Goal: Task Accomplishment & Management: Use online tool/utility

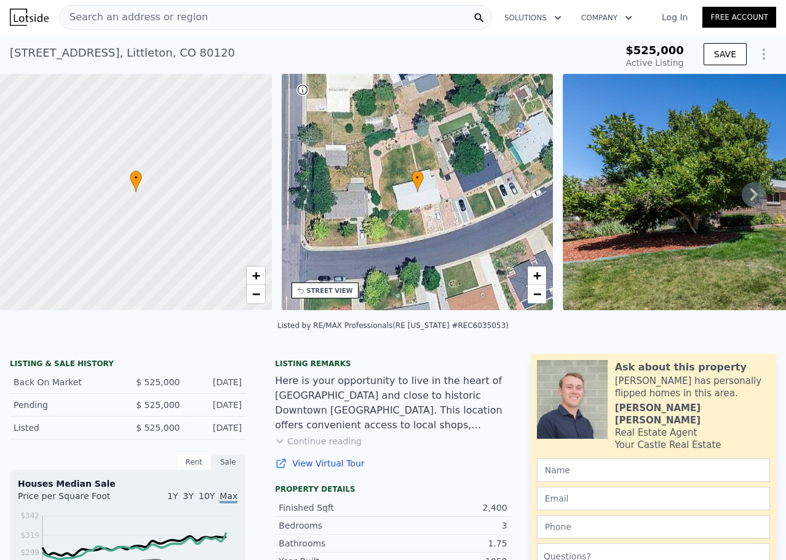
click at [742, 199] on icon at bounding box center [754, 194] width 25 height 25
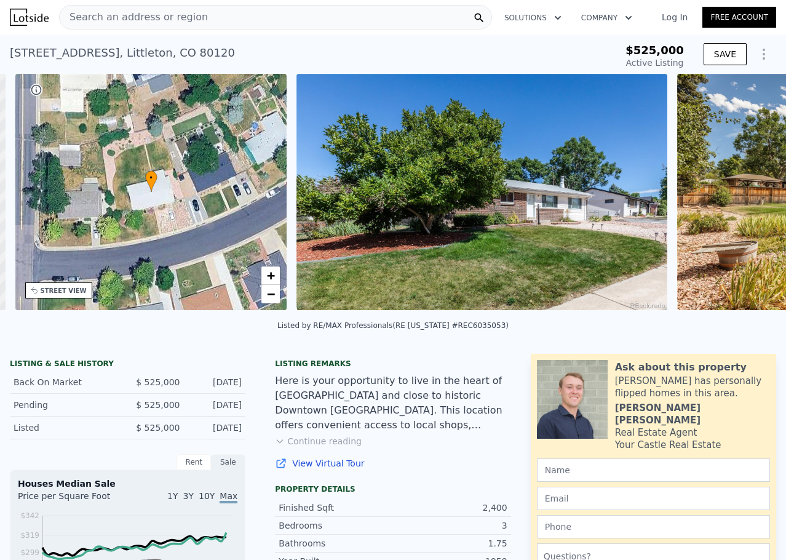
scroll to position [0, 287]
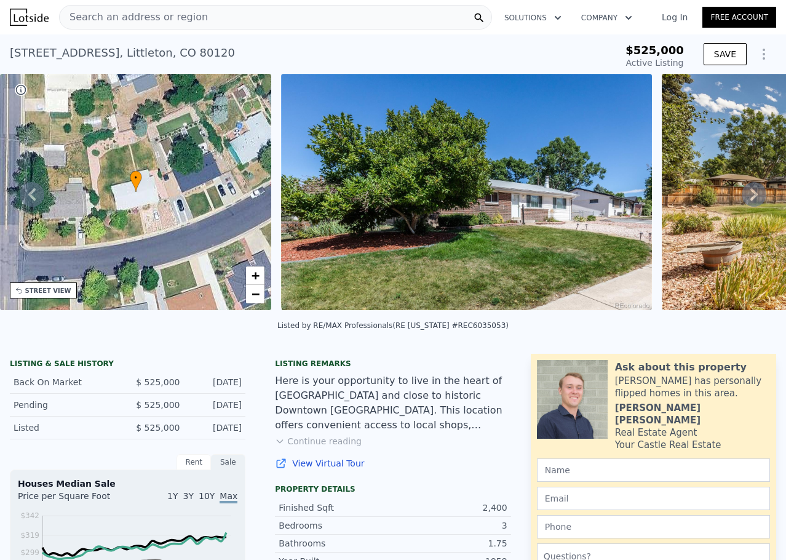
click at [742, 199] on icon at bounding box center [754, 194] width 25 height 25
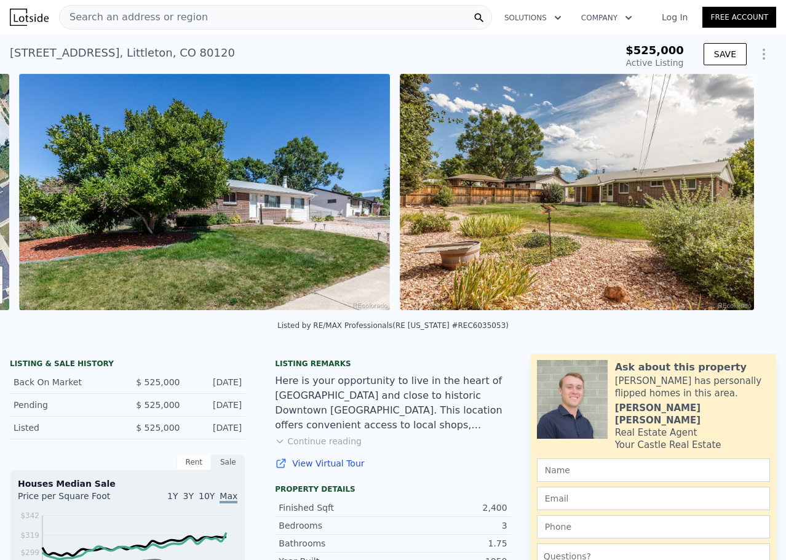
scroll to position [0, 563]
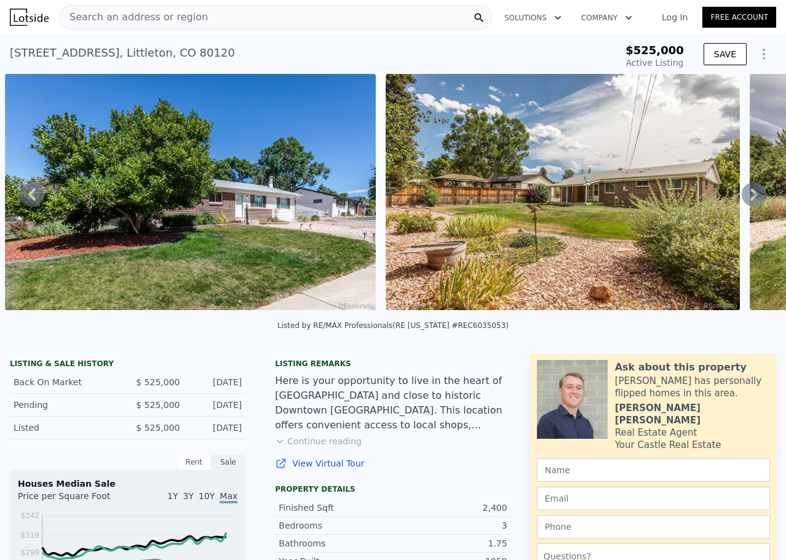
click at [742, 199] on icon at bounding box center [754, 194] width 25 height 25
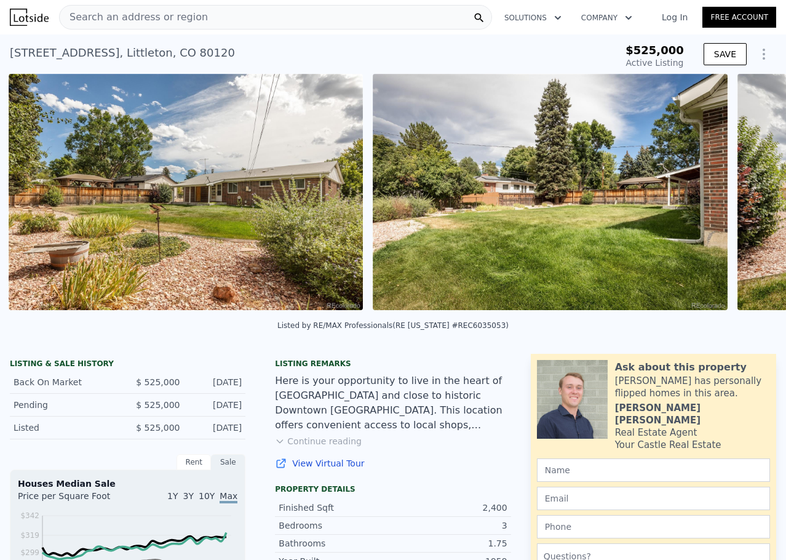
scroll to position [0, 943]
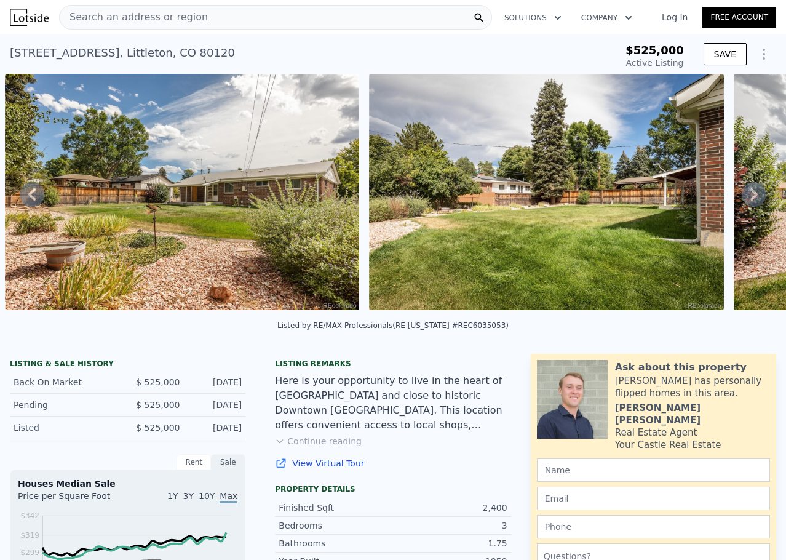
click at [742, 199] on icon at bounding box center [754, 194] width 25 height 25
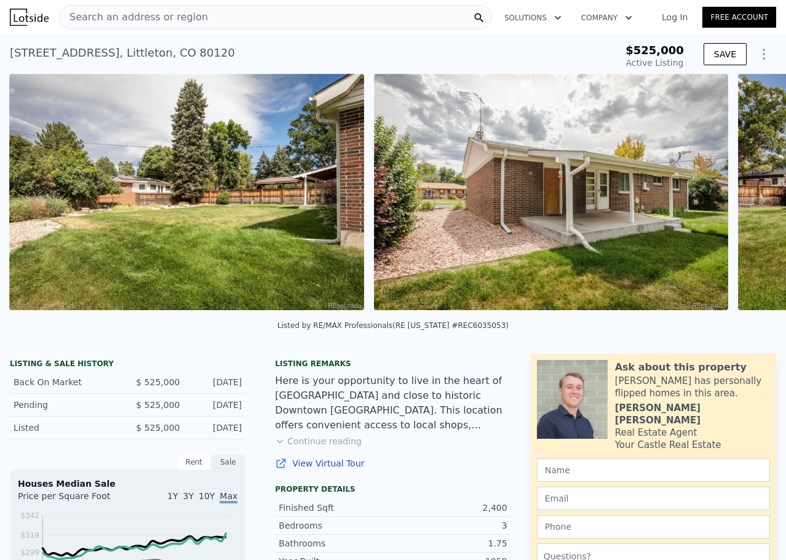
scroll to position [0, 1307]
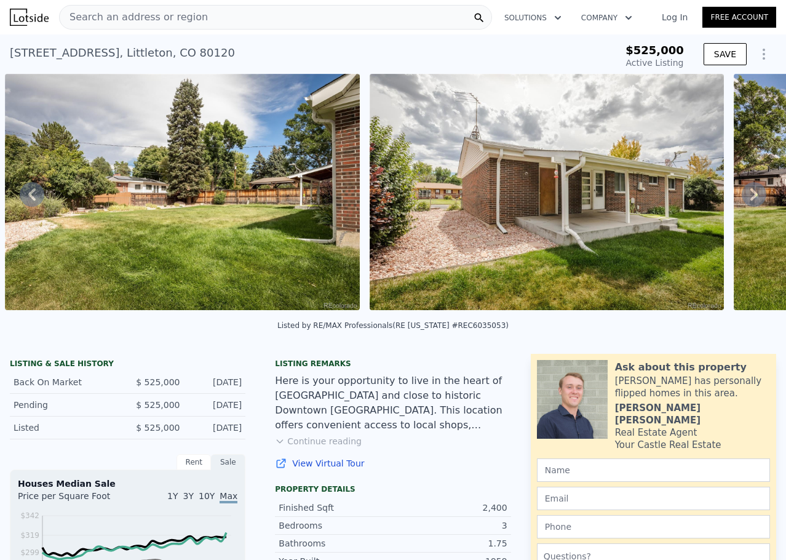
click at [742, 199] on icon at bounding box center [754, 194] width 25 height 25
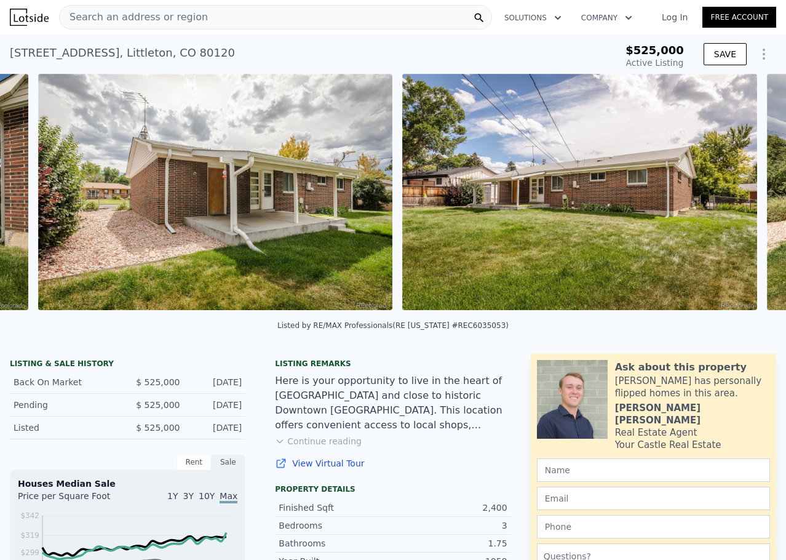
scroll to position [0, 1672]
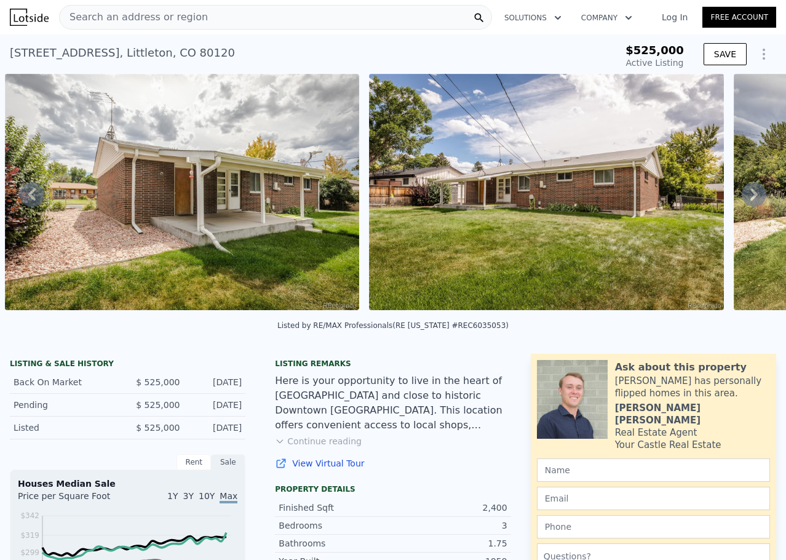
click at [742, 199] on icon at bounding box center [754, 194] width 25 height 25
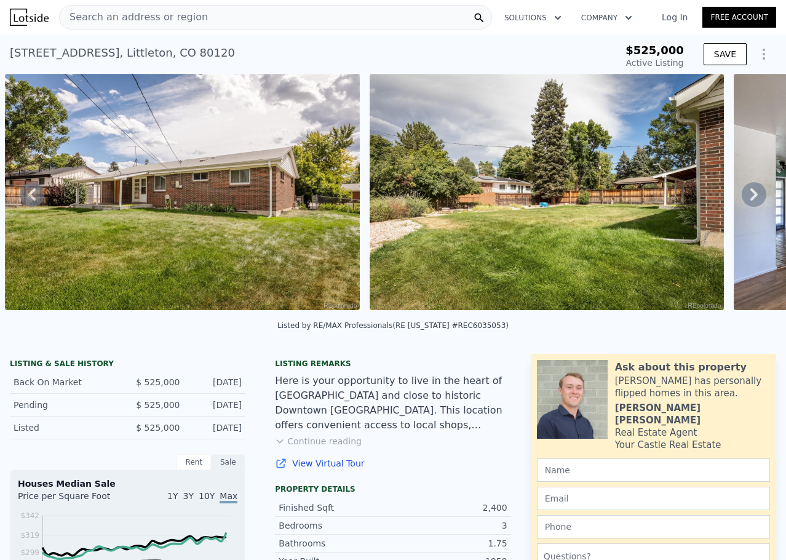
click at [742, 199] on icon at bounding box center [754, 194] width 25 height 25
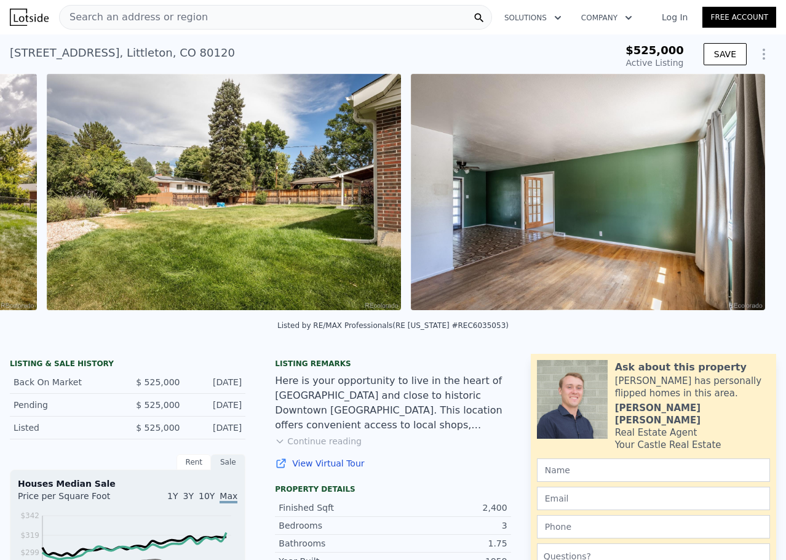
scroll to position [0, 2401]
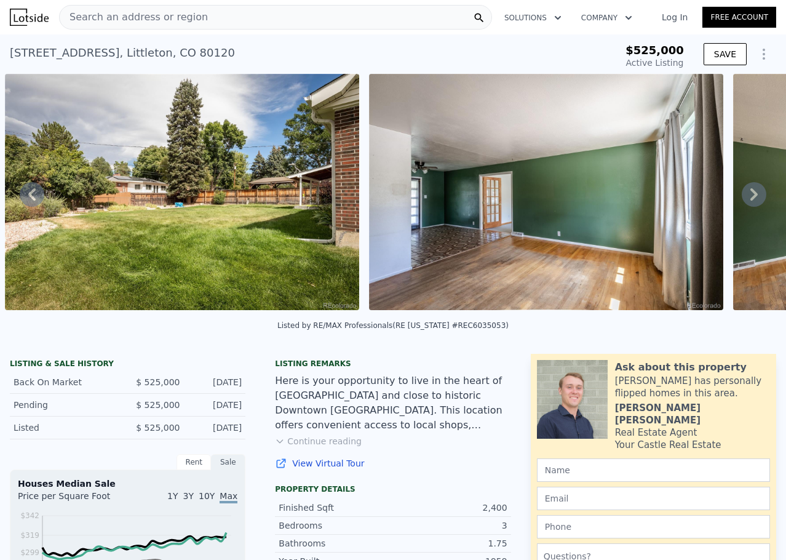
click at [742, 199] on icon at bounding box center [754, 194] width 25 height 25
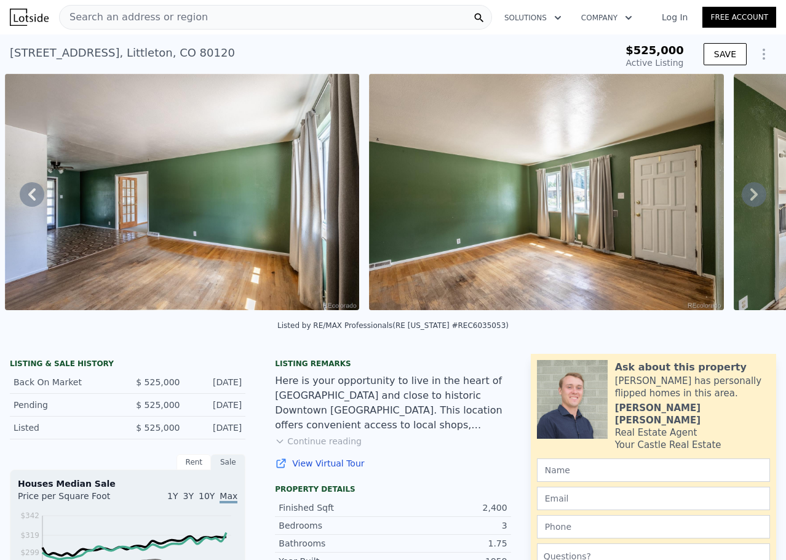
click at [742, 199] on icon at bounding box center [754, 194] width 25 height 25
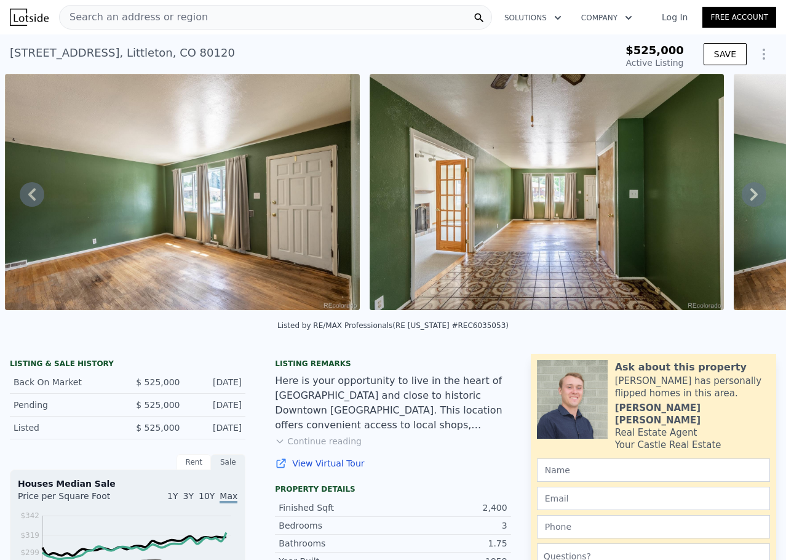
click at [742, 199] on icon at bounding box center [754, 194] width 25 height 25
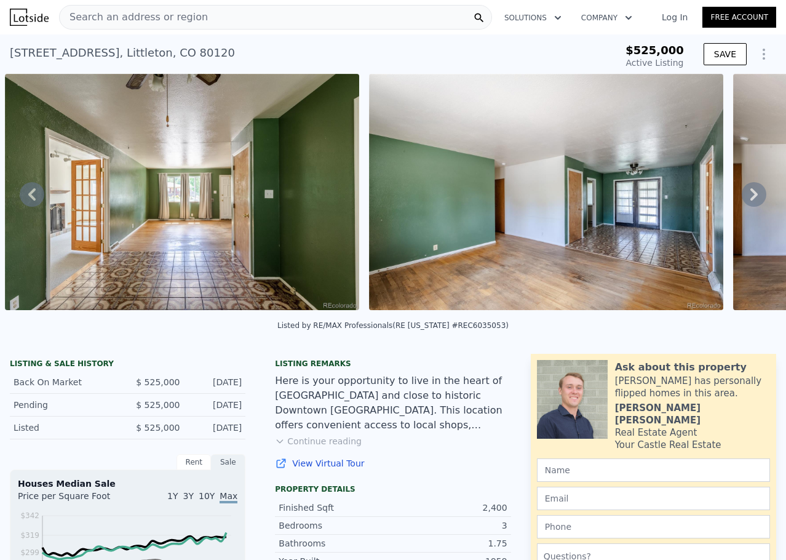
click at [742, 199] on icon at bounding box center [754, 194] width 25 height 25
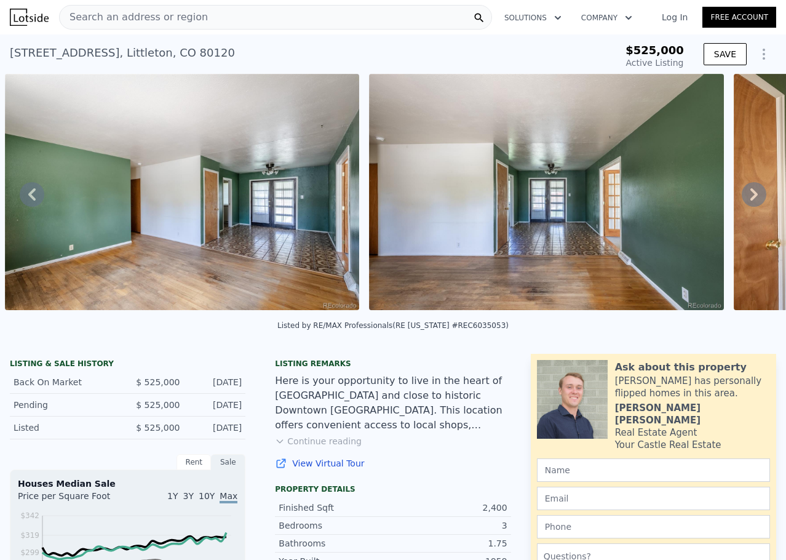
click at [742, 199] on icon at bounding box center [754, 194] width 25 height 25
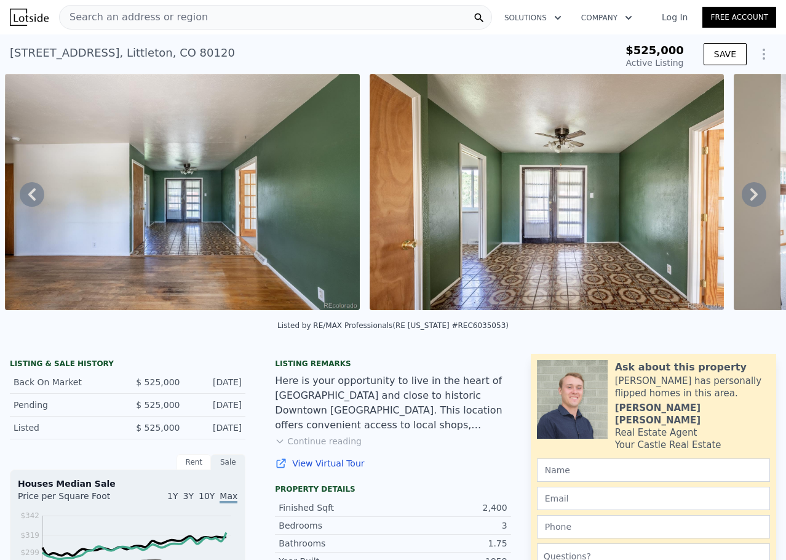
click at [742, 199] on icon at bounding box center [754, 194] width 25 height 25
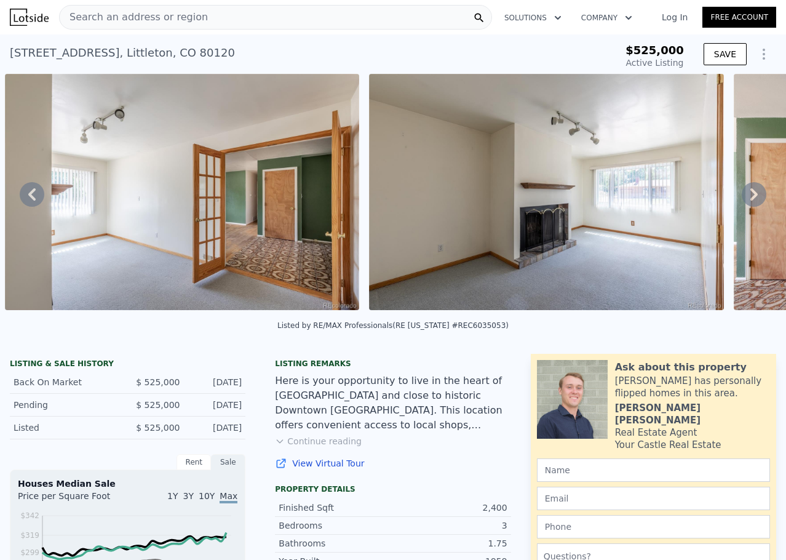
click at [742, 199] on icon at bounding box center [754, 194] width 25 height 25
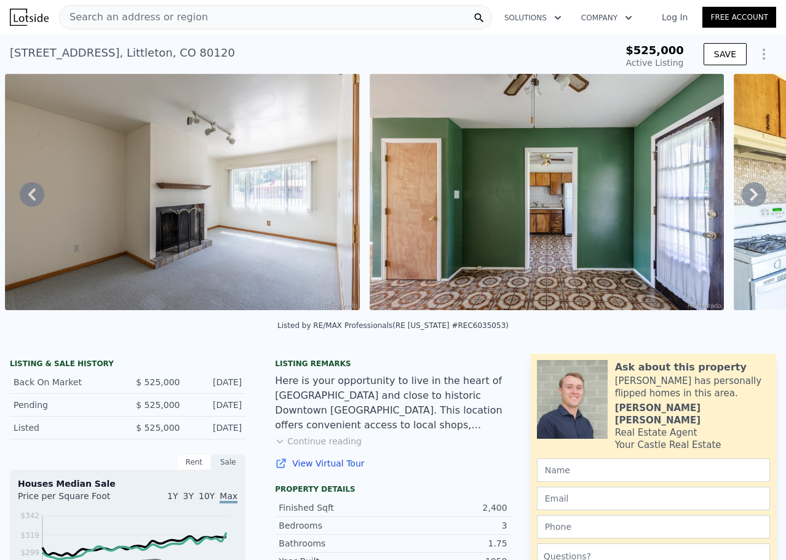
click at [742, 199] on icon at bounding box center [754, 194] width 25 height 25
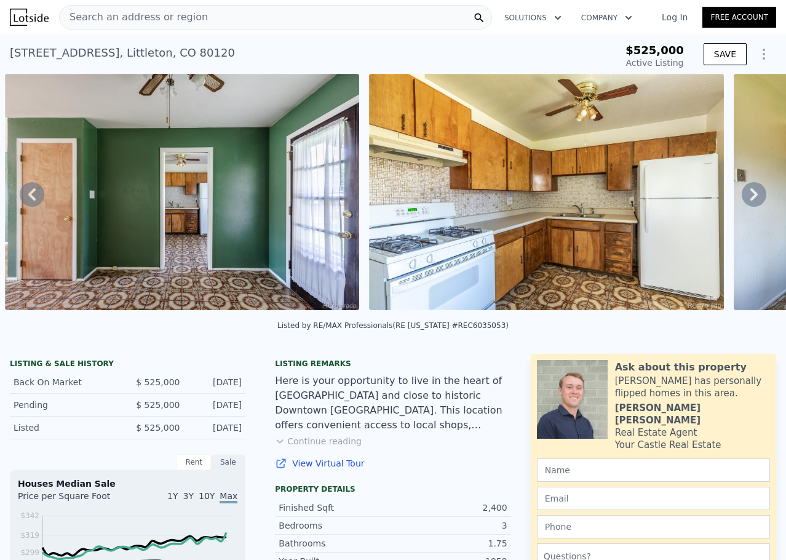
click at [742, 199] on icon at bounding box center [754, 194] width 25 height 25
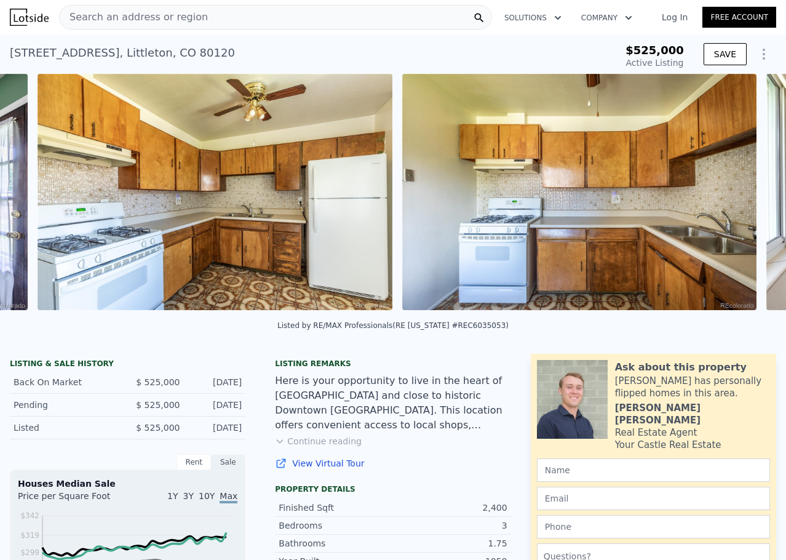
scroll to position [0, 6043]
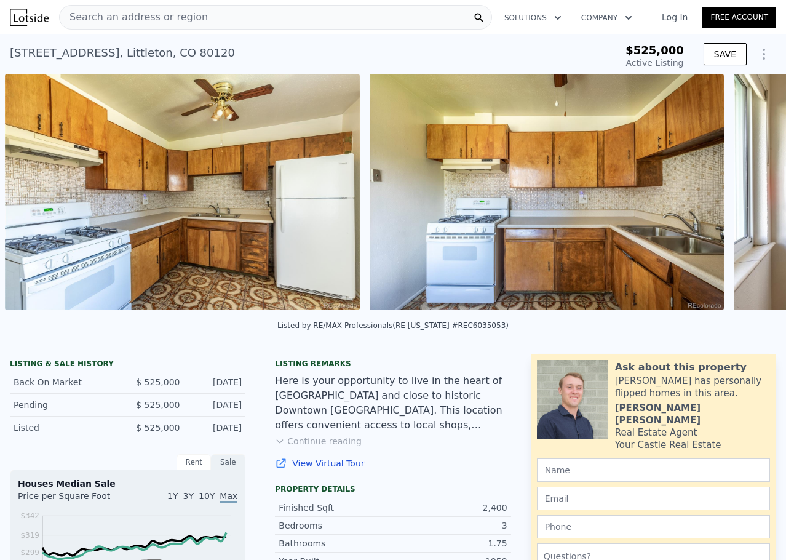
click at [740, 199] on div "• + − • + − STREET VIEW Loading... SATELLITE VIEW" at bounding box center [393, 194] width 786 height 240
click at [742, 199] on icon at bounding box center [754, 194] width 25 height 25
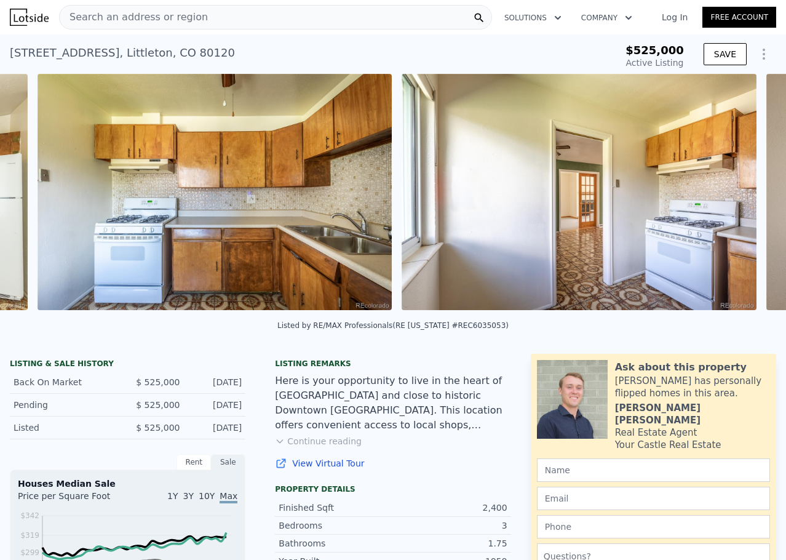
scroll to position [0, 6408]
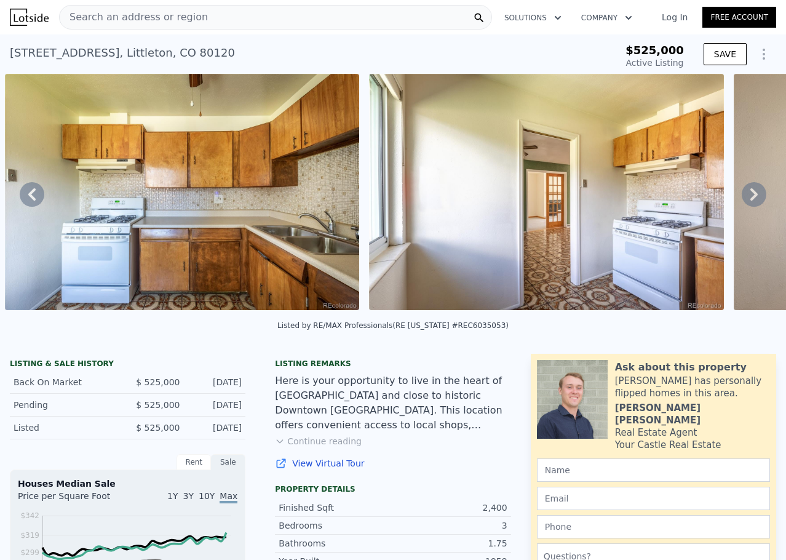
click at [750, 197] on icon at bounding box center [753, 194] width 7 height 12
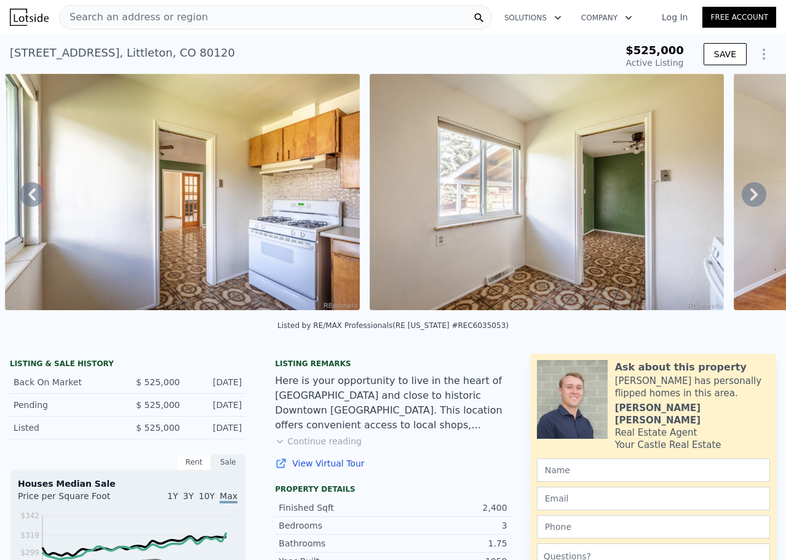
click at [750, 197] on icon at bounding box center [753, 194] width 7 height 12
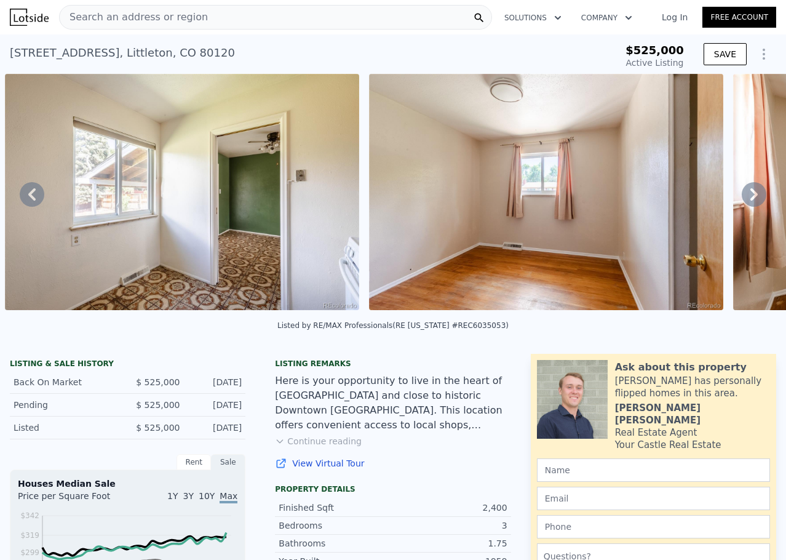
click at [750, 197] on icon at bounding box center [753, 194] width 7 height 12
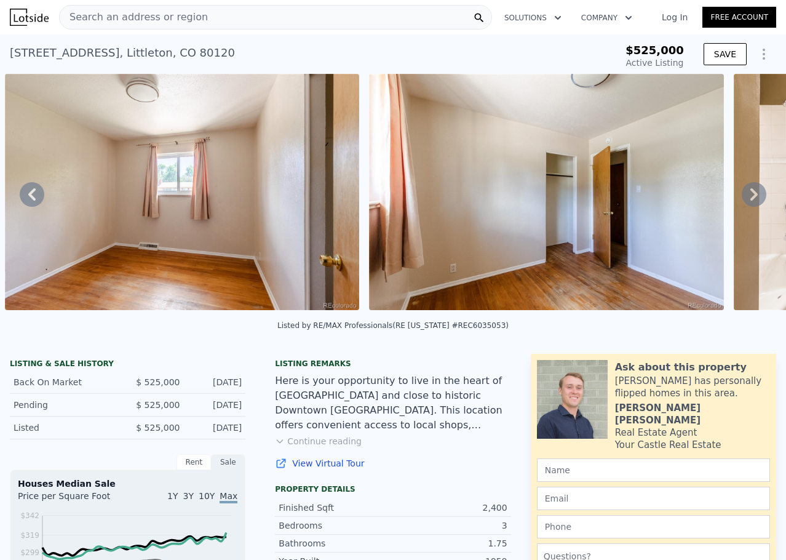
click at [750, 197] on icon at bounding box center [753, 194] width 7 height 12
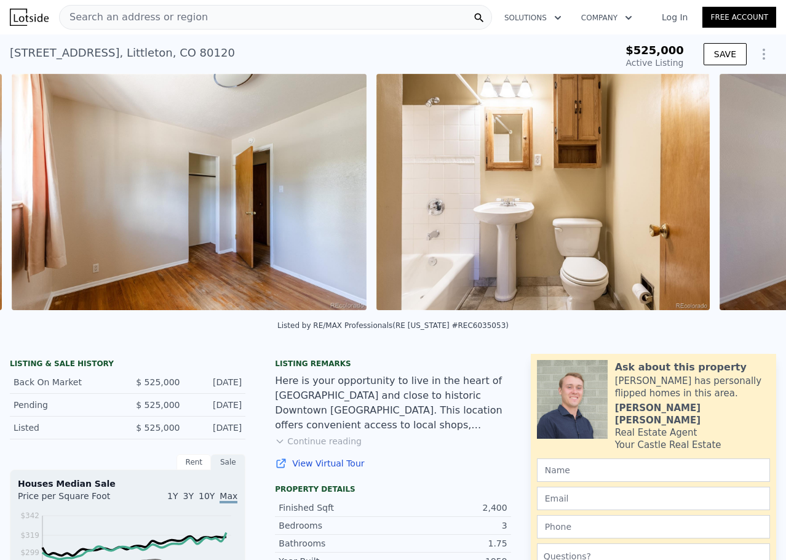
scroll to position [0, 7865]
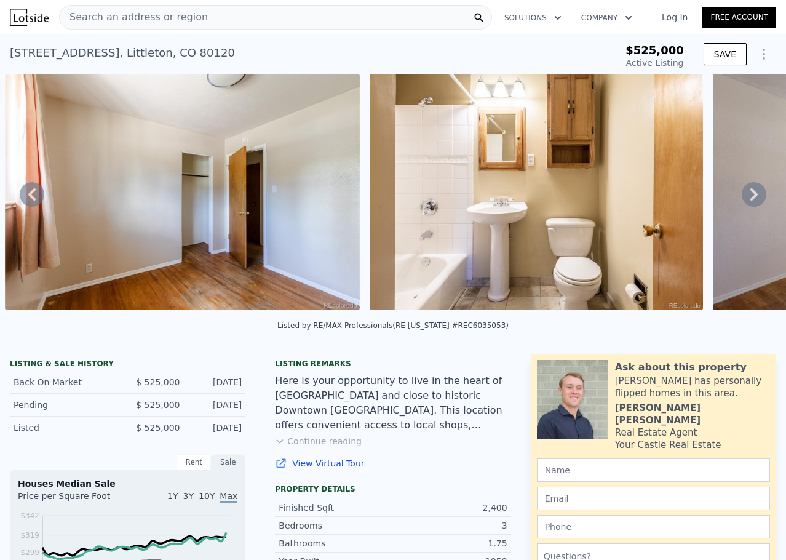
click at [750, 197] on icon at bounding box center [753, 194] width 7 height 12
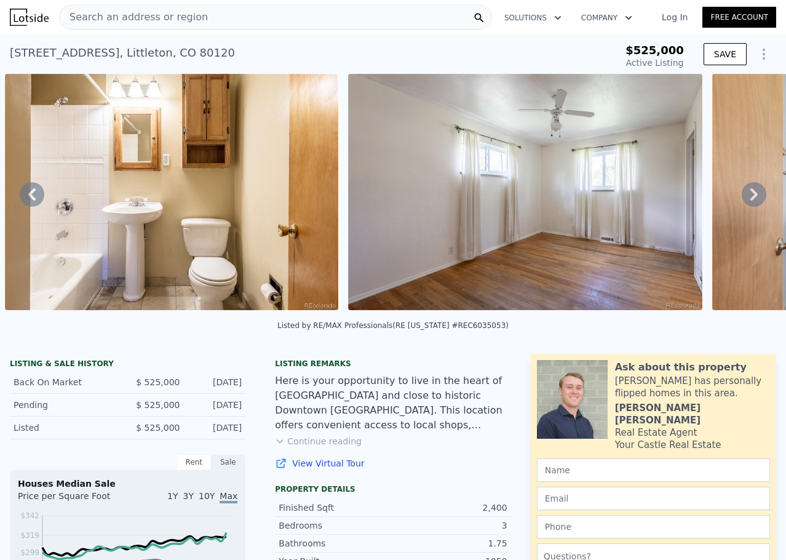
click at [750, 197] on icon at bounding box center [753, 194] width 7 height 12
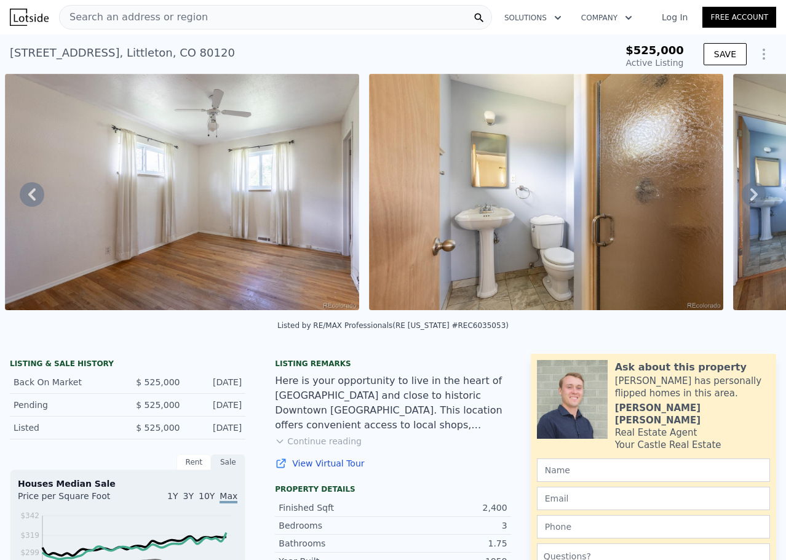
click at [750, 197] on icon at bounding box center [753, 194] width 7 height 12
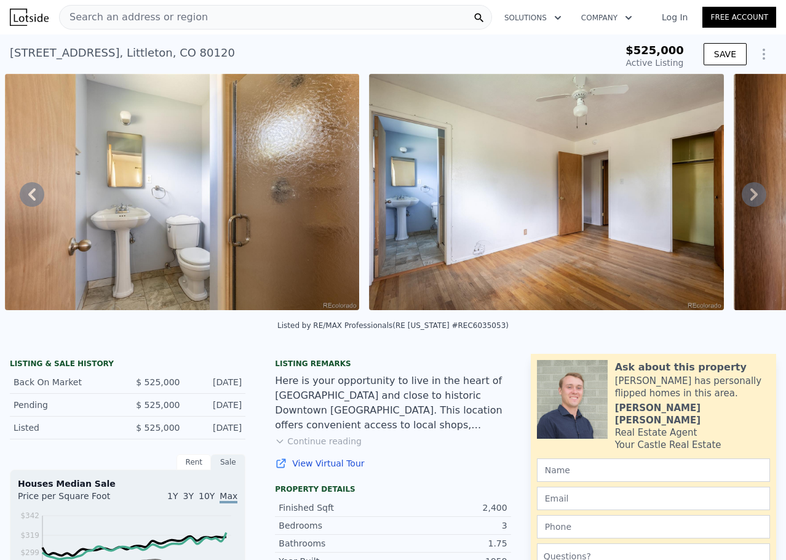
click at [750, 197] on icon at bounding box center [753, 194] width 7 height 12
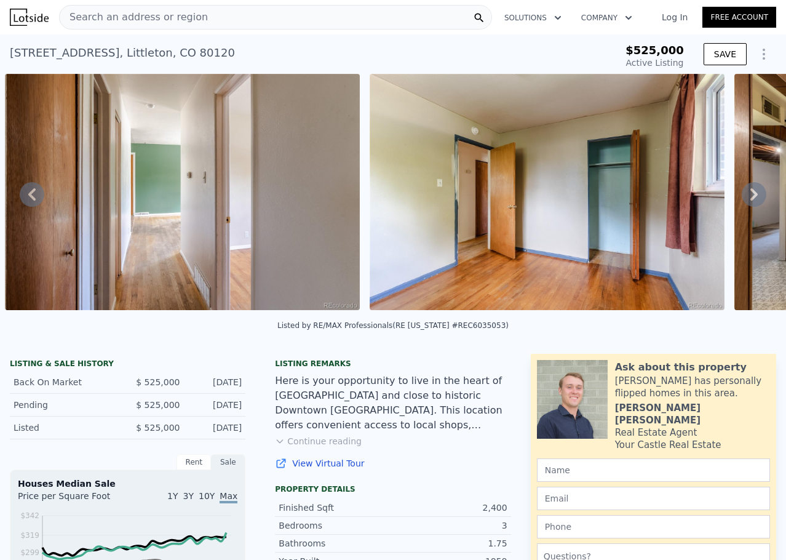
click at [750, 197] on icon at bounding box center [753, 194] width 7 height 12
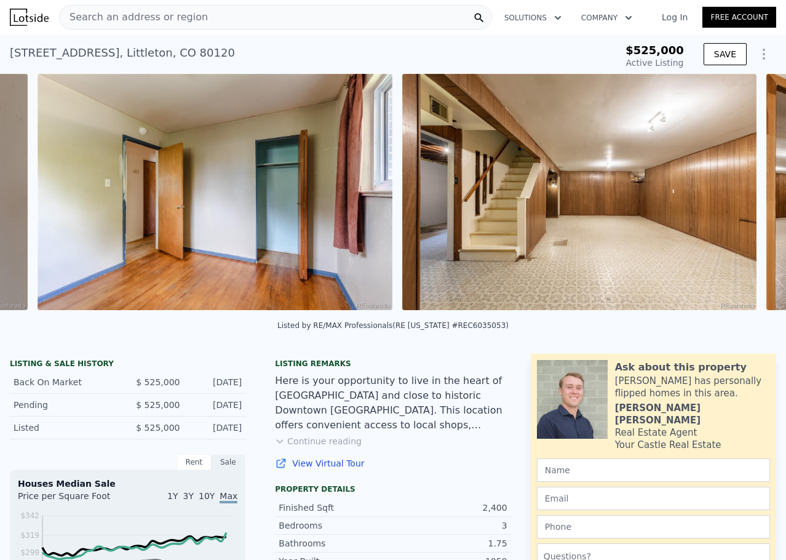
scroll to position [0, 10030]
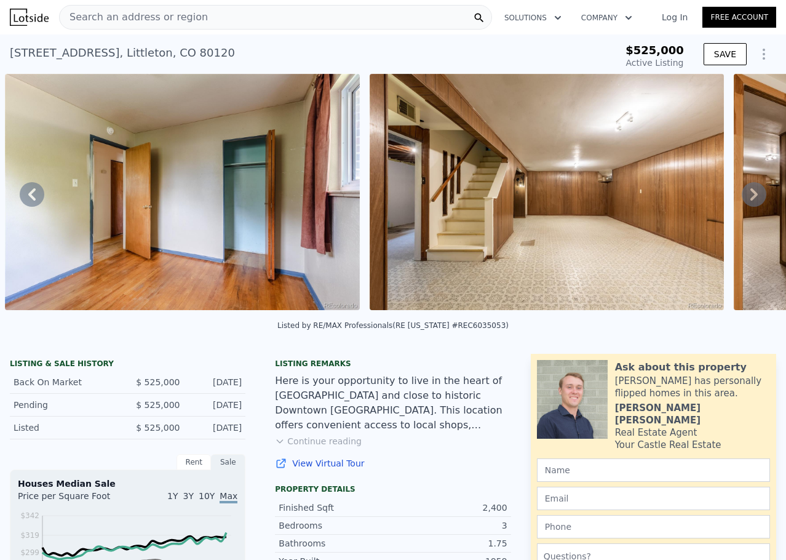
click at [750, 197] on icon at bounding box center [753, 194] width 7 height 12
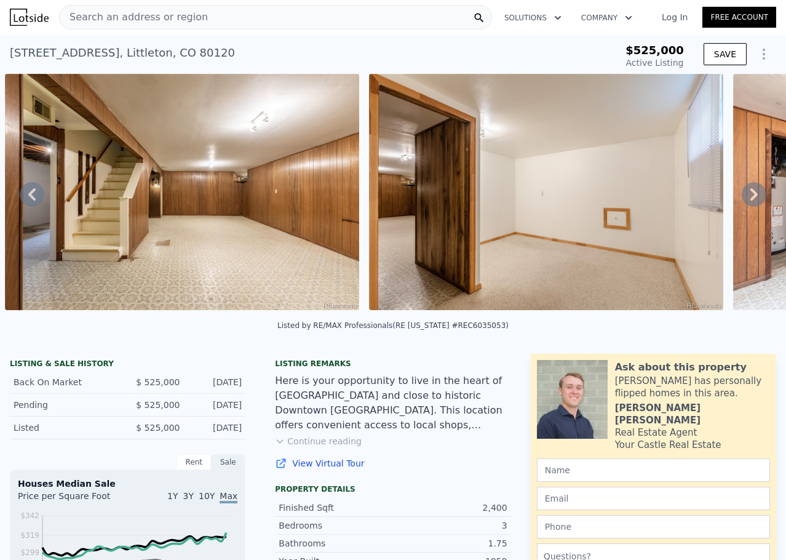
click at [750, 197] on icon at bounding box center [753, 194] width 7 height 12
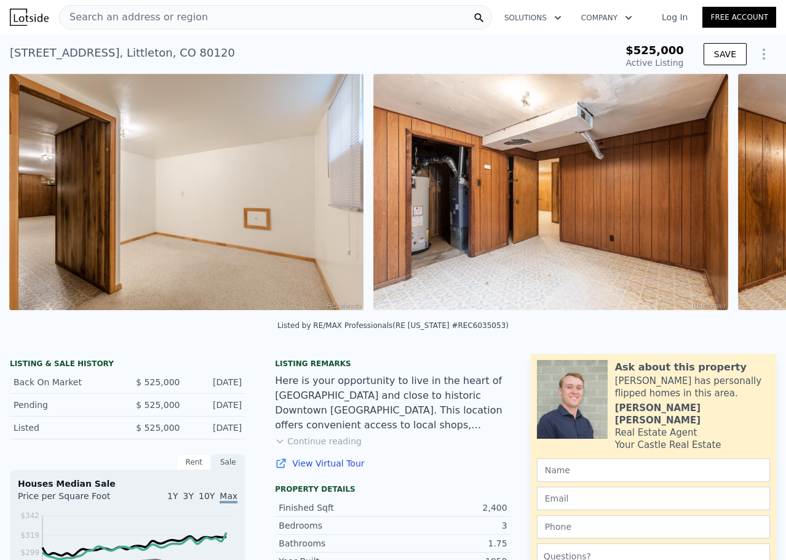
scroll to position [0, 10759]
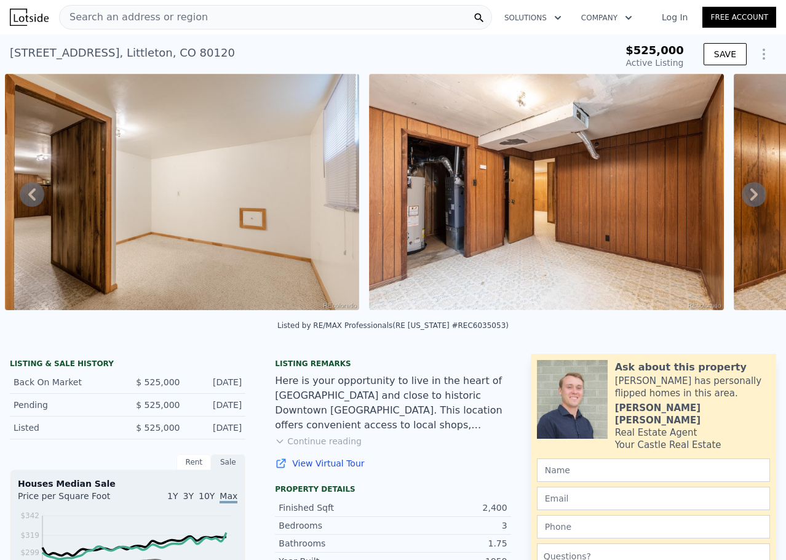
click at [750, 197] on icon at bounding box center [753, 194] width 7 height 12
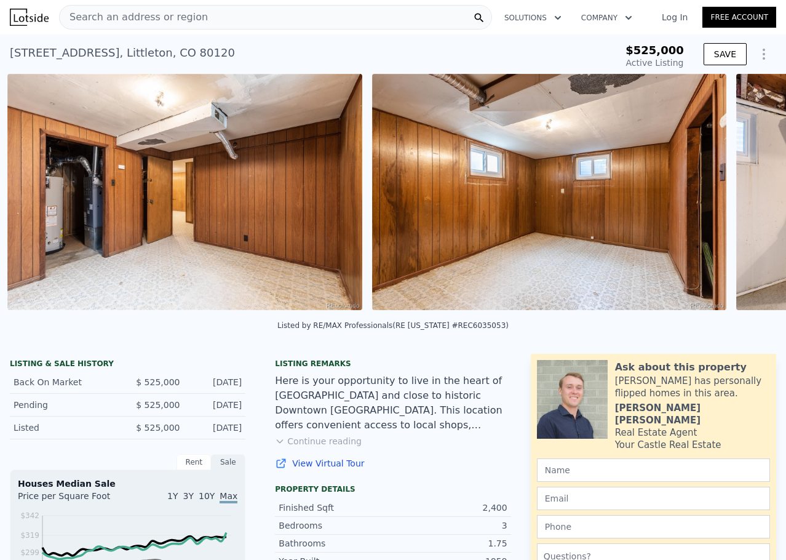
scroll to position [0, 11123]
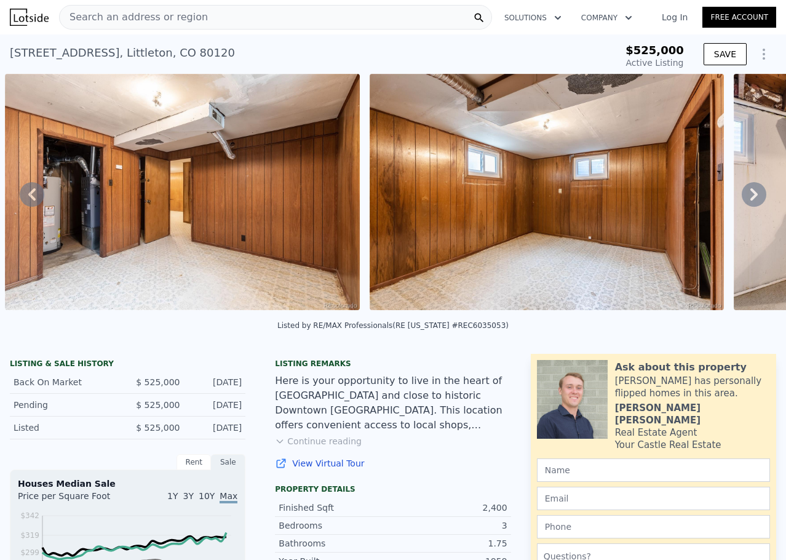
click at [750, 197] on icon at bounding box center [753, 194] width 7 height 12
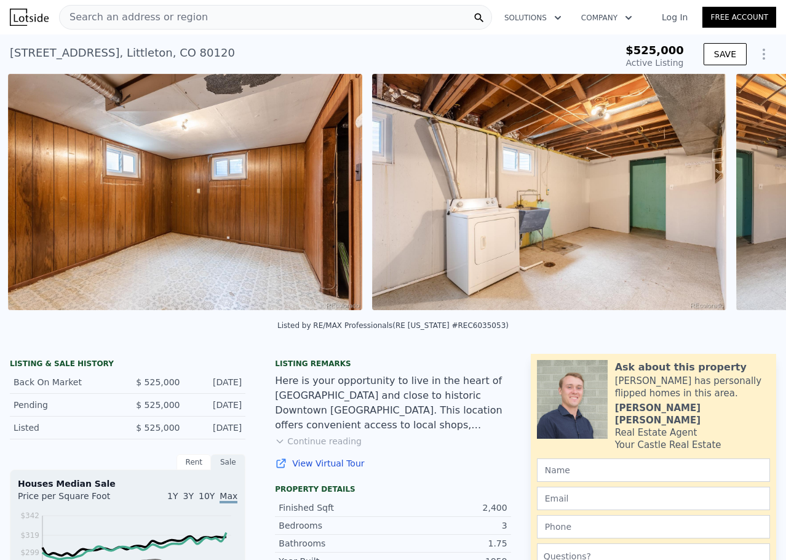
scroll to position [0, 11488]
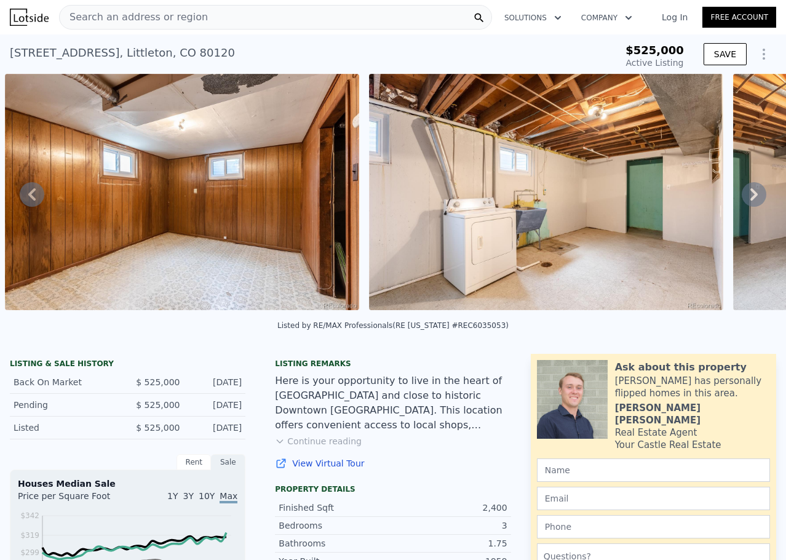
click at [750, 197] on icon at bounding box center [753, 194] width 7 height 12
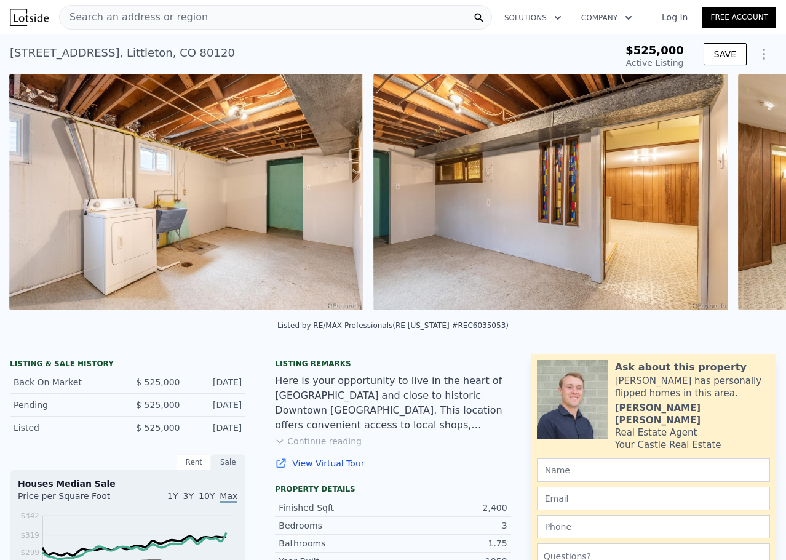
scroll to position [0, 11852]
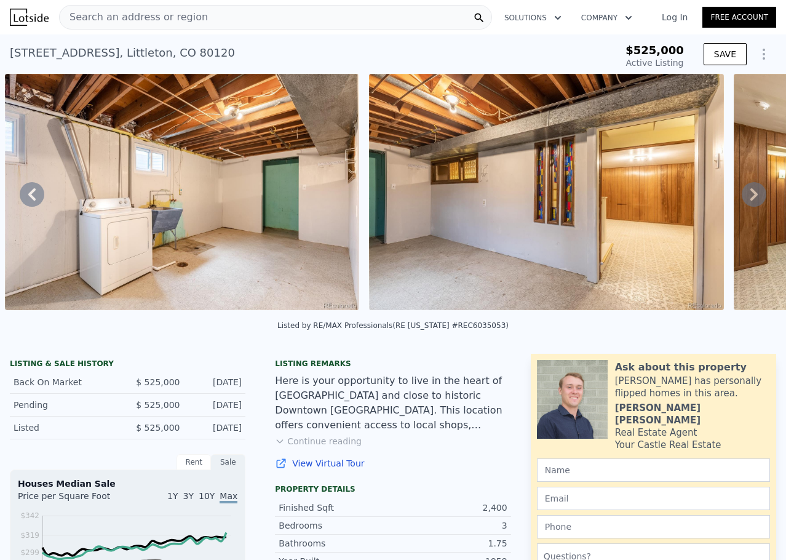
click at [750, 197] on icon at bounding box center [753, 194] width 7 height 12
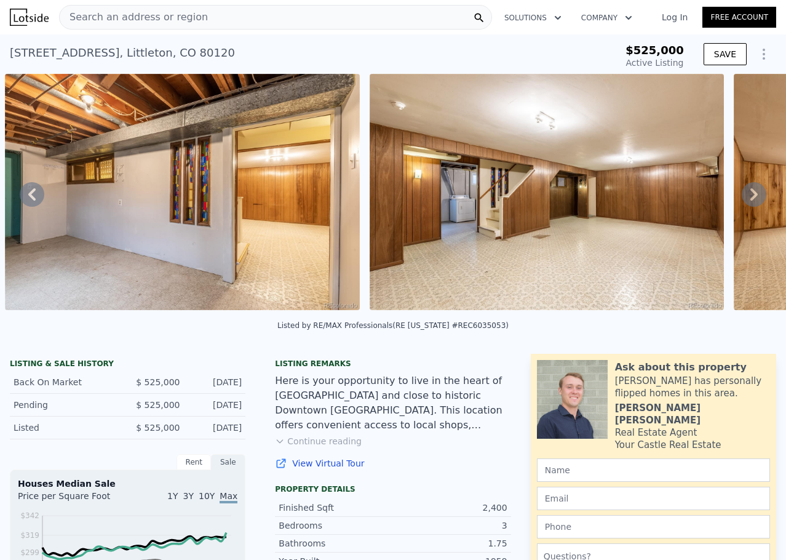
click at [750, 197] on icon at bounding box center [753, 194] width 7 height 12
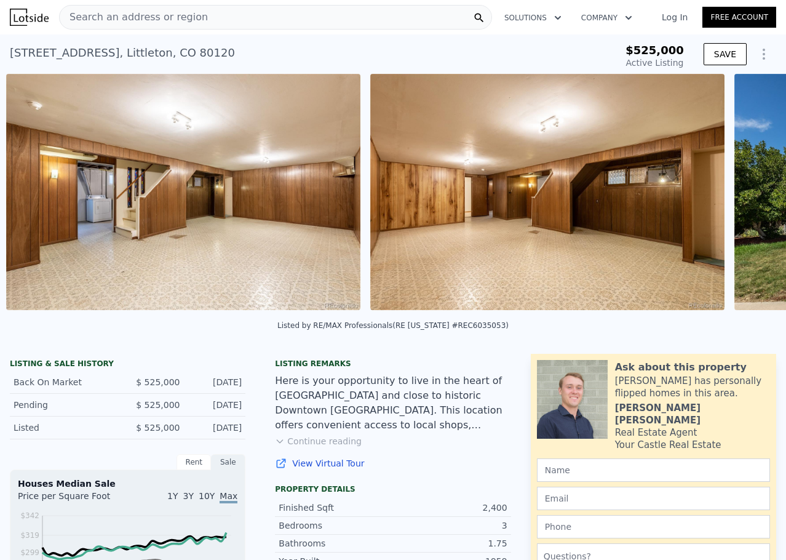
scroll to position [0, 12580]
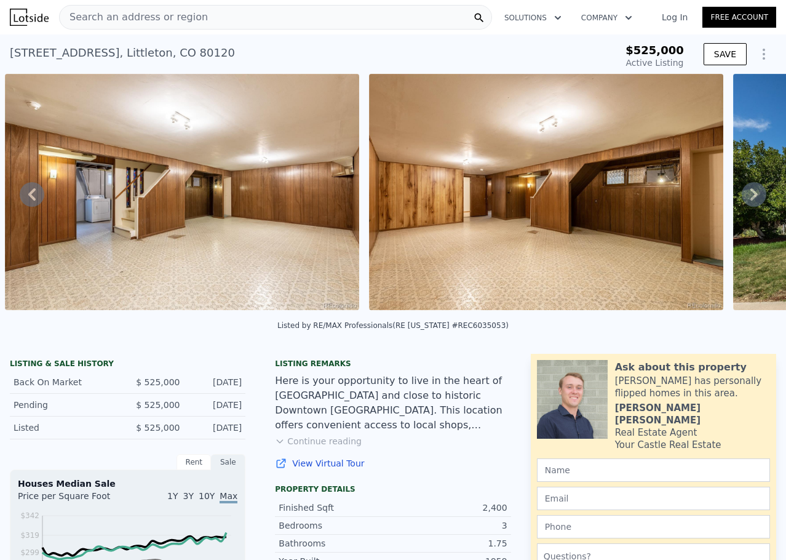
click at [750, 197] on icon at bounding box center [753, 194] width 7 height 12
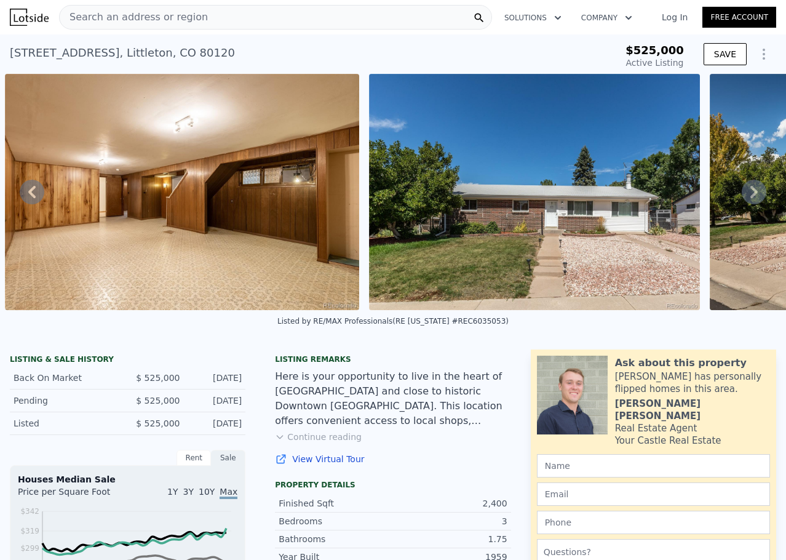
click at [750, 197] on icon at bounding box center [753, 192] width 7 height 12
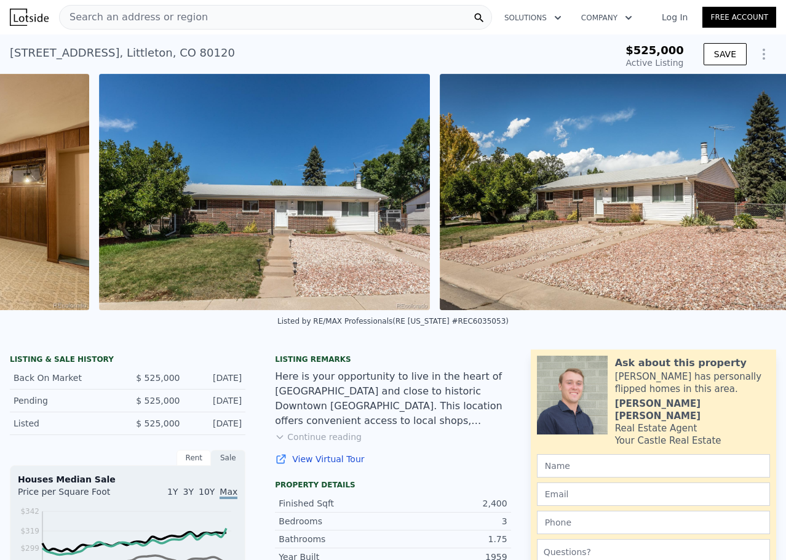
scroll to position [0, 13230]
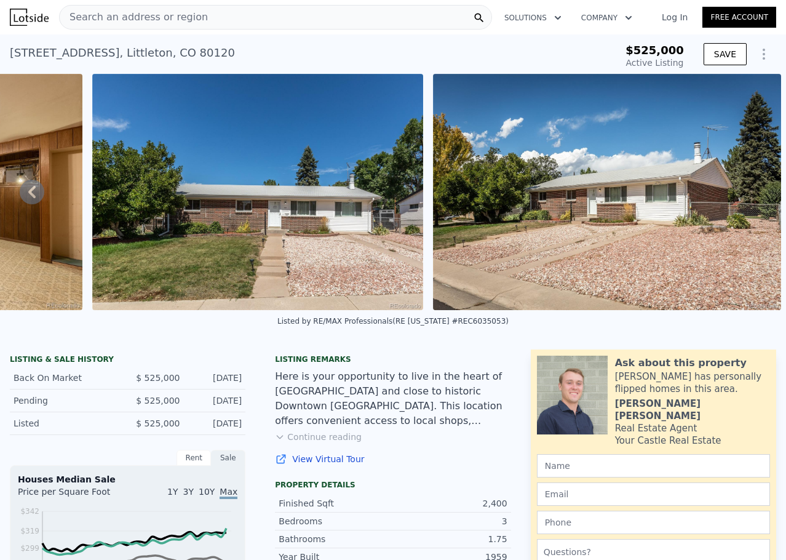
click at [745, 197] on img at bounding box center [606, 192] width 347 height 236
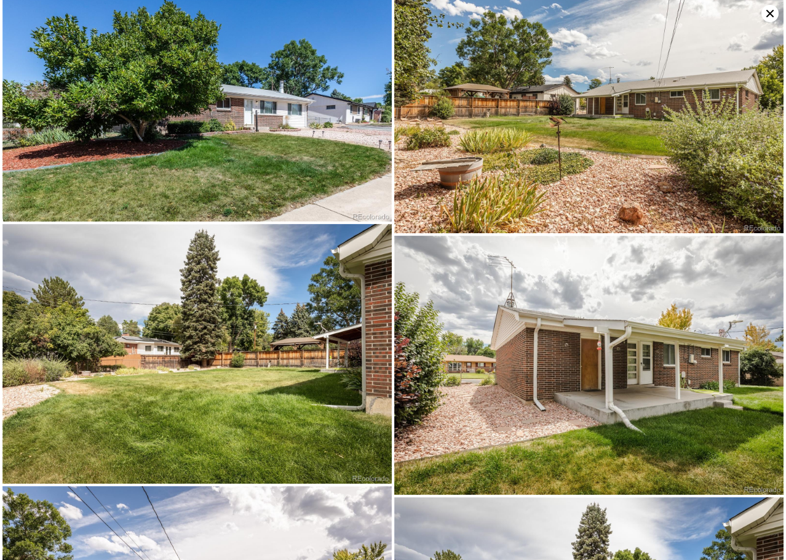
scroll to position [0, 0]
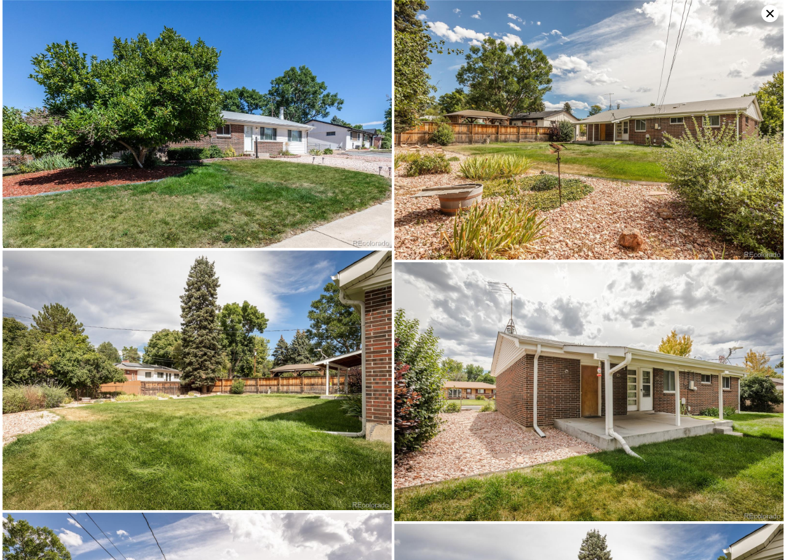
click at [772, 7] on icon at bounding box center [769, 13] width 17 height 17
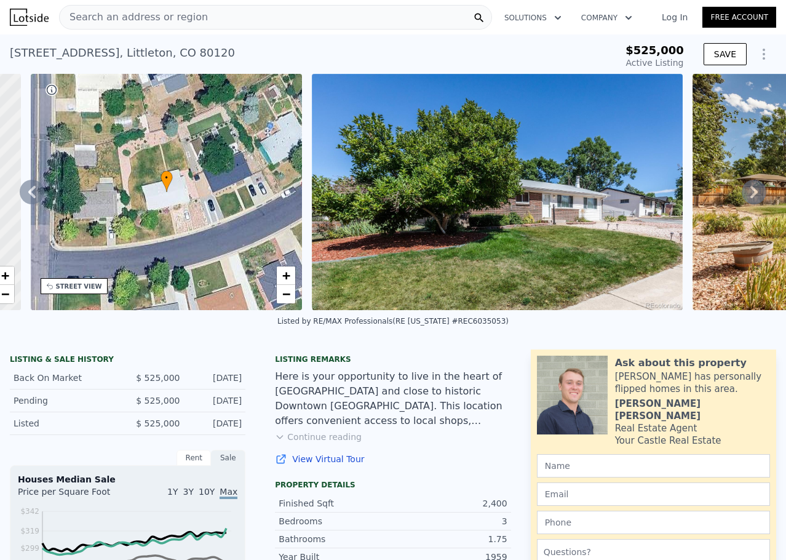
scroll to position [0, 287]
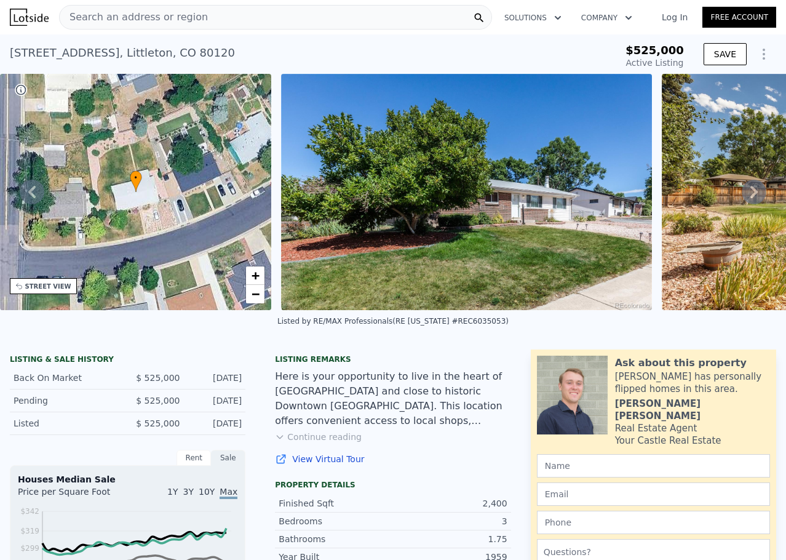
click at [742, 191] on icon at bounding box center [754, 192] width 25 height 25
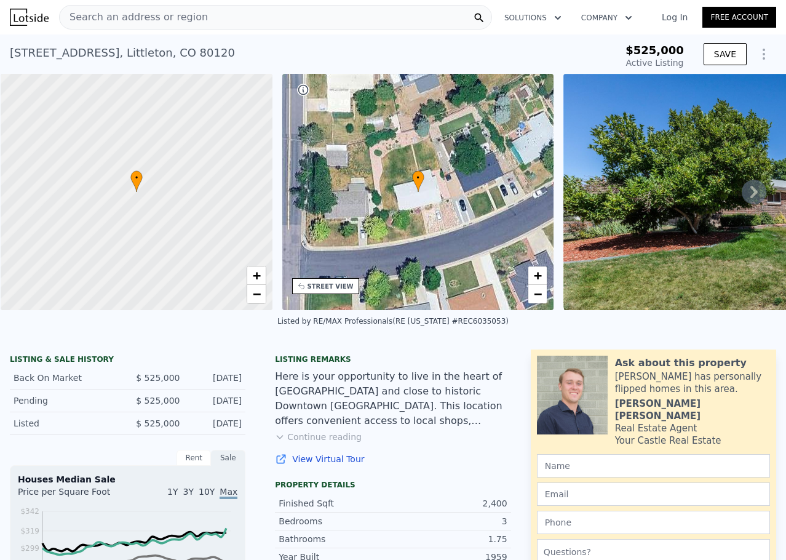
scroll to position [0, 5]
click at [259, 284] on link "+" at bounding box center [256, 275] width 18 height 18
click at [254, 279] on span "+" at bounding box center [256, 275] width 8 height 15
click at [254, 277] on span "+" at bounding box center [256, 275] width 8 height 15
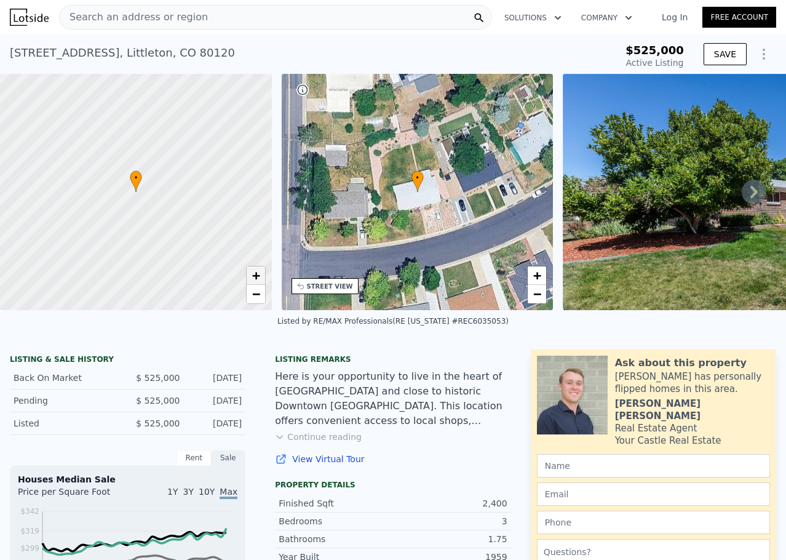
click at [254, 277] on span "+" at bounding box center [256, 275] width 8 height 15
click at [256, 296] on span "−" at bounding box center [256, 293] width 8 height 15
drag, startPoint x: 236, startPoint y: 187, endPoint x: 166, endPoint y: 46, distance: 157.3
click at [261, 298] on link "−" at bounding box center [256, 294] width 18 height 18
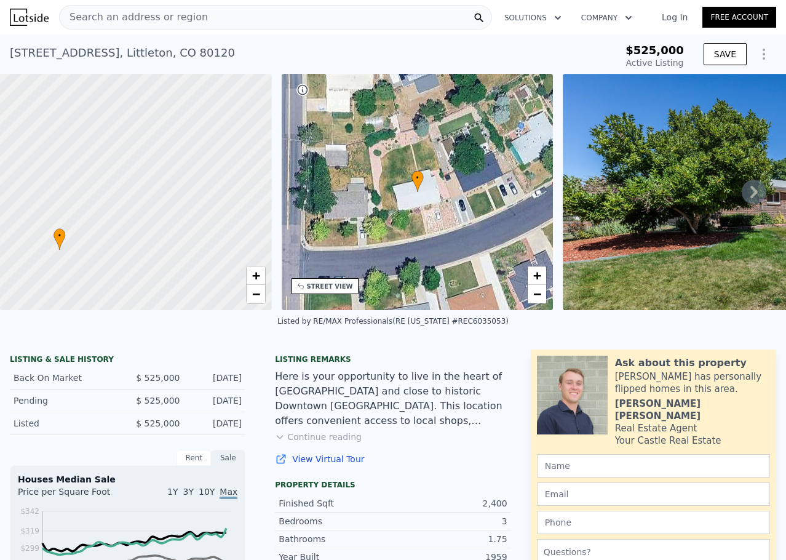
drag, startPoint x: 172, startPoint y: 228, endPoint x: 131, endPoint y: 356, distance: 135.0
drag, startPoint x: 207, startPoint y: 165, endPoint x: 261, endPoint y: 135, distance: 62.2
click at [261, 135] on div at bounding box center [136, 191] width 326 height 283
drag, startPoint x: 168, startPoint y: 200, endPoint x: 175, endPoint y: 99, distance: 101.1
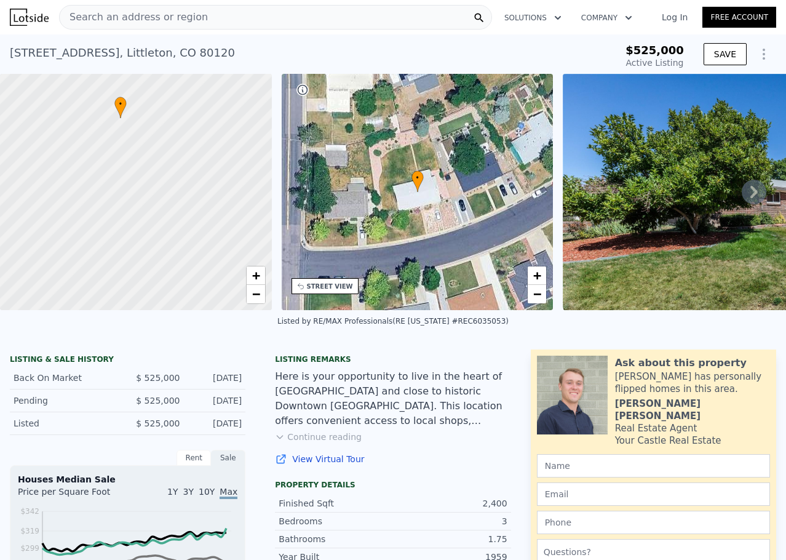
click at [175, 99] on div at bounding box center [136, 191] width 326 height 283
drag, startPoint x: 142, startPoint y: 163, endPoint x: 181, endPoint y: 239, distance: 85.3
click at [181, 239] on div at bounding box center [137, 193] width 326 height 283
click at [173, 233] on div at bounding box center [136, 191] width 326 height 283
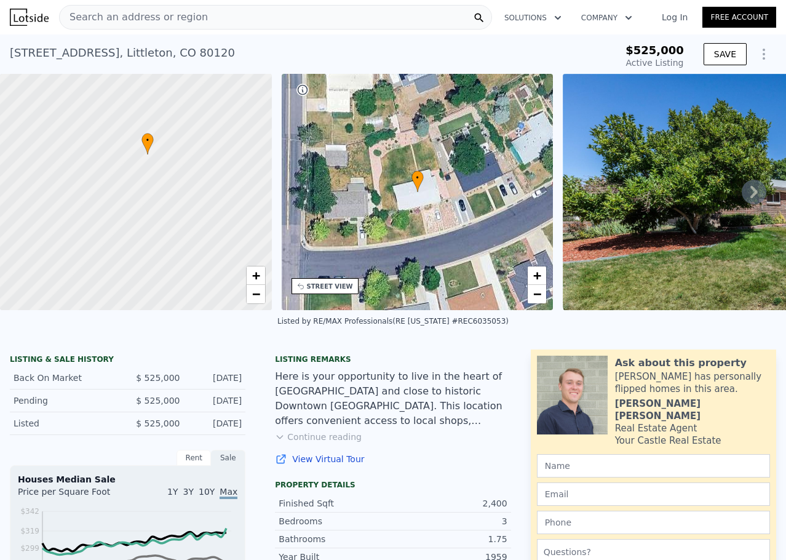
click at [171, 225] on div at bounding box center [136, 191] width 326 height 283
drag, startPoint x: 217, startPoint y: 208, endPoint x: 205, endPoint y: 282, distance: 74.8
click at [205, 282] on div at bounding box center [136, 191] width 326 height 283
drag, startPoint x: 127, startPoint y: 142, endPoint x: 208, endPoint y: 257, distance: 141.1
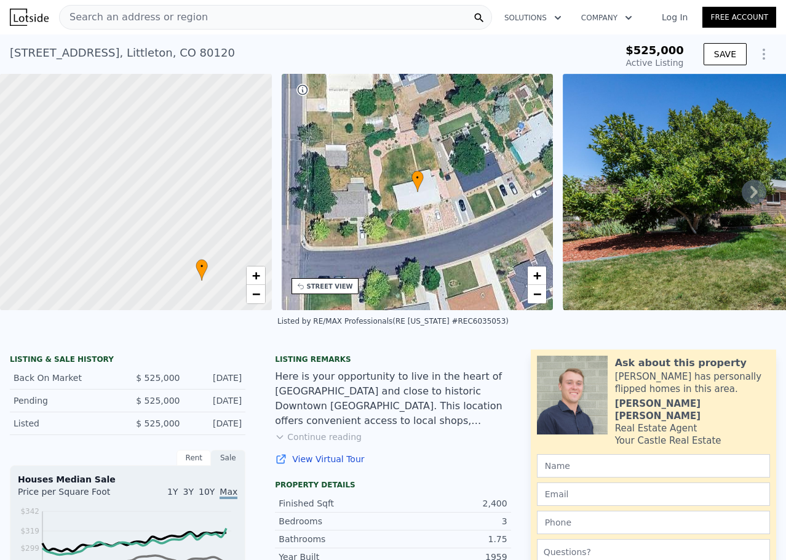
click at [208, 257] on div at bounding box center [136, 191] width 326 height 283
drag, startPoint x: 189, startPoint y: 148, endPoint x: 184, endPoint y: 90, distance: 58.6
click at [184, 90] on div at bounding box center [136, 191] width 326 height 283
drag, startPoint x: 243, startPoint y: 191, endPoint x: 185, endPoint y: 155, distance: 68.3
click at [185, 155] on div at bounding box center [136, 191] width 326 height 283
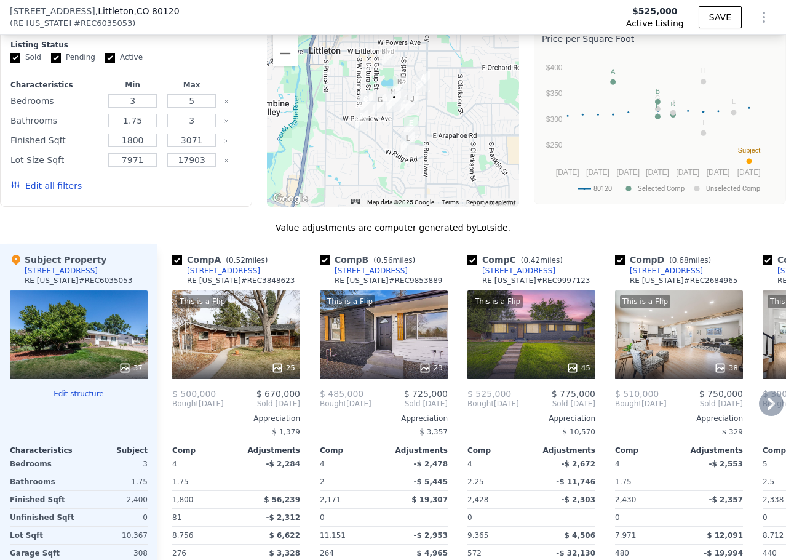
scroll to position [1103, 0]
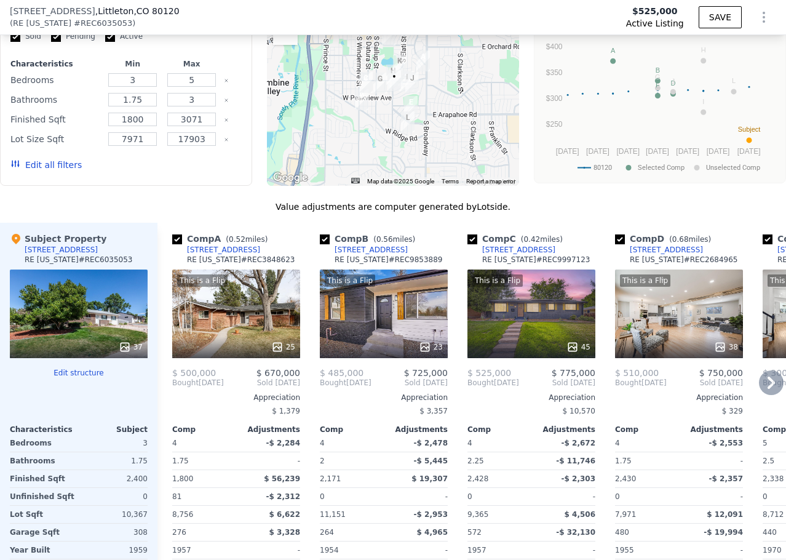
click at [650, 323] on div "This is a Flip 38" at bounding box center [679, 313] width 128 height 89
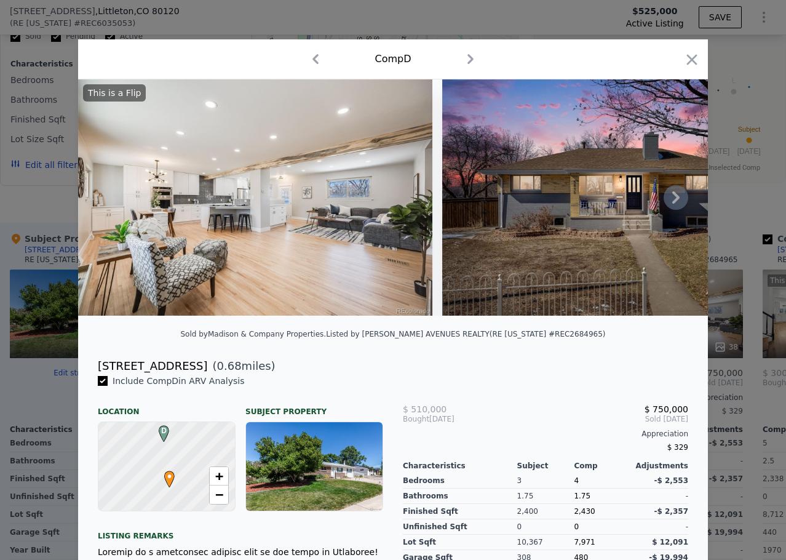
click at [669, 199] on icon at bounding box center [676, 197] width 25 height 25
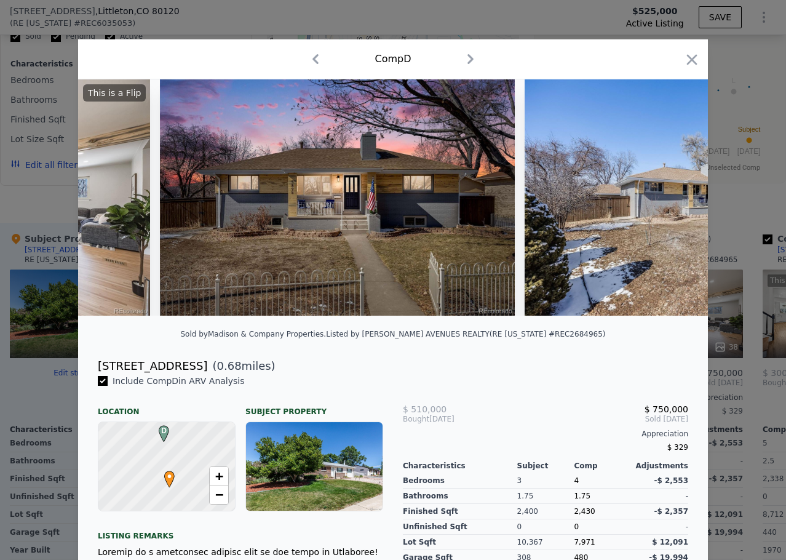
scroll to position [0, 295]
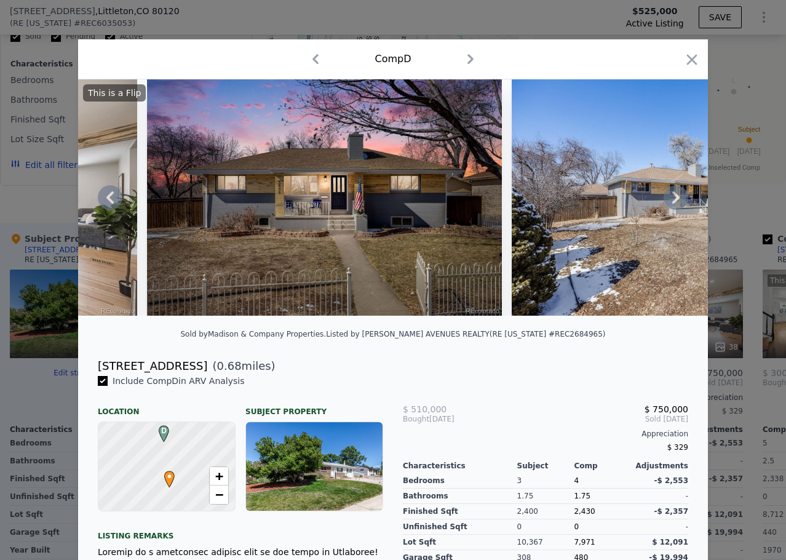
click at [669, 199] on icon at bounding box center [676, 197] width 25 height 25
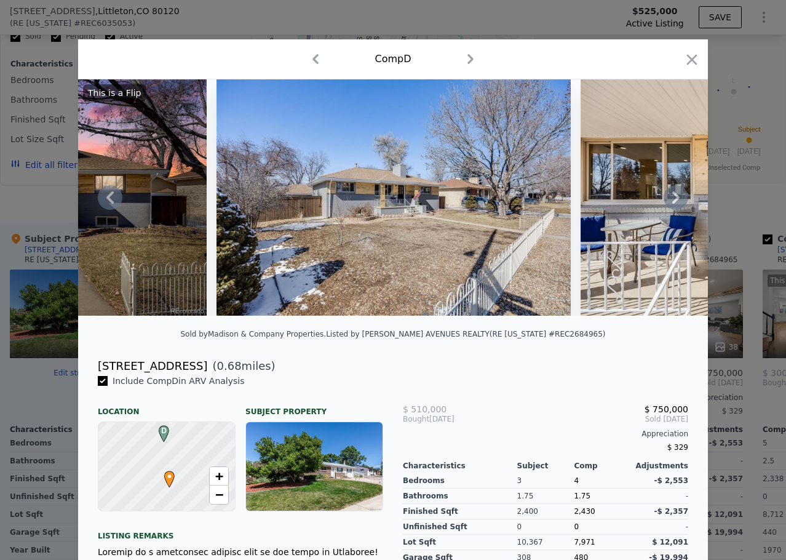
click at [669, 199] on icon at bounding box center [676, 197] width 25 height 25
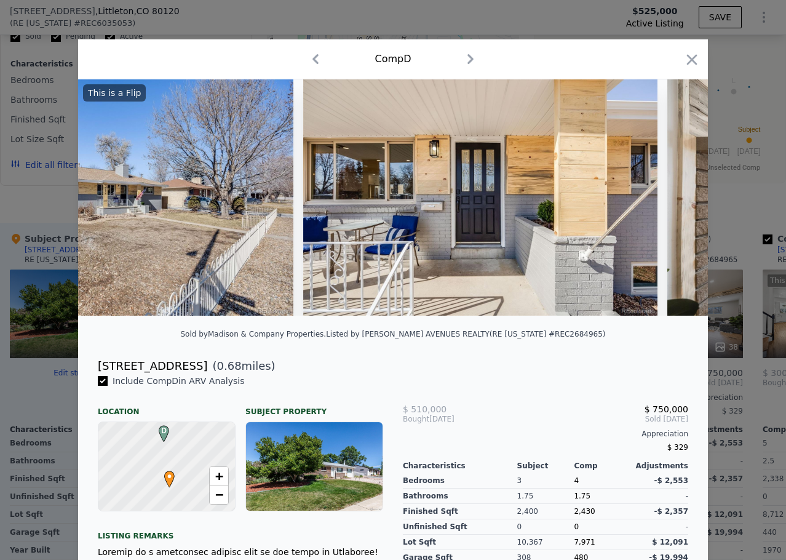
scroll to position [0, 886]
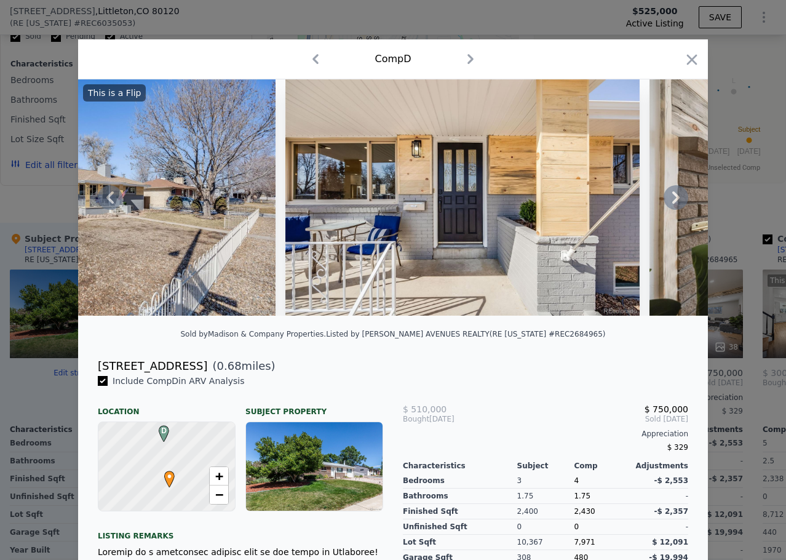
click at [669, 199] on icon at bounding box center [676, 197] width 25 height 25
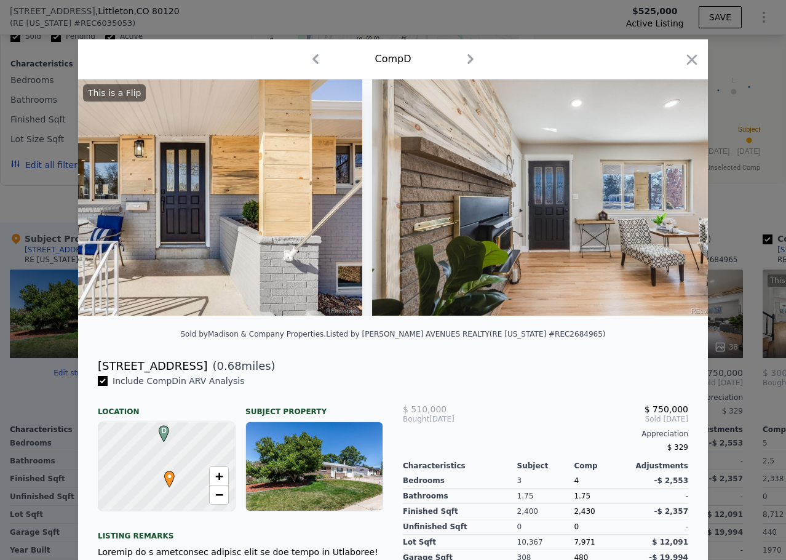
scroll to position [0, 1181]
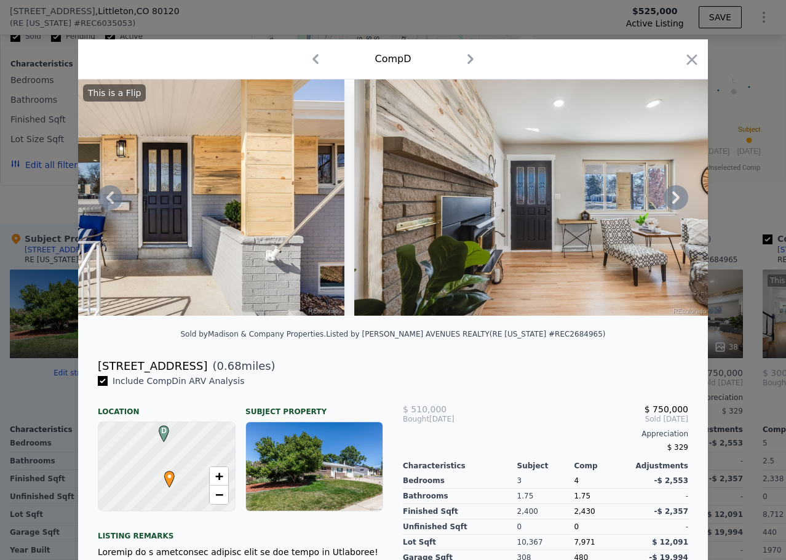
click at [669, 199] on icon at bounding box center [676, 197] width 25 height 25
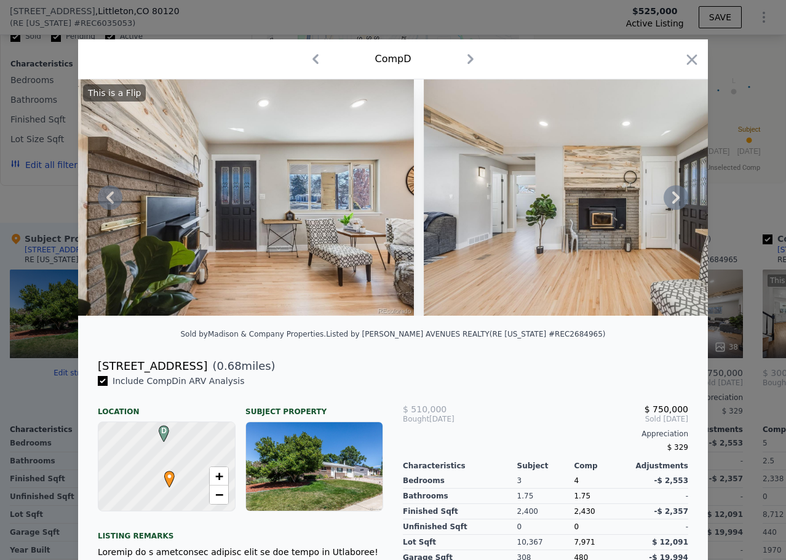
click at [669, 199] on icon at bounding box center [676, 197] width 25 height 25
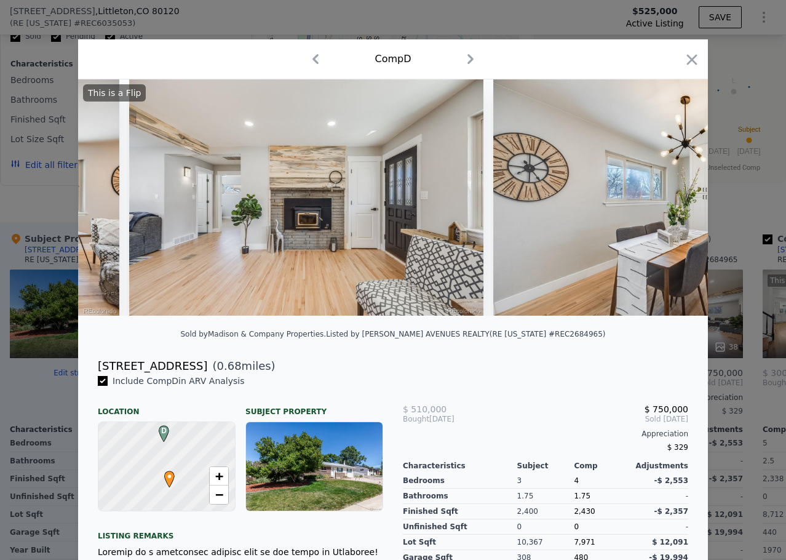
scroll to position [0, 1771]
click at [669, 199] on div "This is a Flip" at bounding box center [393, 197] width 630 height 236
click at [669, 199] on icon at bounding box center [676, 197] width 25 height 25
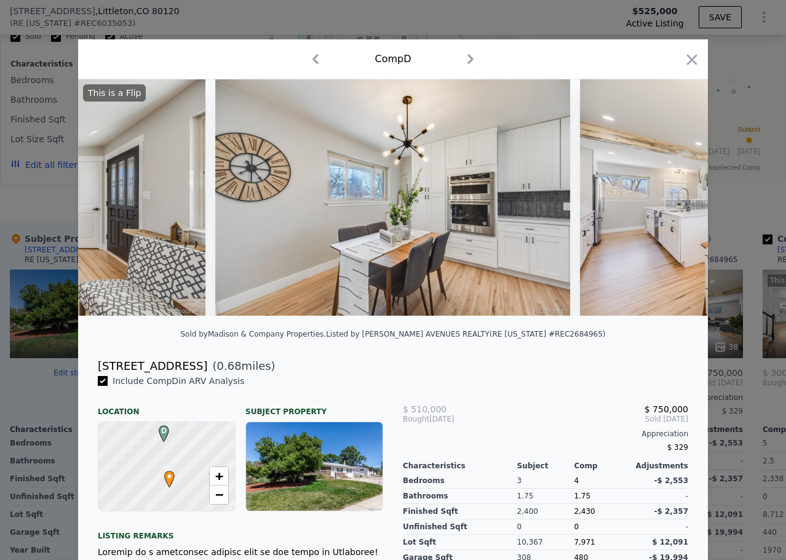
scroll to position [0, 2066]
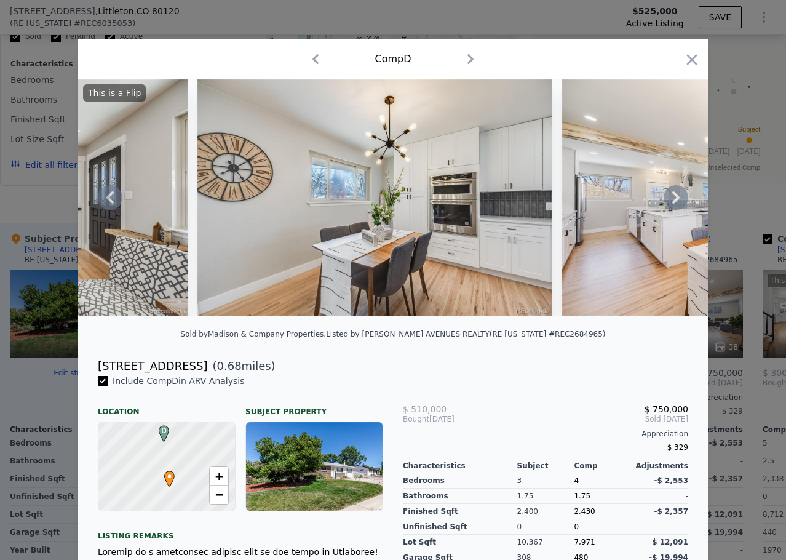
click at [673, 200] on icon at bounding box center [675, 197] width 7 height 12
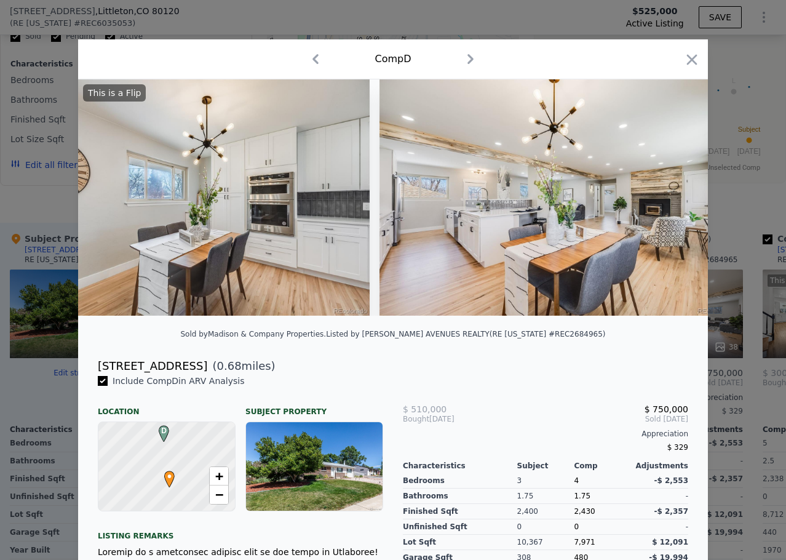
scroll to position [0, 2361]
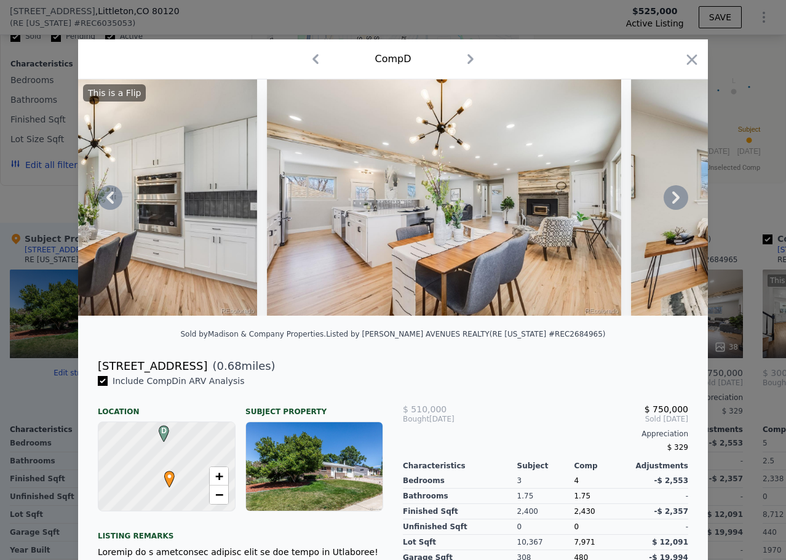
click at [676, 204] on icon at bounding box center [676, 197] width 25 height 25
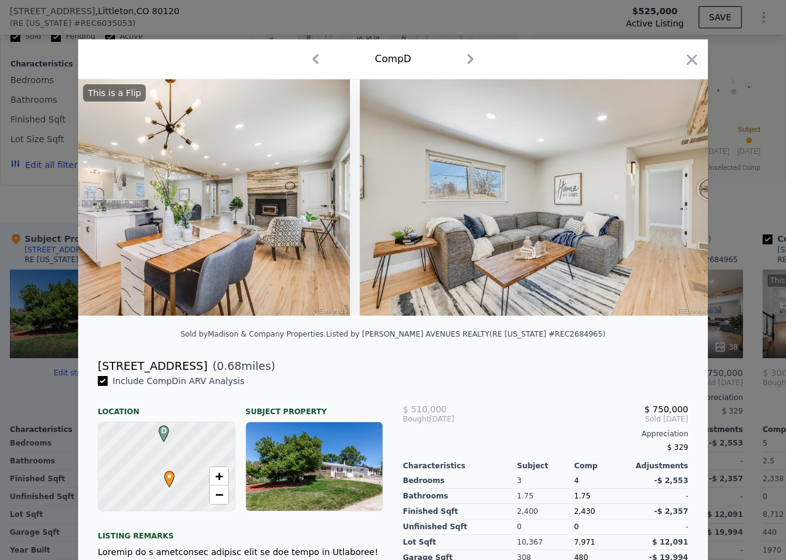
scroll to position [0, 2657]
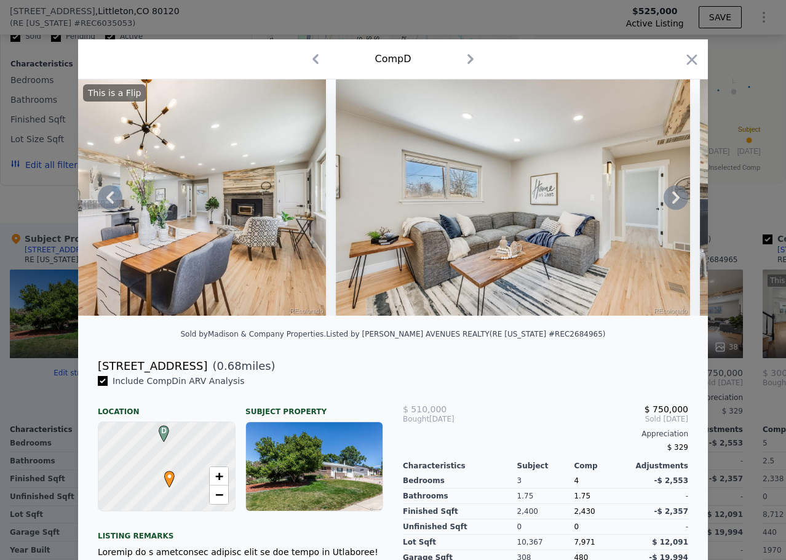
click at [676, 205] on icon at bounding box center [676, 197] width 25 height 25
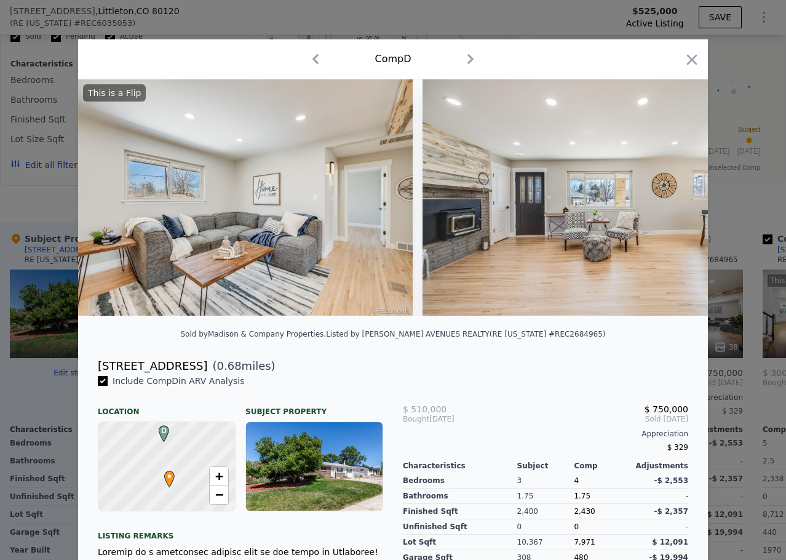
scroll to position [0, 2952]
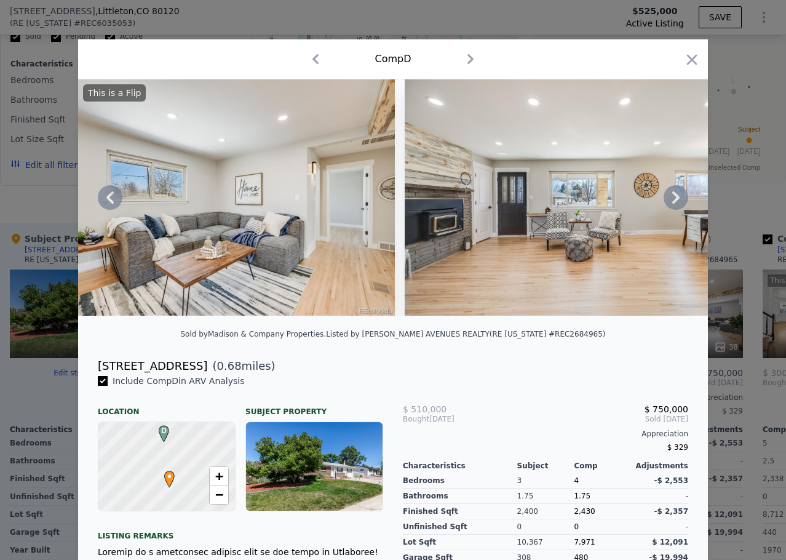
click at [676, 205] on icon at bounding box center [676, 197] width 25 height 25
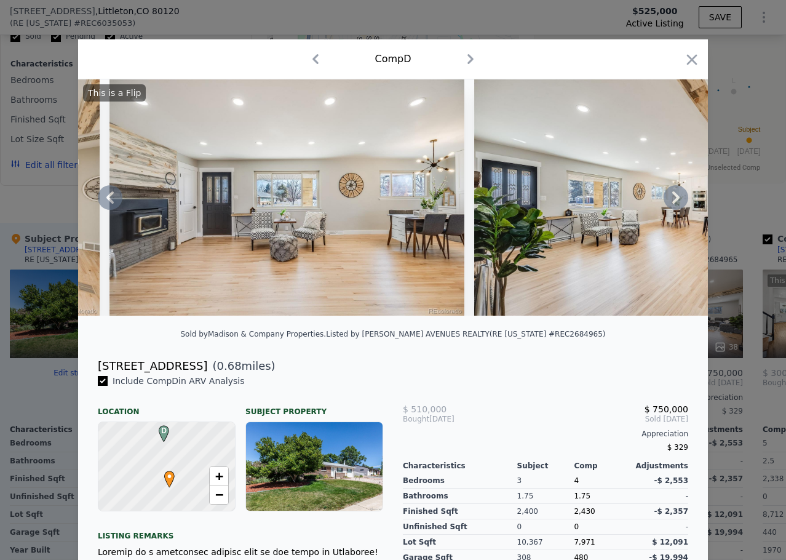
click at [676, 205] on icon at bounding box center [676, 197] width 25 height 25
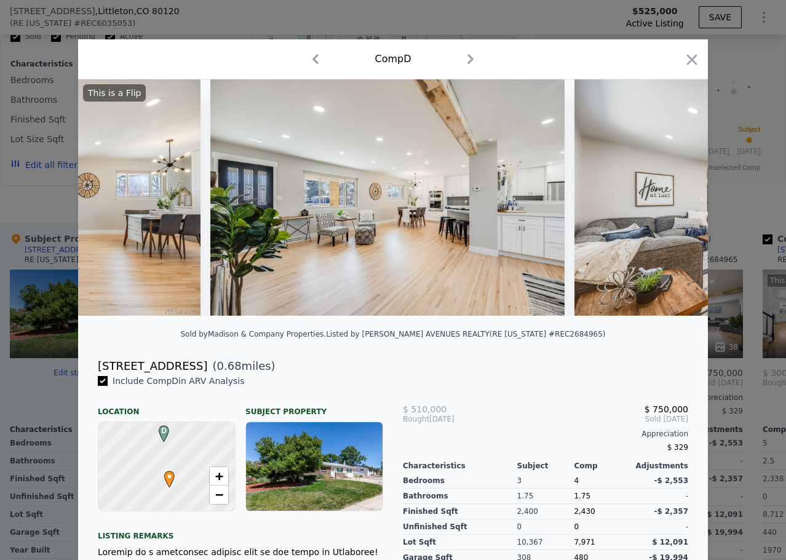
scroll to position [0, 3542]
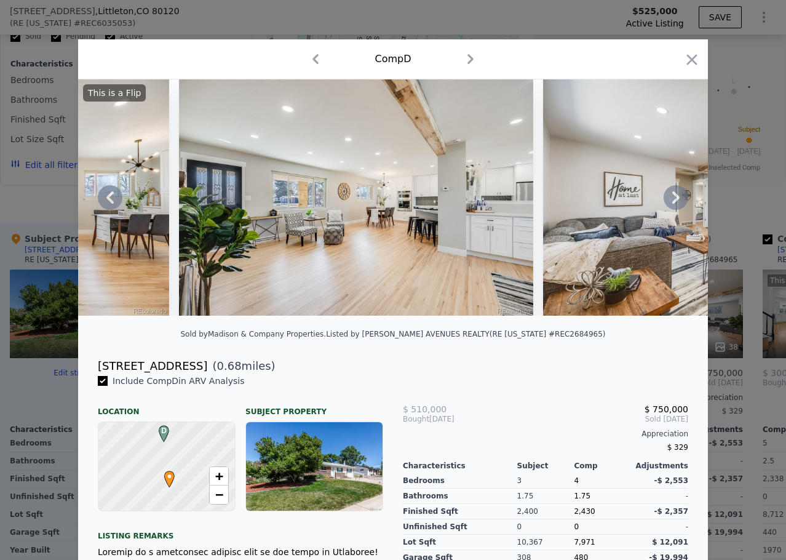
click at [676, 205] on icon at bounding box center [676, 197] width 25 height 25
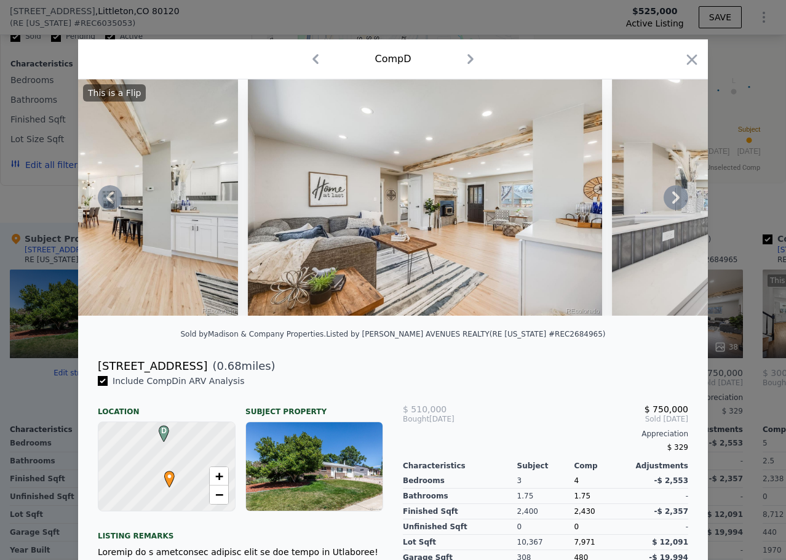
click at [676, 205] on icon at bounding box center [676, 197] width 25 height 25
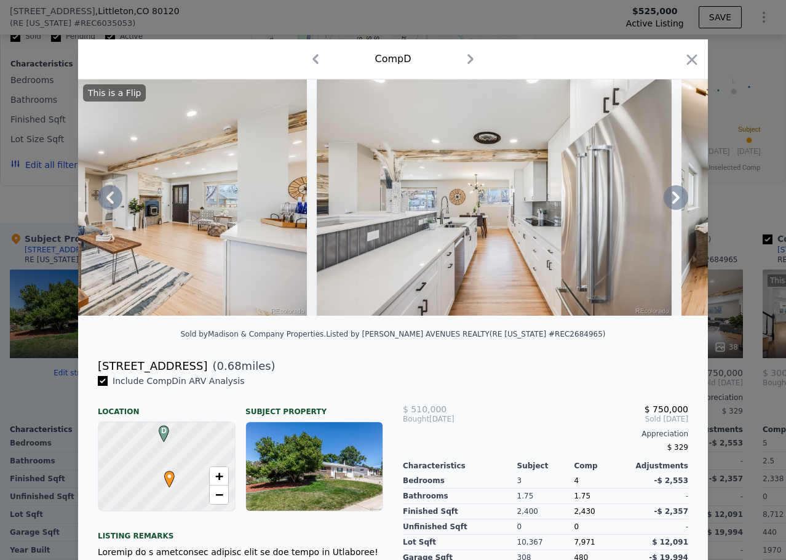
click at [676, 205] on icon at bounding box center [676, 197] width 25 height 25
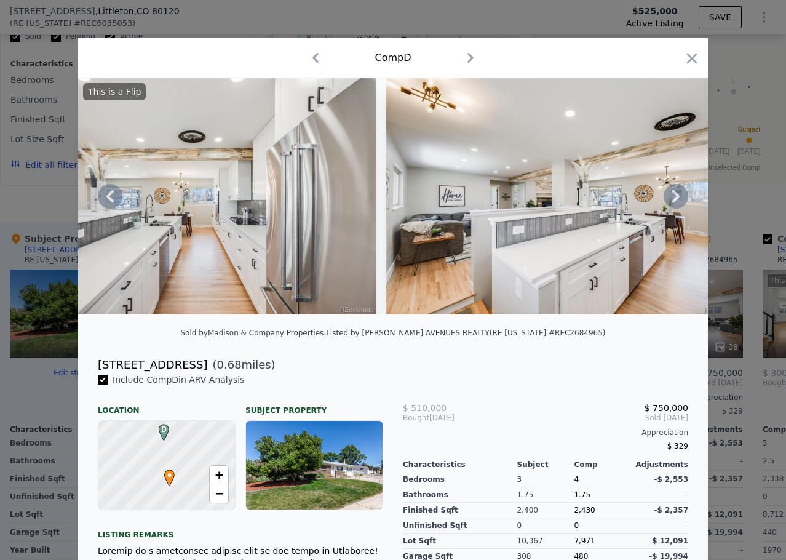
scroll to position [1, 0]
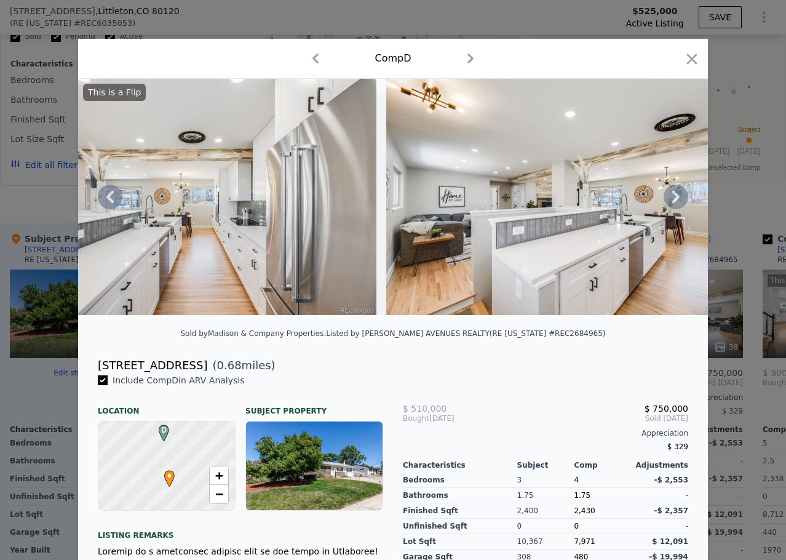
click at [553, 252] on img at bounding box center [563, 197] width 354 height 236
click at [672, 203] on icon at bounding box center [675, 197] width 7 height 12
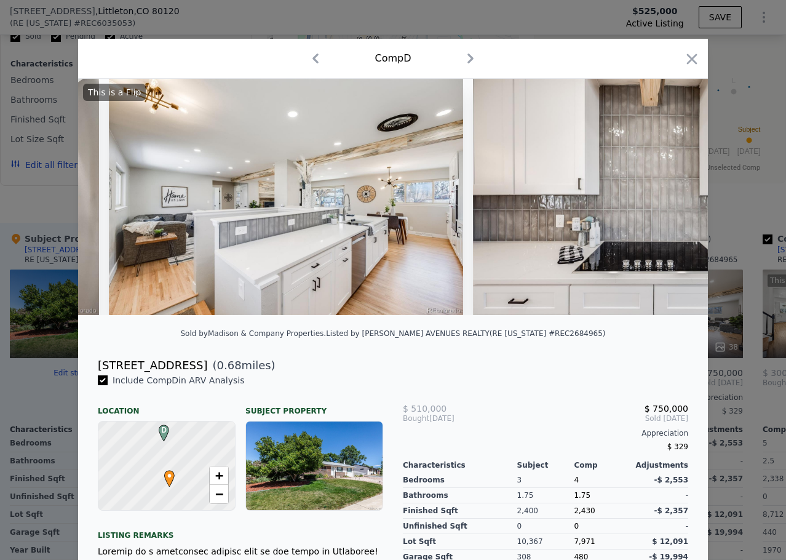
scroll to position [0, 4723]
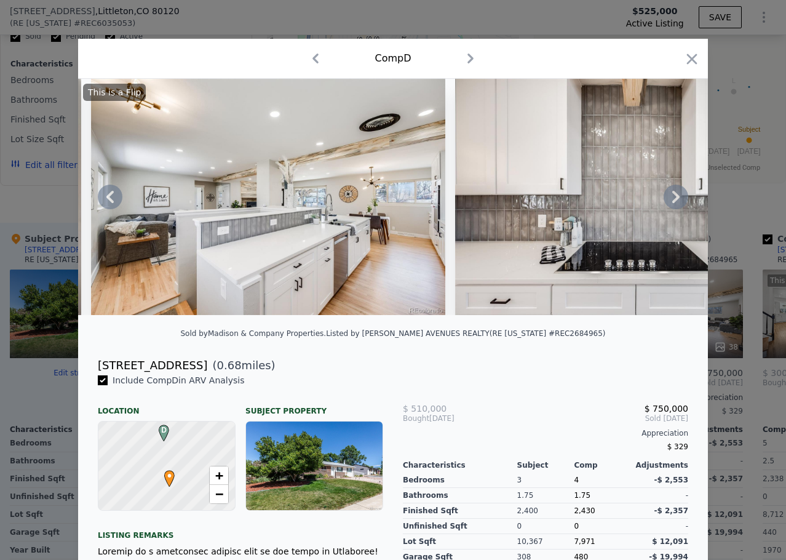
click at [672, 203] on icon at bounding box center [675, 197] width 7 height 12
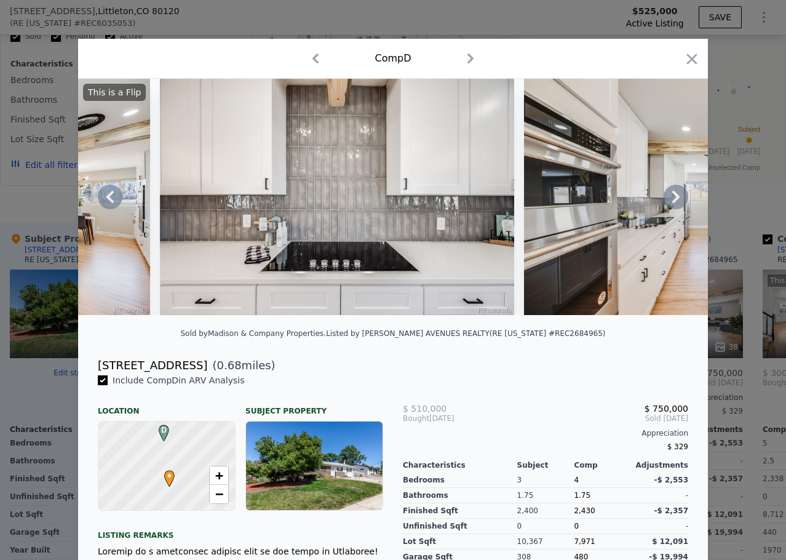
click at [672, 203] on icon at bounding box center [675, 197] width 7 height 12
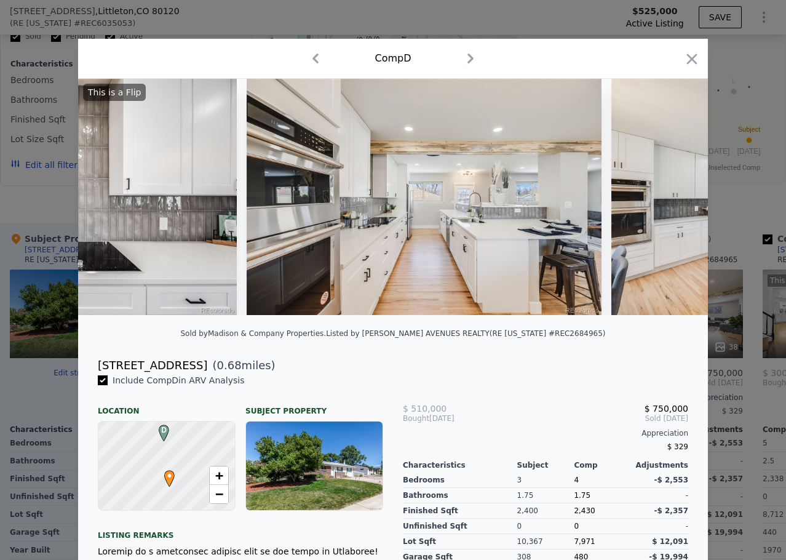
scroll to position [0, 5313]
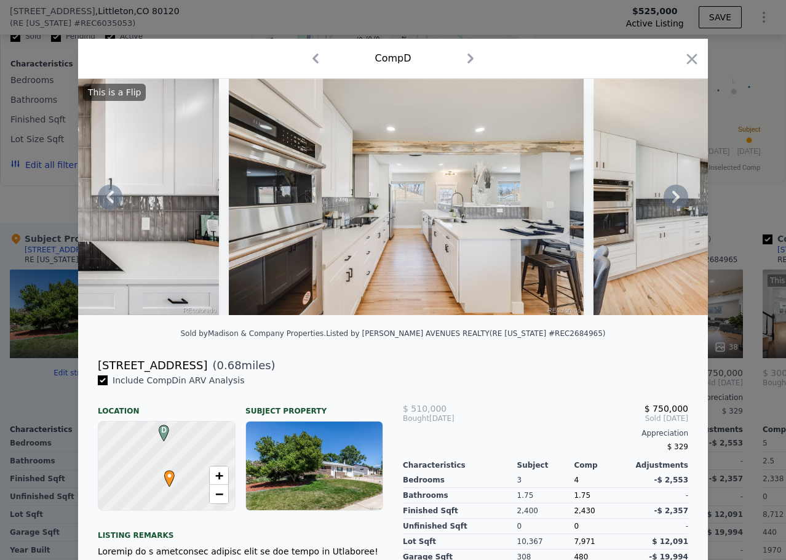
click at [672, 203] on icon at bounding box center [675, 197] width 7 height 12
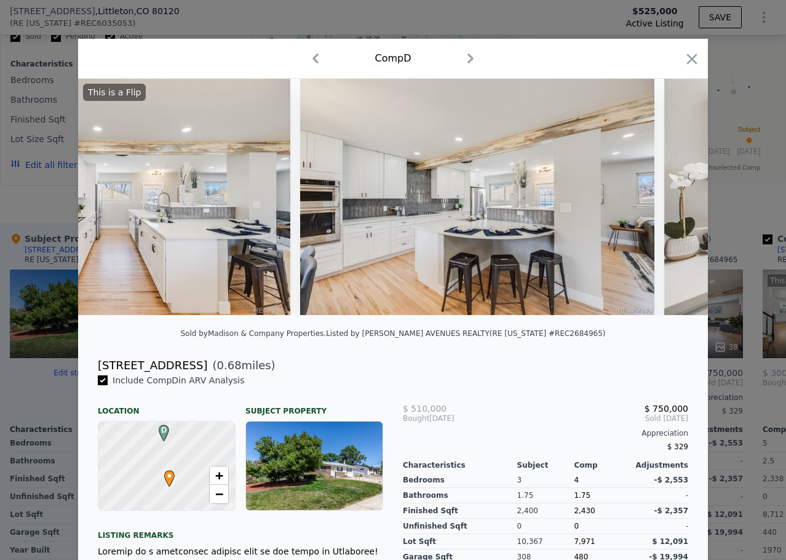
scroll to position [0, 5608]
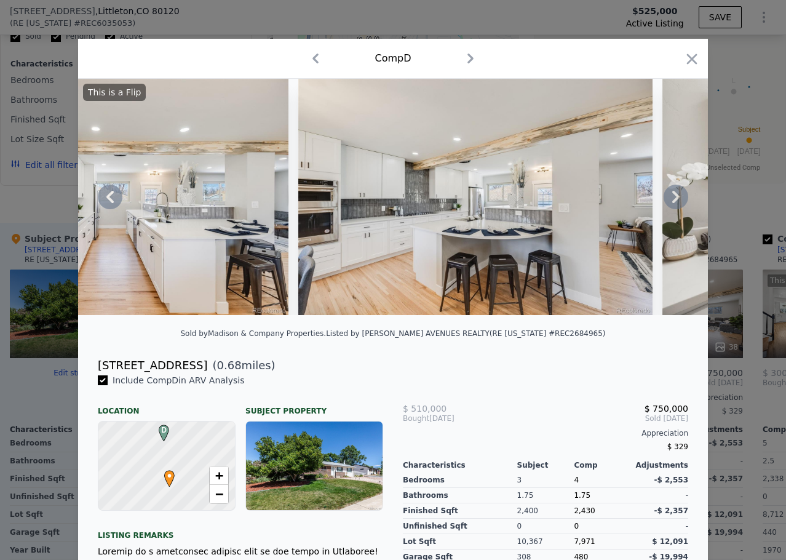
click at [672, 203] on icon at bounding box center [675, 197] width 7 height 12
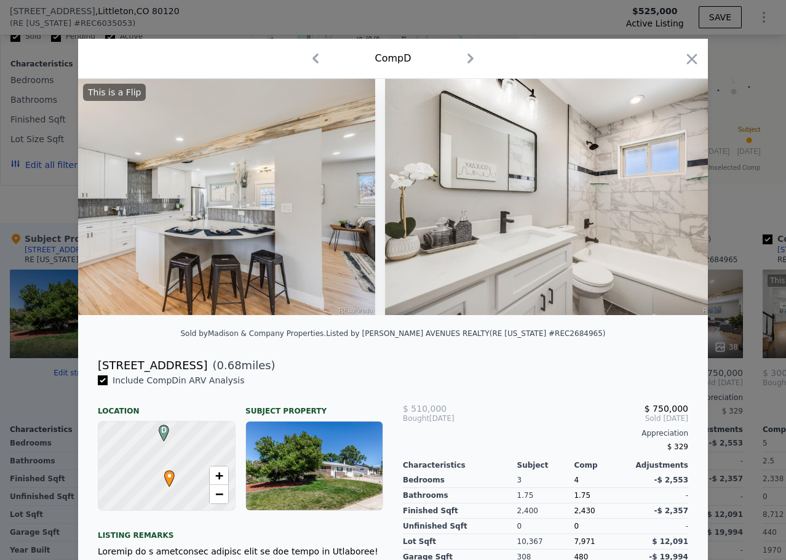
scroll to position [0, 5904]
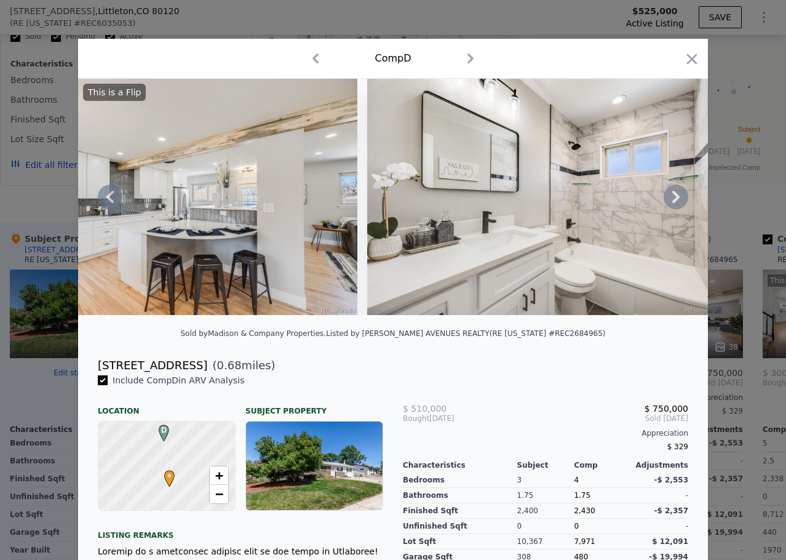
click at [672, 203] on icon at bounding box center [675, 197] width 7 height 12
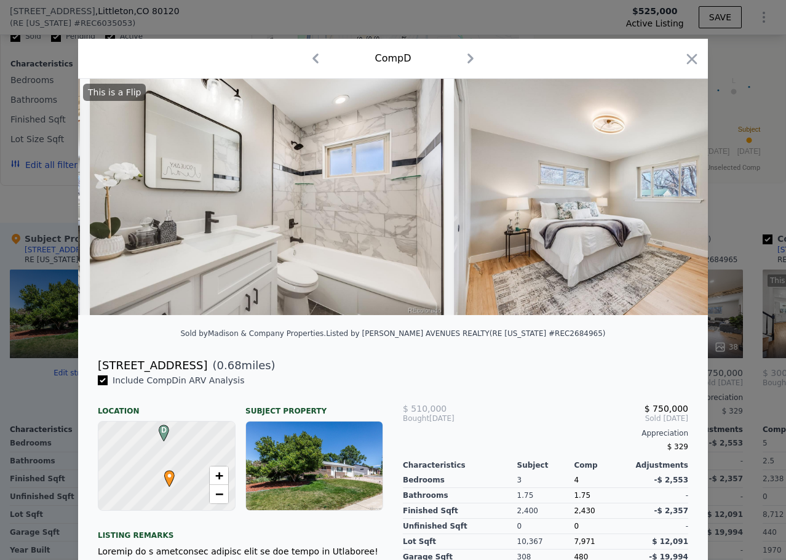
scroll to position [0, 6199]
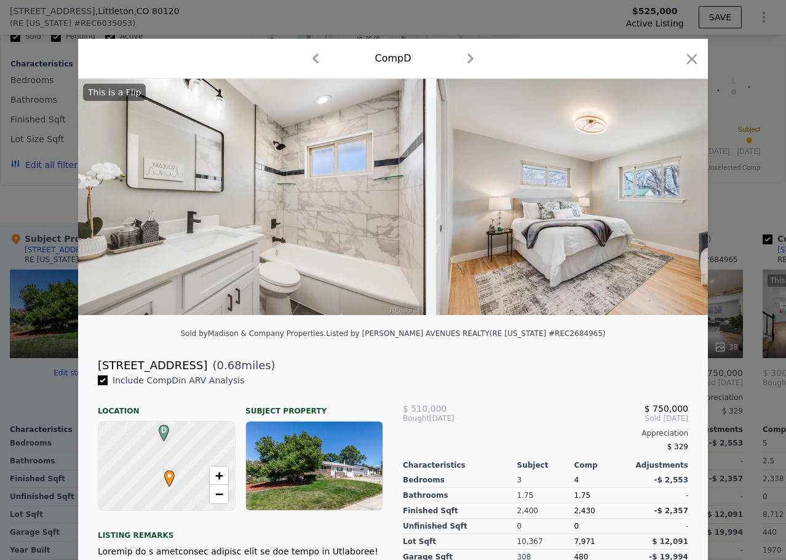
click at [671, 205] on div "This is a Flip" at bounding box center [393, 197] width 630 height 236
click at [672, 203] on icon at bounding box center [675, 197] width 7 height 12
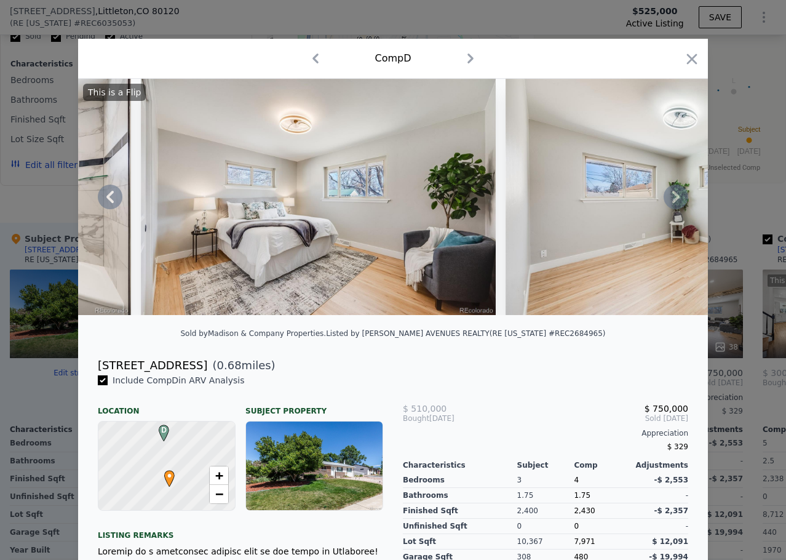
click at [672, 203] on icon at bounding box center [675, 197] width 7 height 12
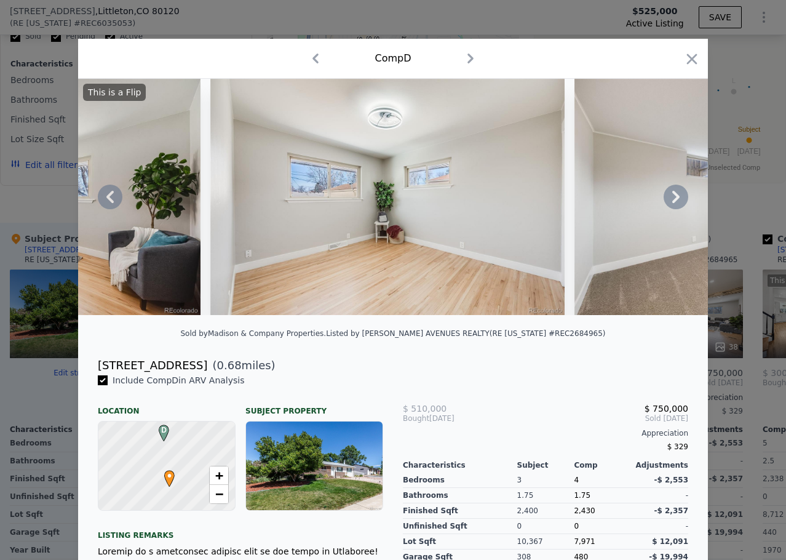
click at [672, 203] on icon at bounding box center [675, 197] width 7 height 12
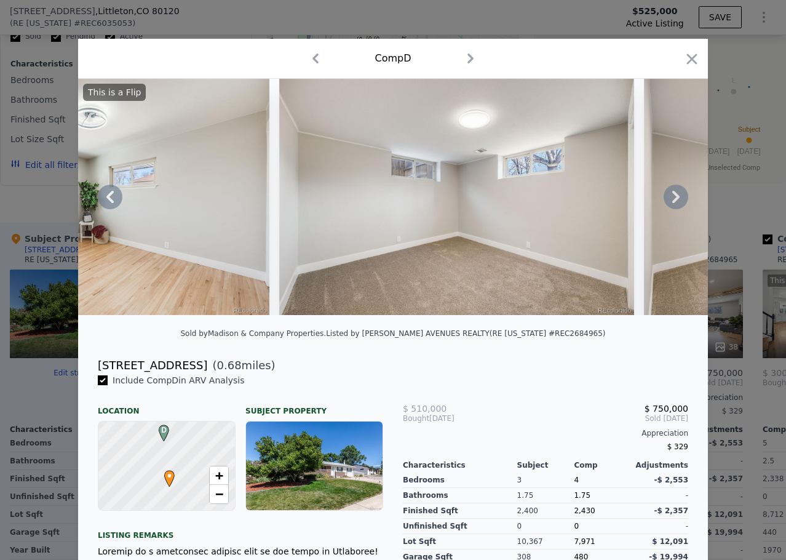
click at [672, 203] on icon at bounding box center [675, 197] width 7 height 12
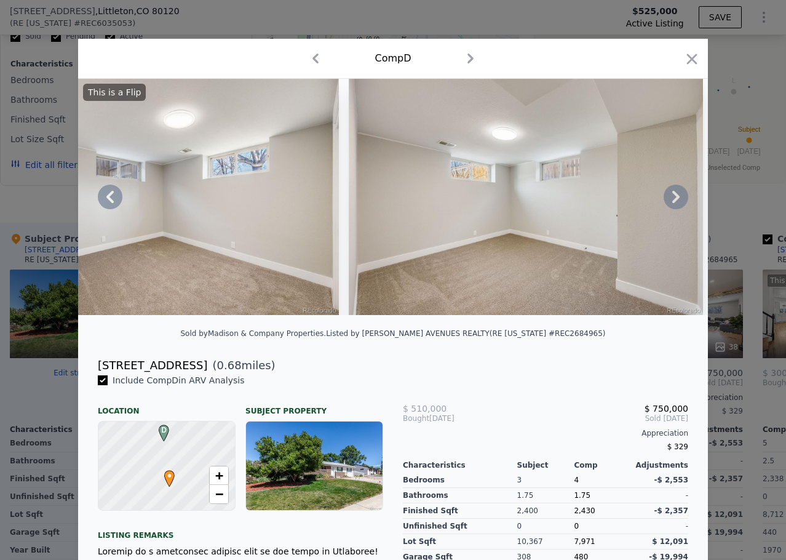
click at [672, 203] on icon at bounding box center [675, 197] width 7 height 12
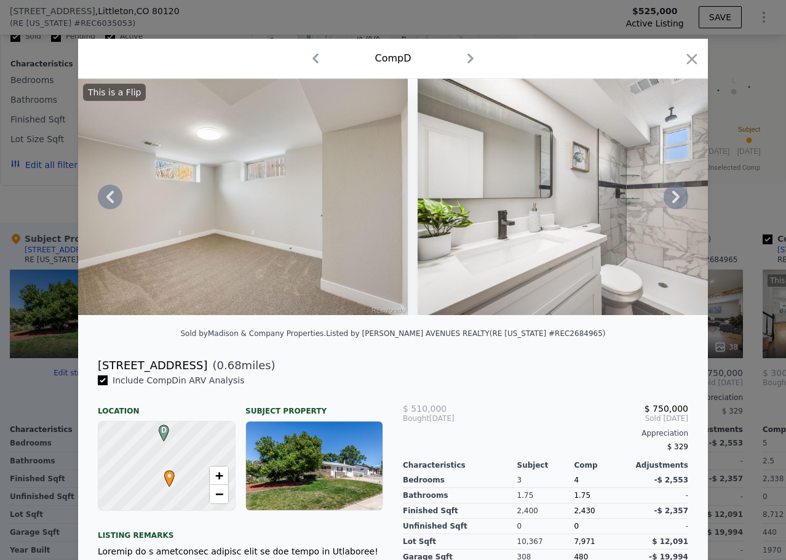
click at [672, 203] on icon at bounding box center [675, 197] width 7 height 12
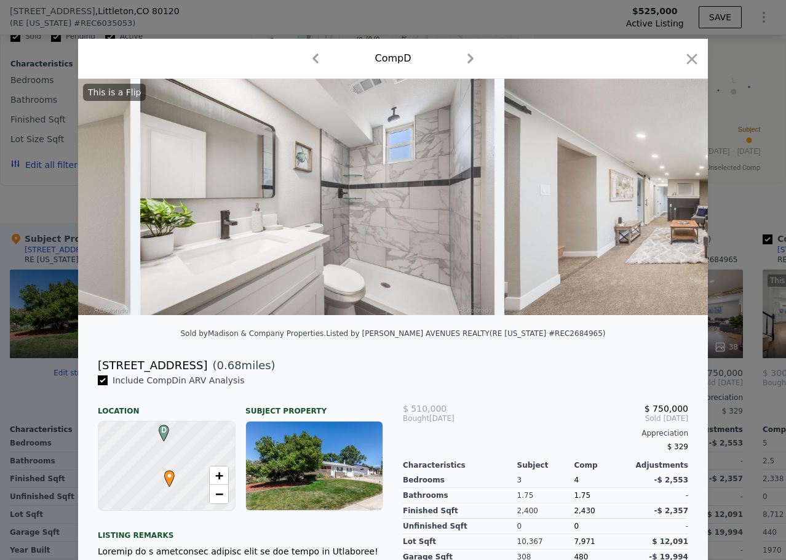
scroll to position [0, 7970]
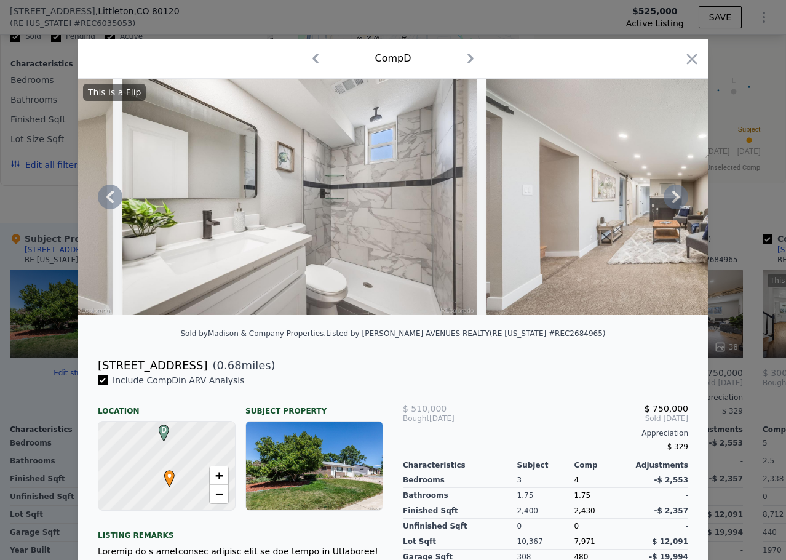
click at [672, 203] on icon at bounding box center [675, 197] width 7 height 12
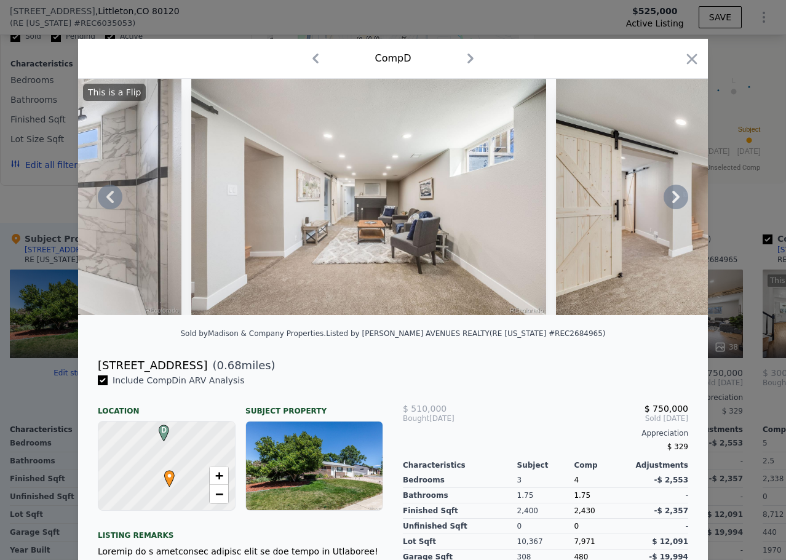
click at [672, 203] on icon at bounding box center [675, 197] width 7 height 12
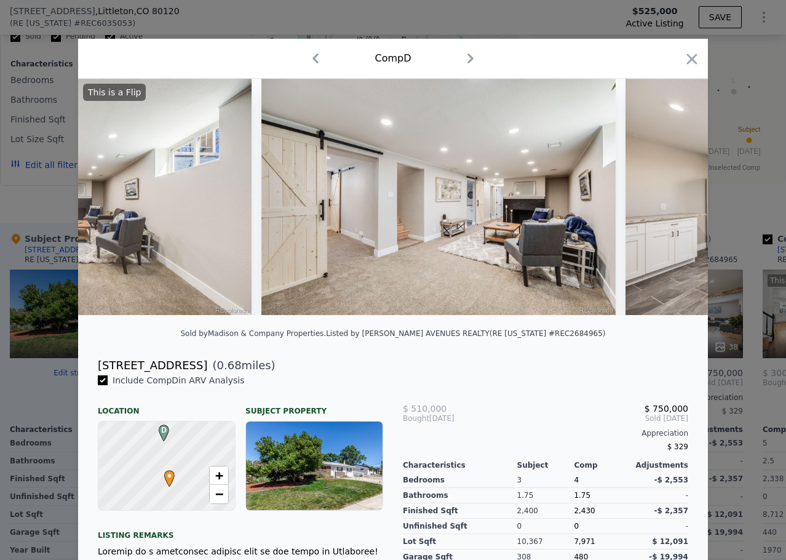
scroll to position [0, 8560]
click at [672, 203] on icon at bounding box center [675, 197] width 7 height 12
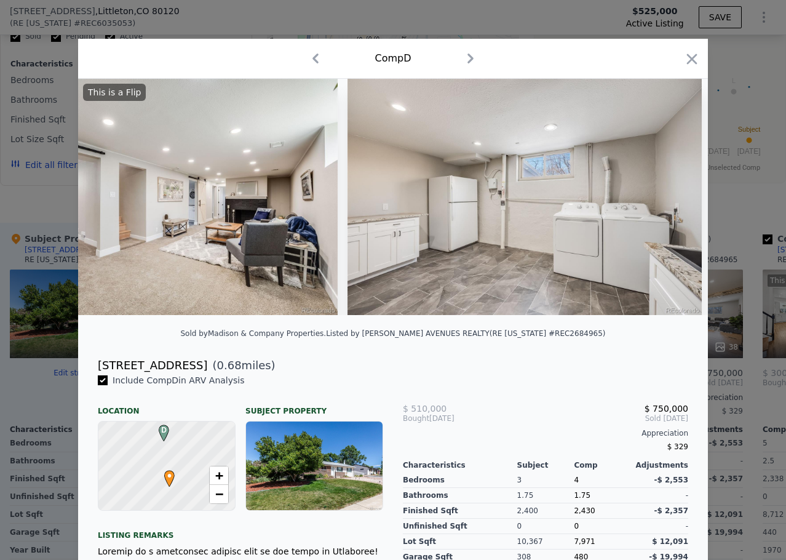
scroll to position [0, 8856]
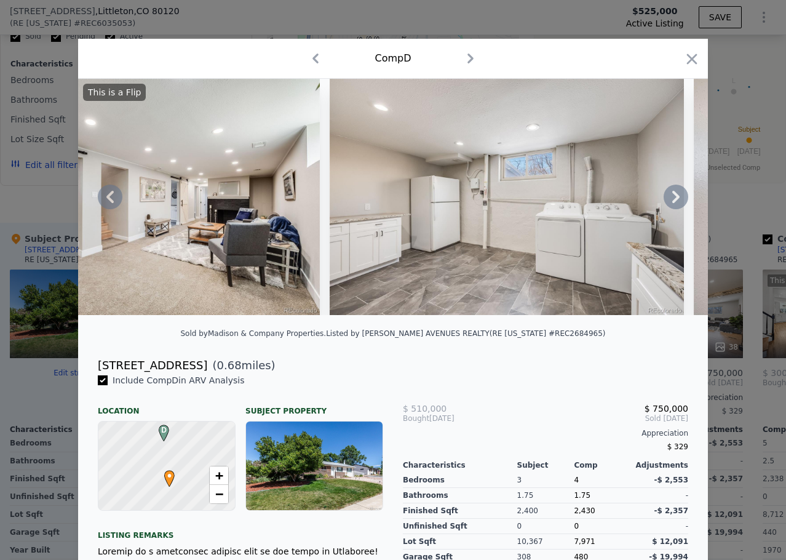
click at [672, 203] on icon at bounding box center [675, 197] width 7 height 12
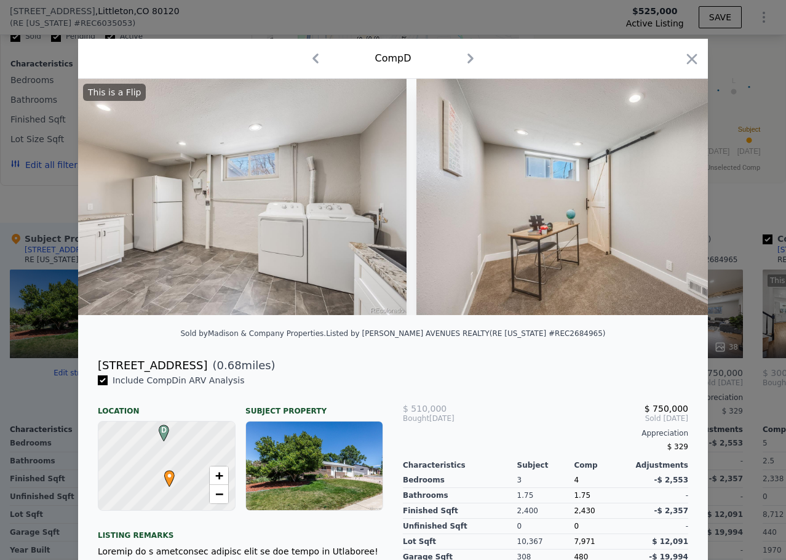
scroll to position [0, 9151]
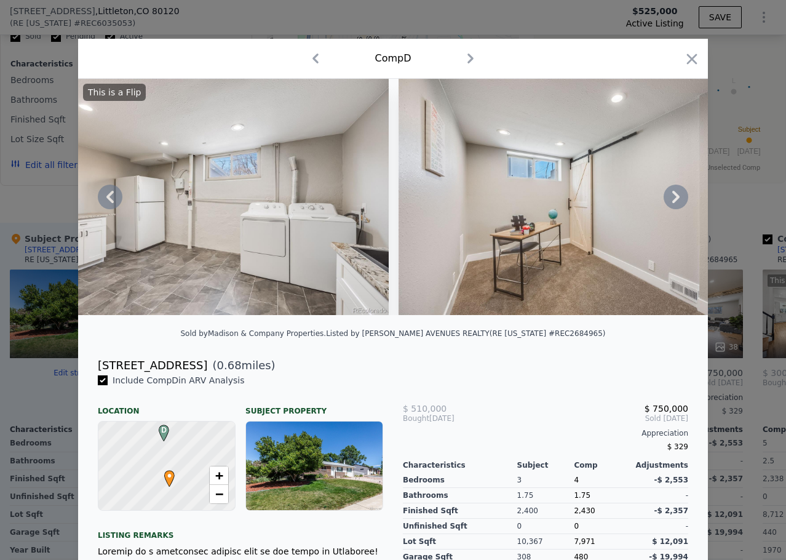
click at [672, 203] on icon at bounding box center [675, 197] width 7 height 12
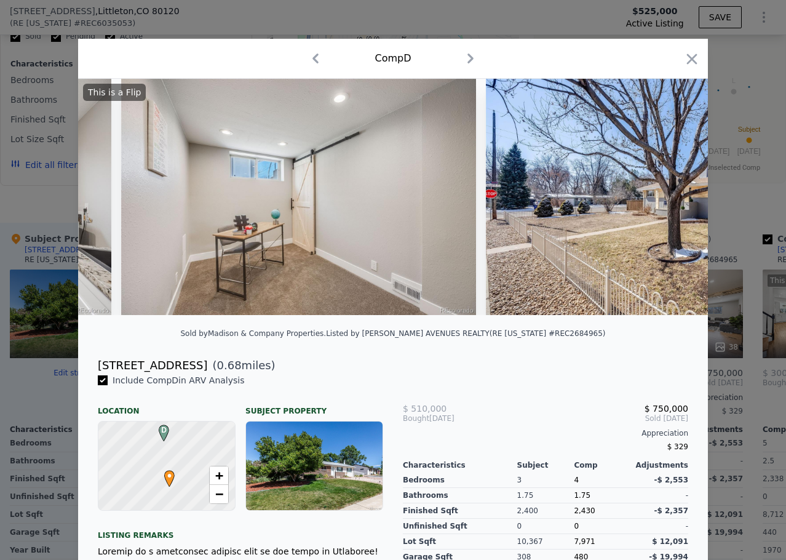
scroll to position [0, 9446]
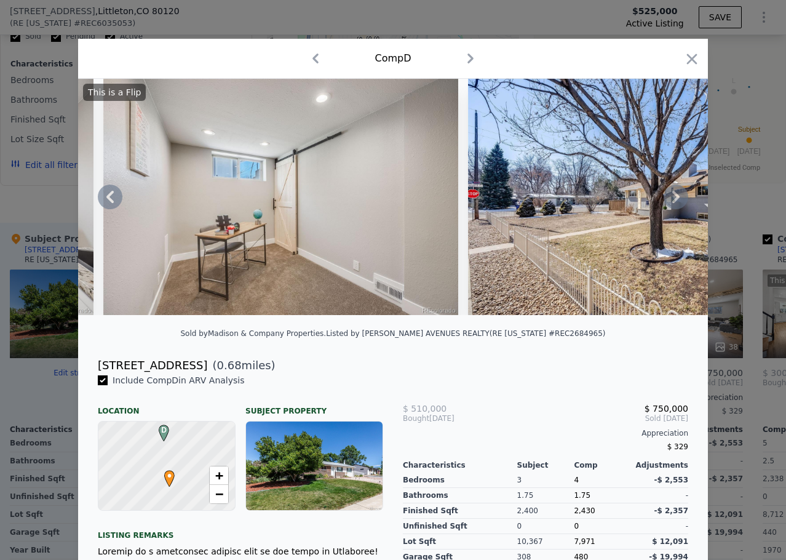
click at [672, 203] on icon at bounding box center [675, 197] width 7 height 12
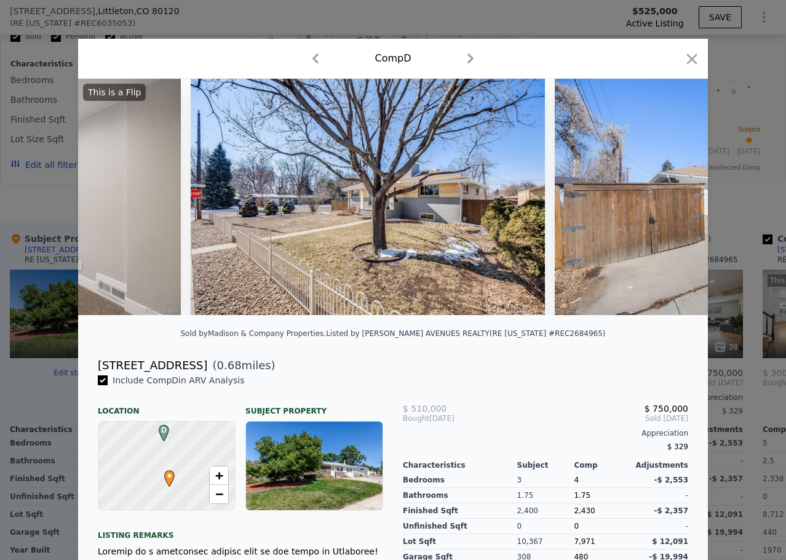
scroll to position [0, 9741]
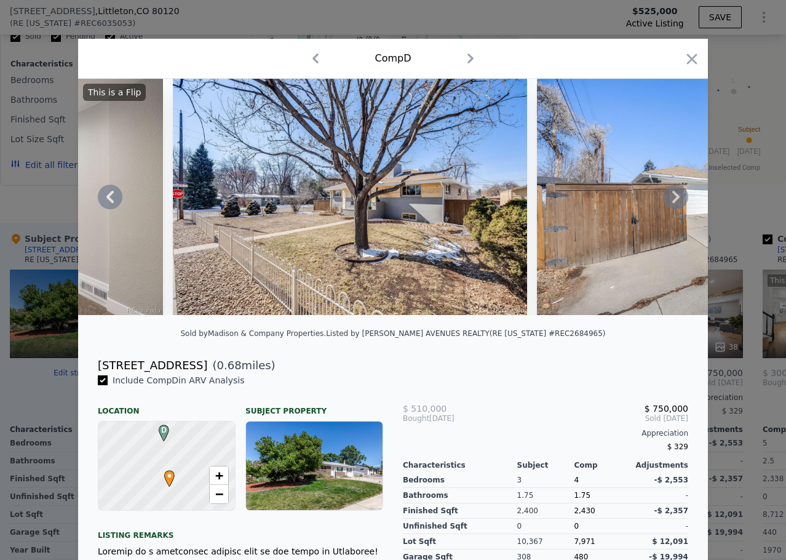
click at [672, 203] on icon at bounding box center [675, 197] width 7 height 12
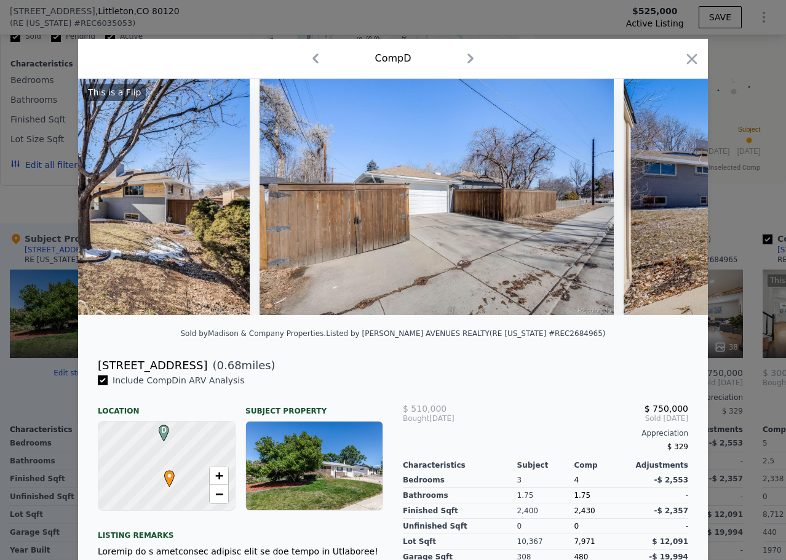
scroll to position [0, 10036]
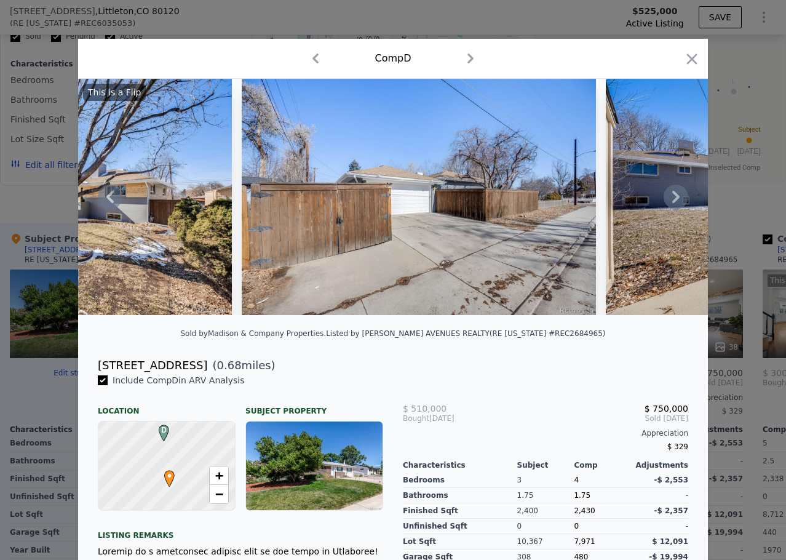
click at [672, 203] on icon at bounding box center [675, 197] width 7 height 12
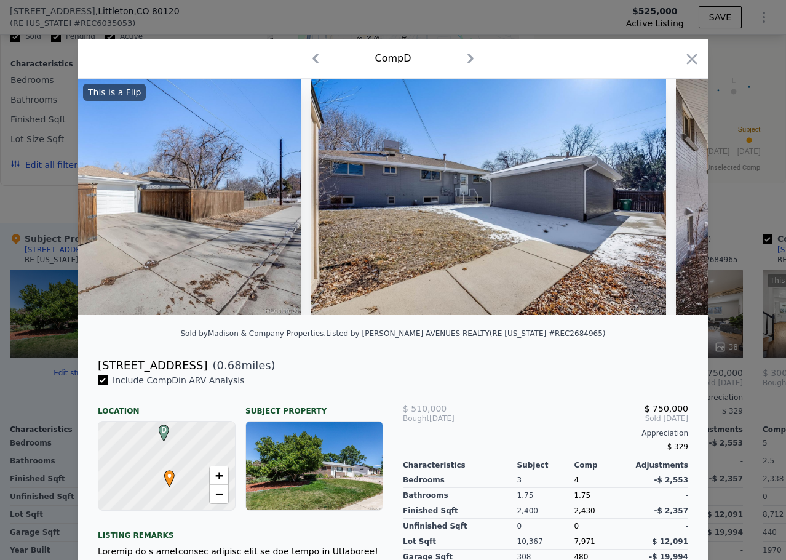
scroll to position [0, 10331]
click at [672, 203] on icon at bounding box center [675, 197] width 7 height 12
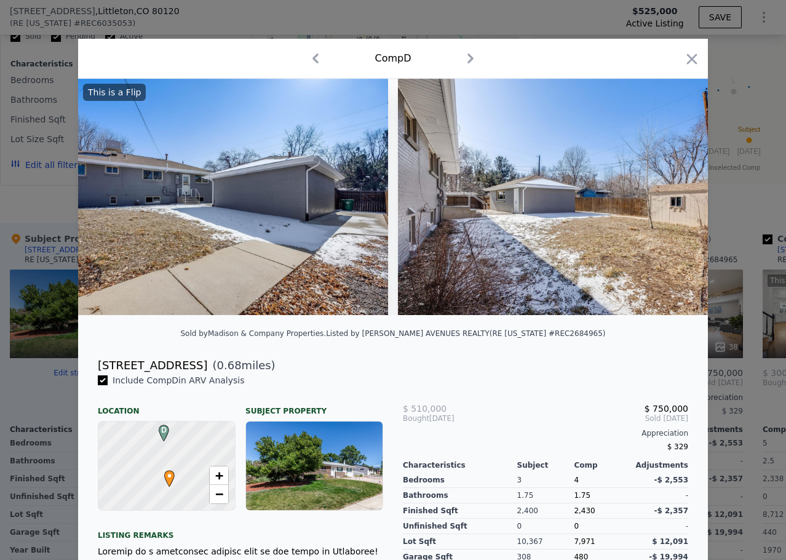
scroll to position [0, 10627]
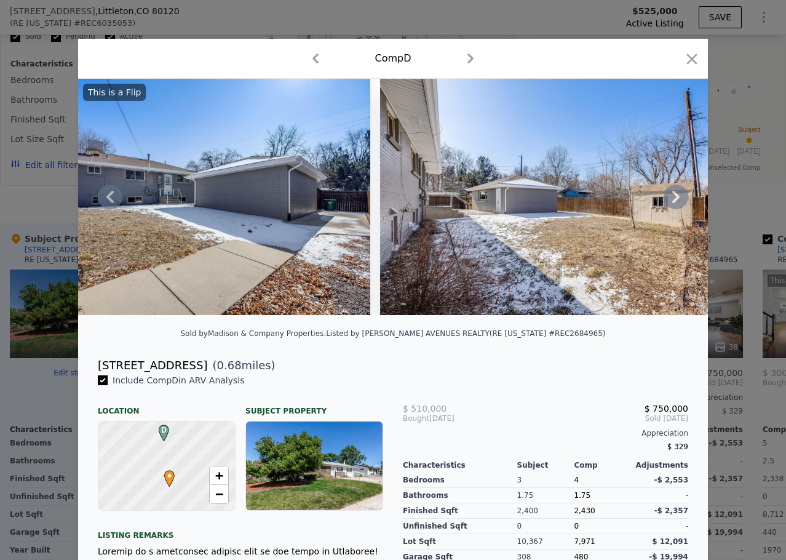
click at [672, 203] on icon at bounding box center [675, 197] width 7 height 12
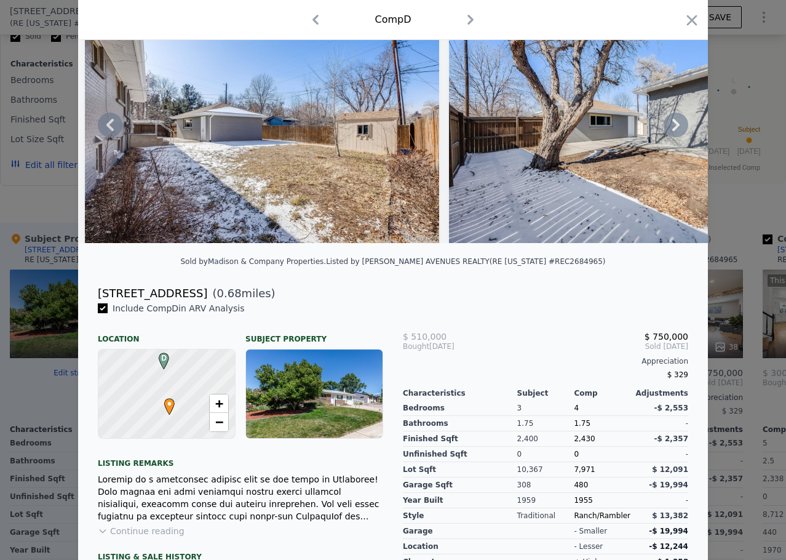
scroll to position [41, 0]
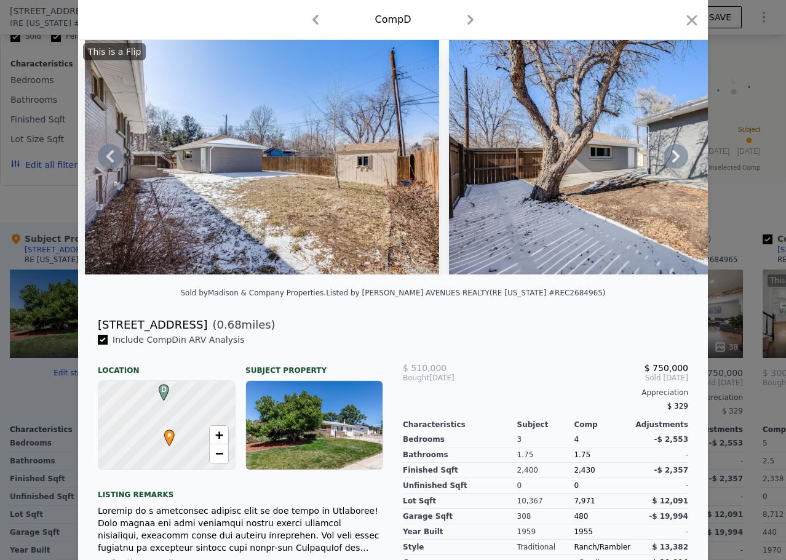
click at [667, 154] on icon at bounding box center [676, 156] width 25 height 25
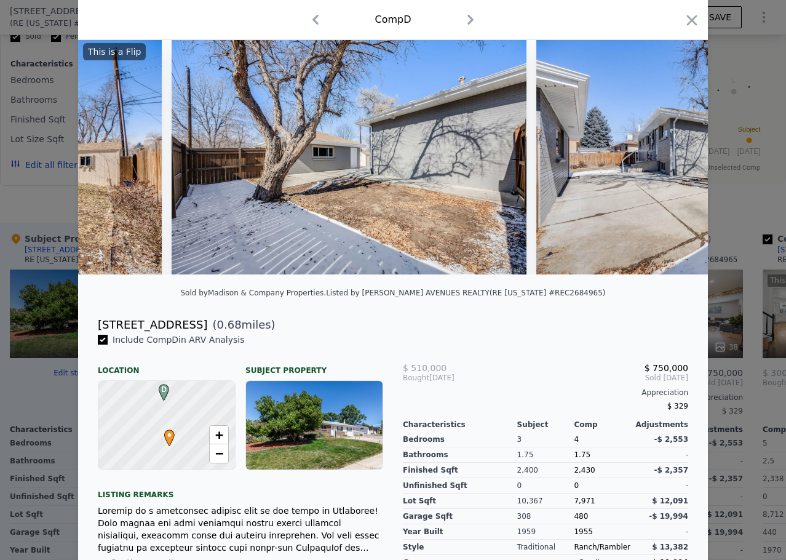
scroll to position [0, 11217]
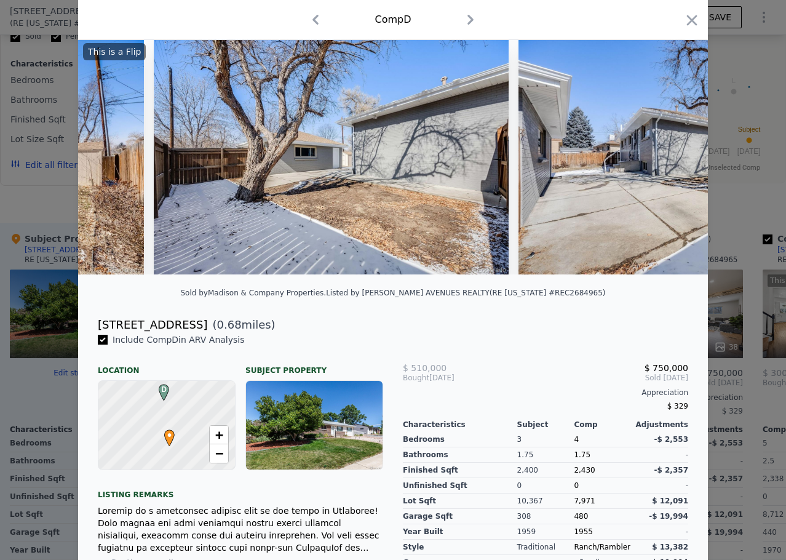
click at [667, 154] on div "This is a Flip" at bounding box center [393, 156] width 630 height 236
click at [672, 157] on icon at bounding box center [675, 156] width 7 height 12
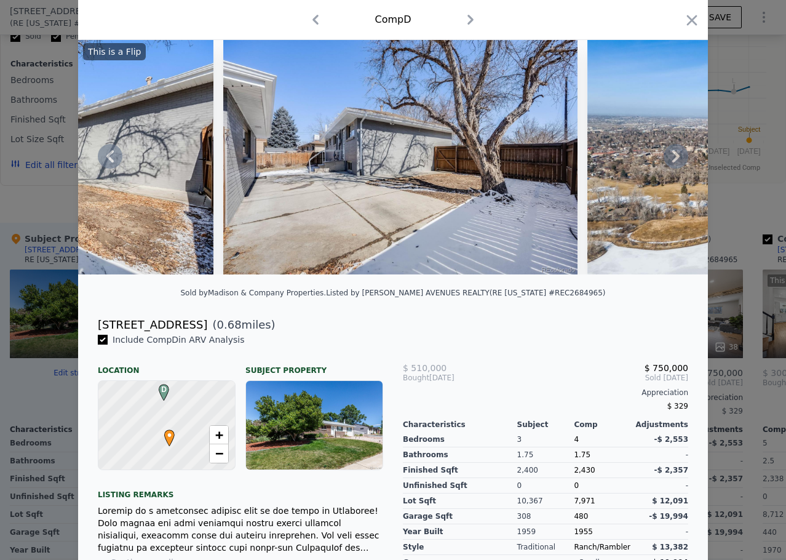
click at [672, 157] on icon at bounding box center [675, 156] width 7 height 12
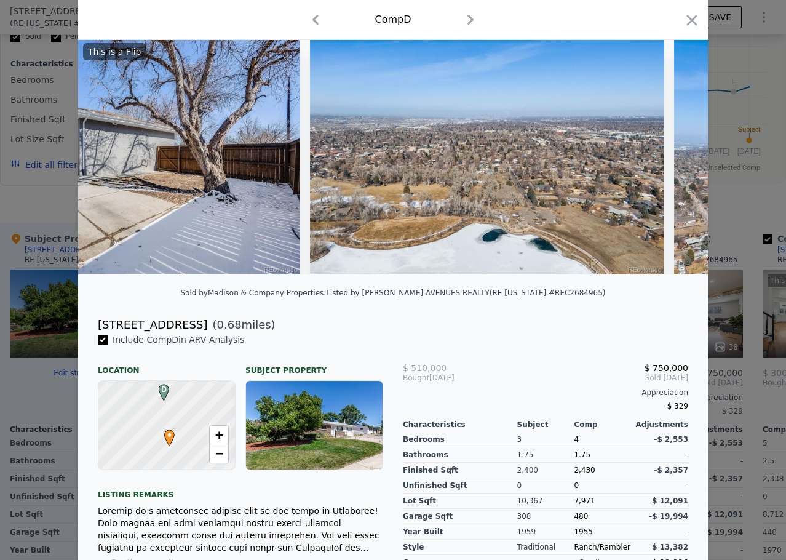
scroll to position [0, 11807]
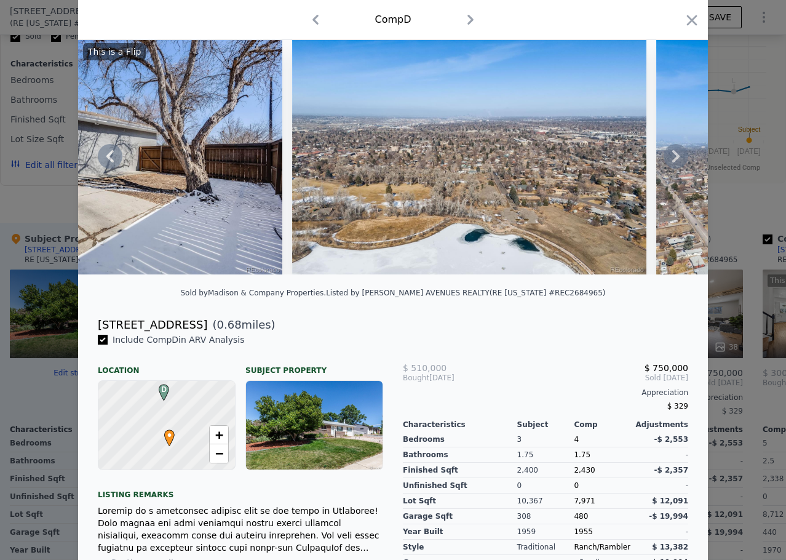
click at [669, 157] on div "This is a Flip" at bounding box center [393, 156] width 630 height 236
click at [672, 157] on icon at bounding box center [675, 156] width 7 height 12
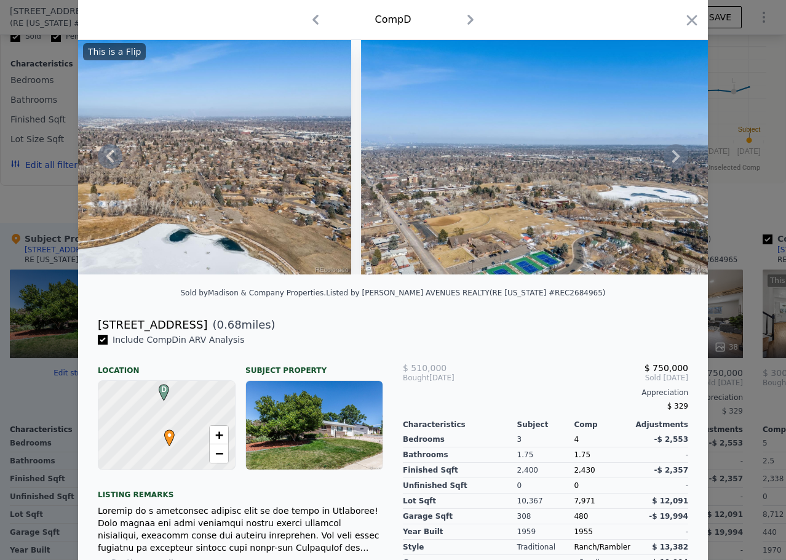
click at [676, 162] on icon at bounding box center [676, 156] width 25 height 25
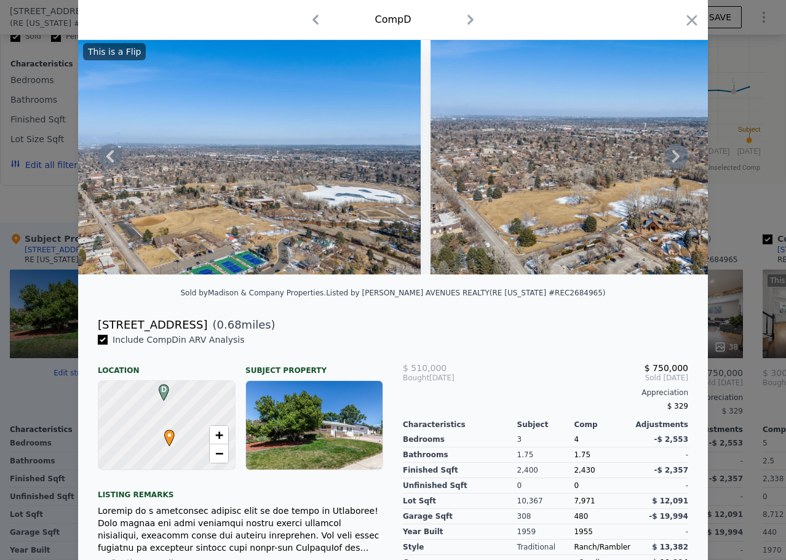
click at [676, 162] on icon at bounding box center [676, 156] width 25 height 25
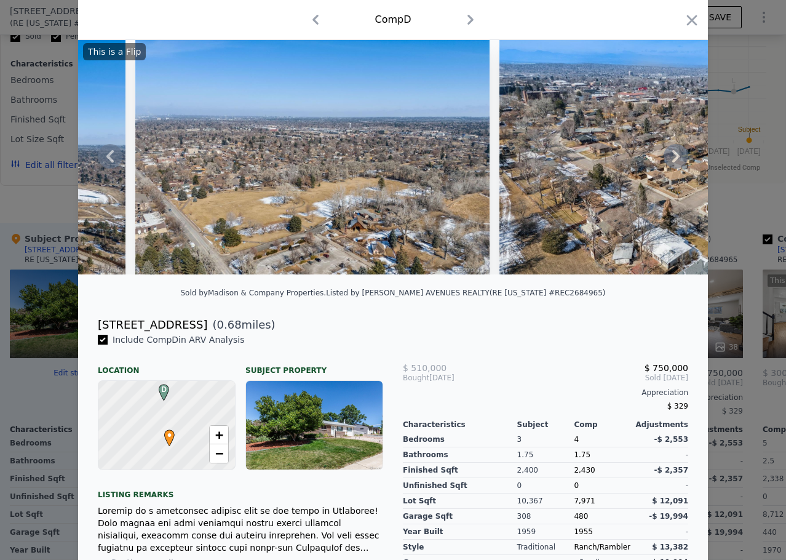
click at [676, 162] on icon at bounding box center [676, 156] width 25 height 25
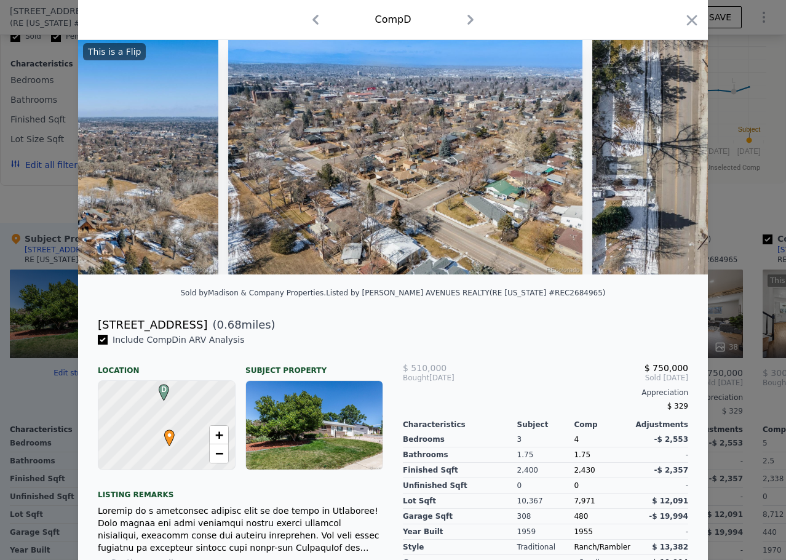
scroll to position [0, 12988]
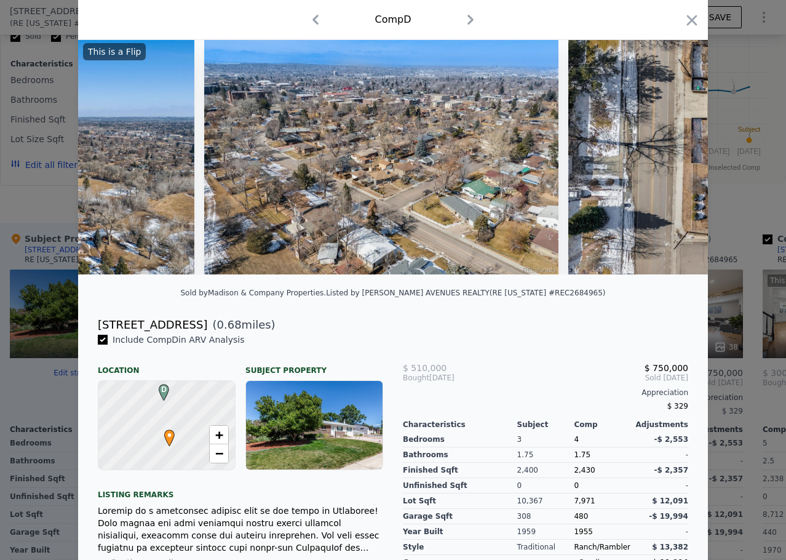
click at [676, 162] on div "This is a Flip" at bounding box center [393, 156] width 630 height 236
click at [676, 162] on icon at bounding box center [676, 156] width 25 height 25
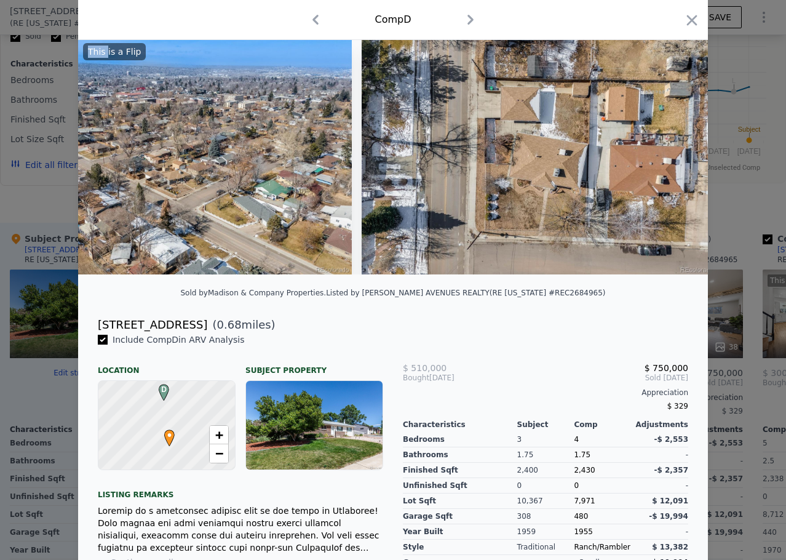
scroll to position [0, 13203]
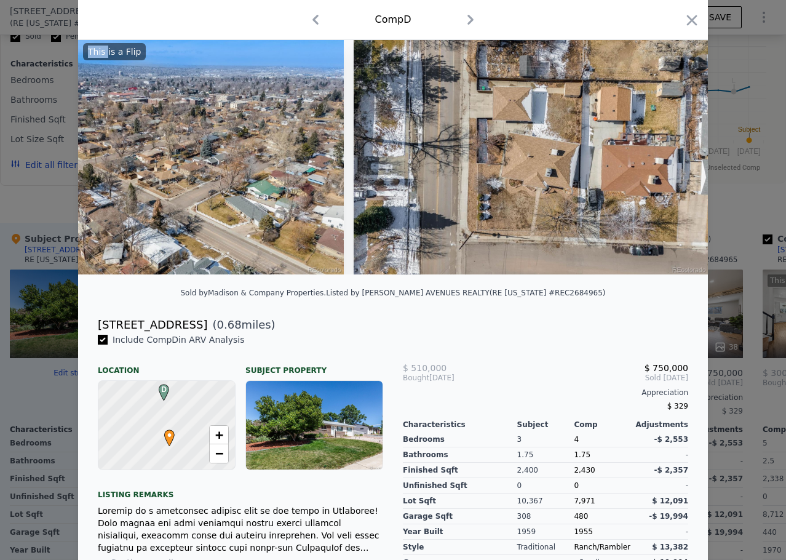
click at [689, 22] on icon "button" at bounding box center [692, 20] width 10 height 10
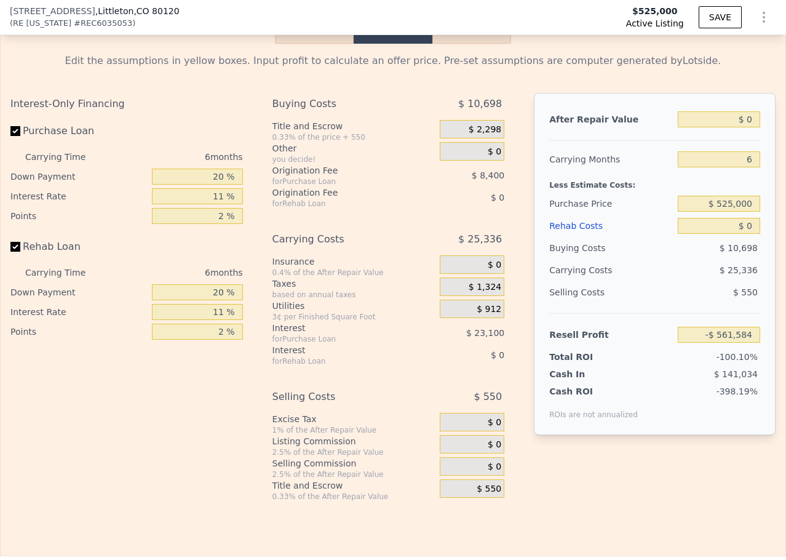
scroll to position [1834, 0]
click at [741, 127] on input "$ 0" at bounding box center [719, 119] width 82 height 16
type input "$ 75"
type input "-$ 561,514"
type input "$ 750"
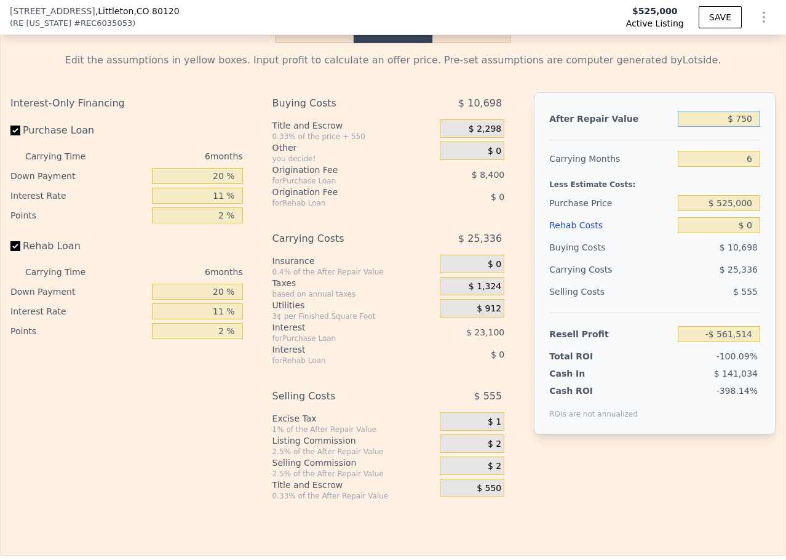
type input "-$ 560,884"
type input "$ 75,000"
type input "-$ 554,575"
type input "$ 750,000"
type input "$ 139,418"
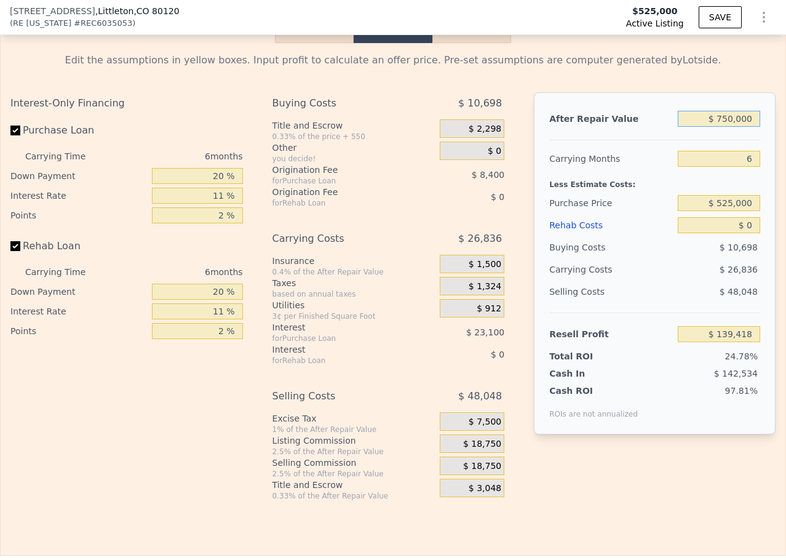
type input "$ 750,000"
drag, startPoint x: 212, startPoint y: 197, endPoint x: 221, endPoint y: 196, distance: 8.8
click at [221, 184] on input "20 %" at bounding box center [197, 176] width 91 height 16
type input "10 %"
type input "$ 135,482"
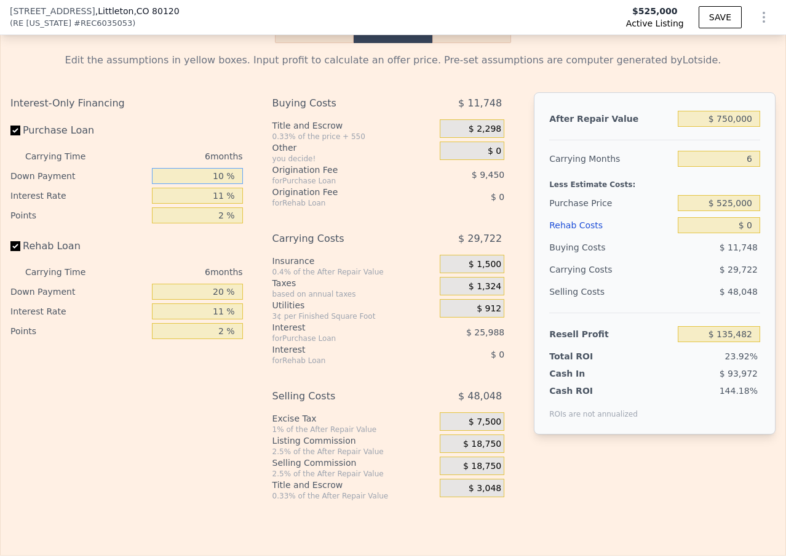
type input "10 %"
drag, startPoint x: 213, startPoint y: 213, endPoint x: 221, endPoint y: 213, distance: 8.0
click at [221, 204] on input "11 %" at bounding box center [197, 196] width 91 height 16
type input "12 %"
type input "$ 133,118"
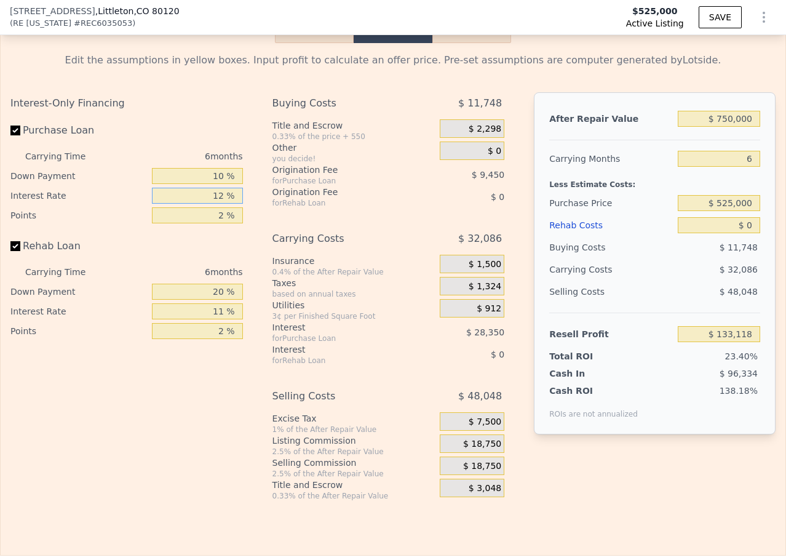
type input "12 %"
drag, startPoint x: 212, startPoint y: 195, endPoint x: 223, endPoint y: 195, distance: 10.5
click at [223, 184] on input "10 %" at bounding box center [197, 176] width 91 height 16
type input "15 %"
type input "$ 135,215"
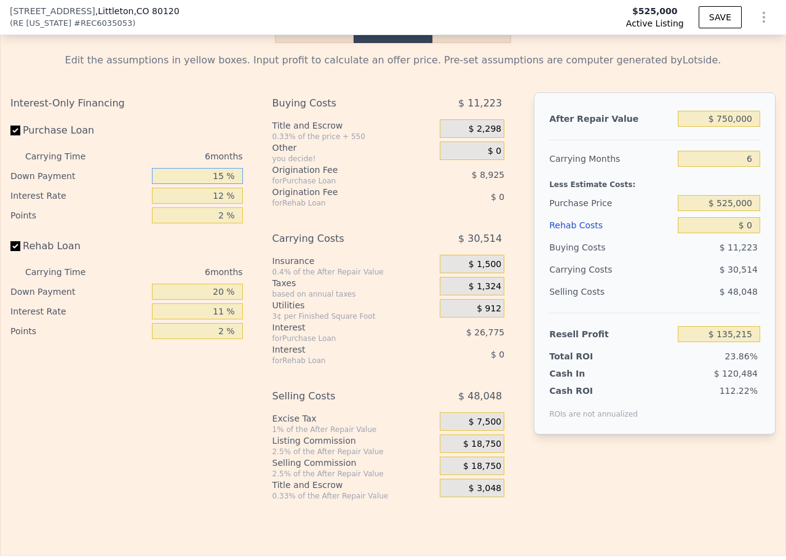
type input "15 %"
click at [220, 223] on input "2 %" at bounding box center [197, 215] width 91 height 16
type input "1 %"
type input "$ 139,677"
type input "1 %"
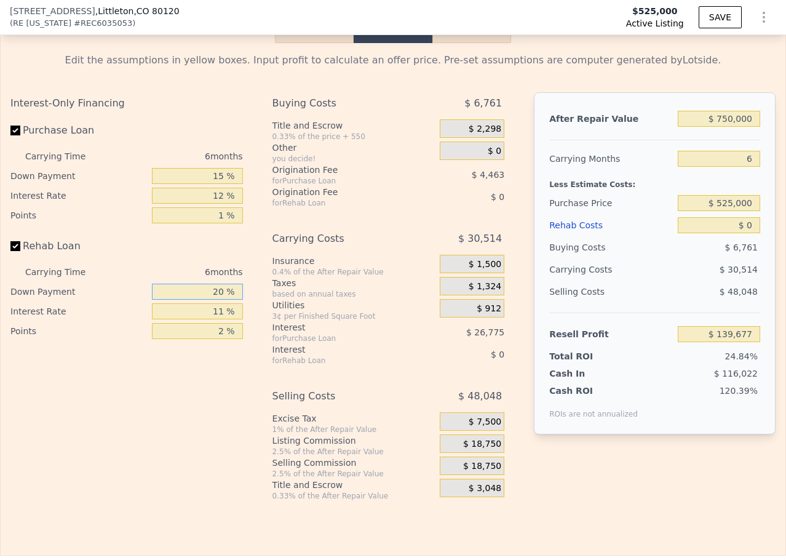
click at [220, 299] on input "20 %" at bounding box center [197, 291] width 91 height 16
type input "15 %"
drag, startPoint x: 211, startPoint y: 332, endPoint x: 226, endPoint y: 330, distance: 15.6
click at [226, 319] on input "11 %" at bounding box center [197, 311] width 91 height 16
type input "12 %"
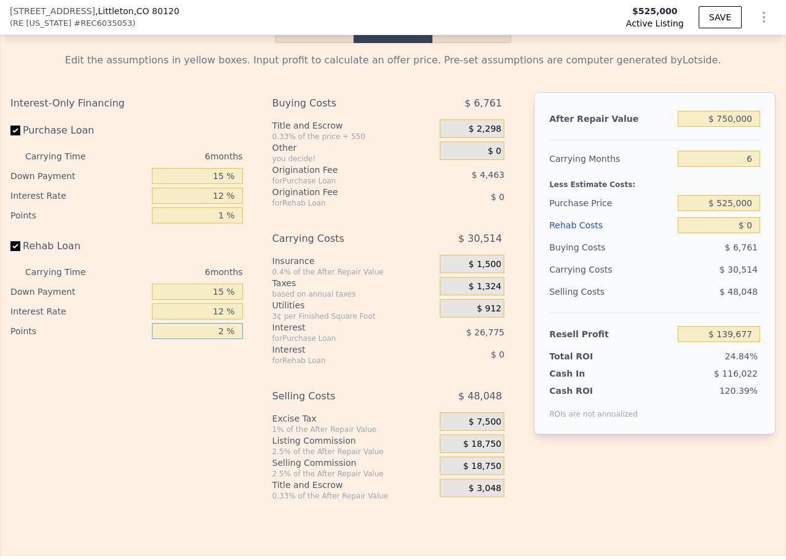
drag, startPoint x: 213, startPoint y: 351, endPoint x: 231, endPoint y: 349, distance: 17.9
click at [231, 339] on input "2 %" at bounding box center [197, 331] width 91 height 16
click at [224, 339] on input "2 %" at bounding box center [197, 331] width 91 height 16
click at [218, 339] on input "2 %" at bounding box center [197, 331] width 91 height 16
type input "1 %"
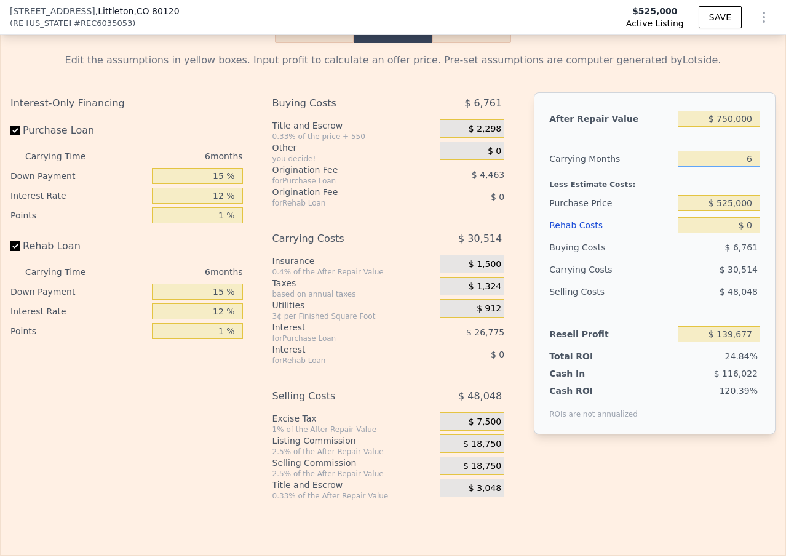
click at [710, 167] on input "6" at bounding box center [719, 159] width 82 height 16
click at [742, 233] on input "$ 0" at bounding box center [719, 225] width 82 height 16
type input "$ 1"
type input "$ 139,676"
type input "$ 100"
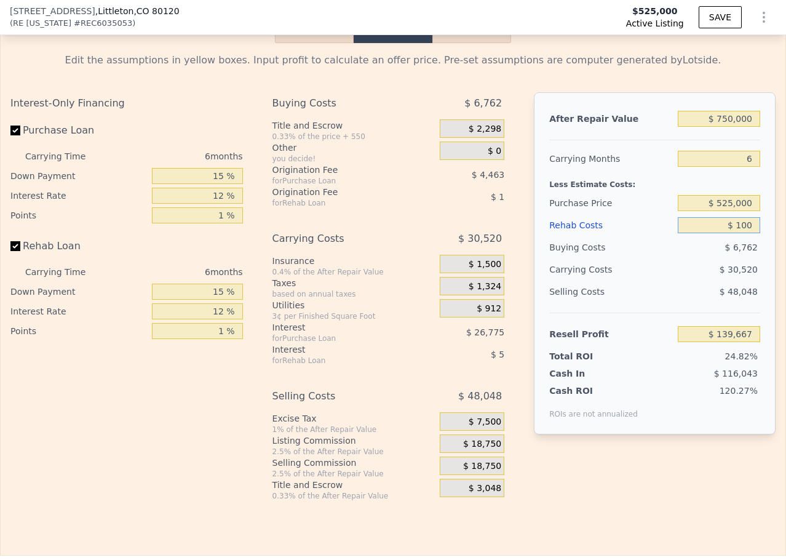
type input "$ 139,570"
type input "$ 1,000"
type input "$ 138,614"
type input "$ 10,000"
type input "$ 129,082"
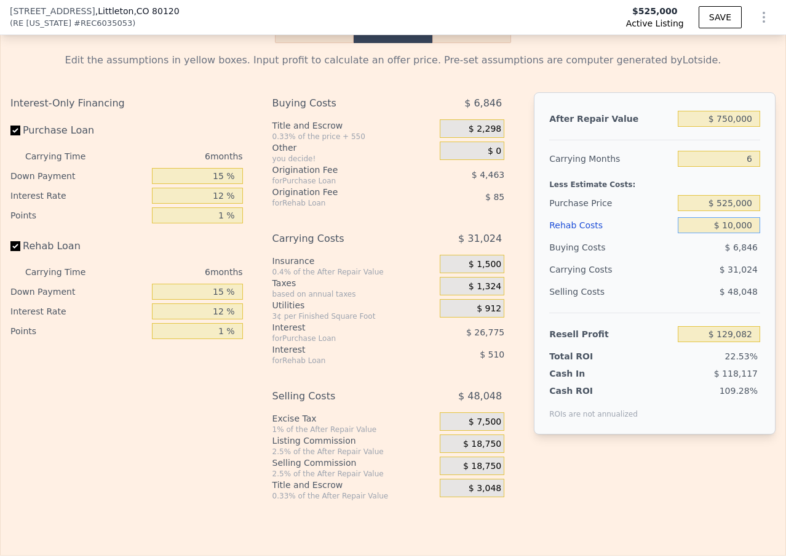
type input "$ 100,000"
type input "$ 33,727"
type input "$ 100,000"
click at [739, 211] on input "$ 525,000" at bounding box center [719, 203] width 82 height 16
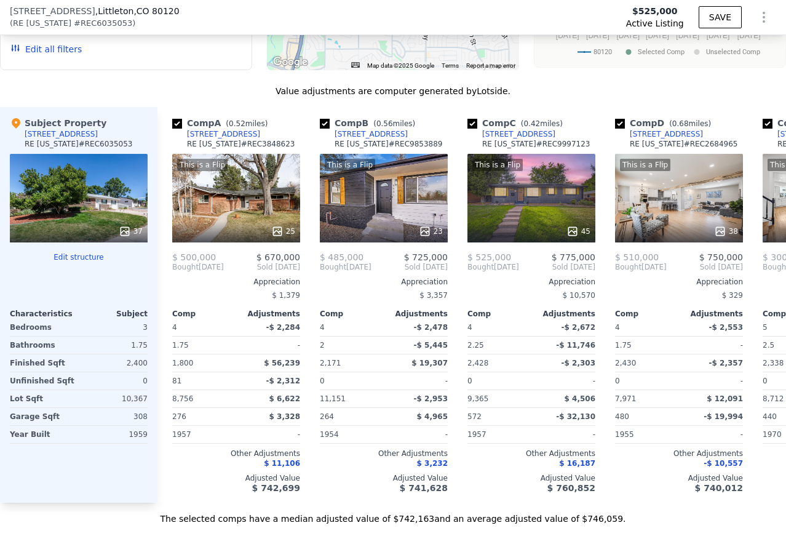
scroll to position [1219, 0]
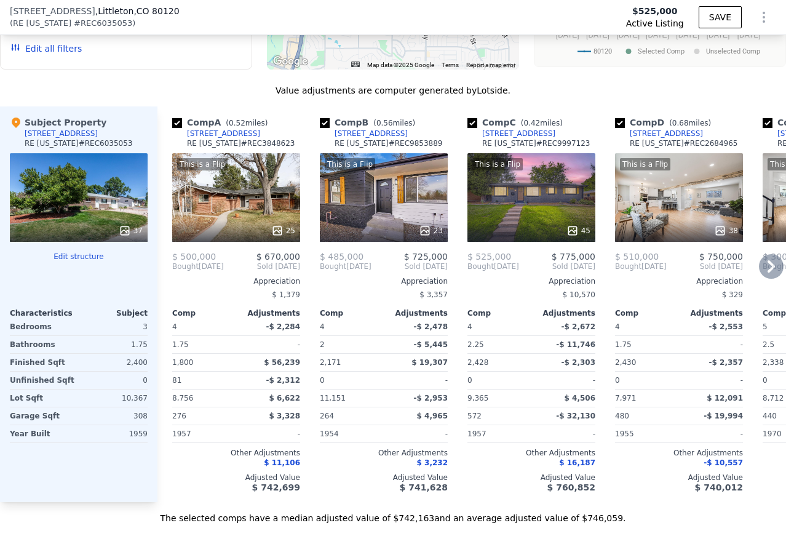
click at [289, 204] on div "This is a Flip 25" at bounding box center [236, 197] width 128 height 89
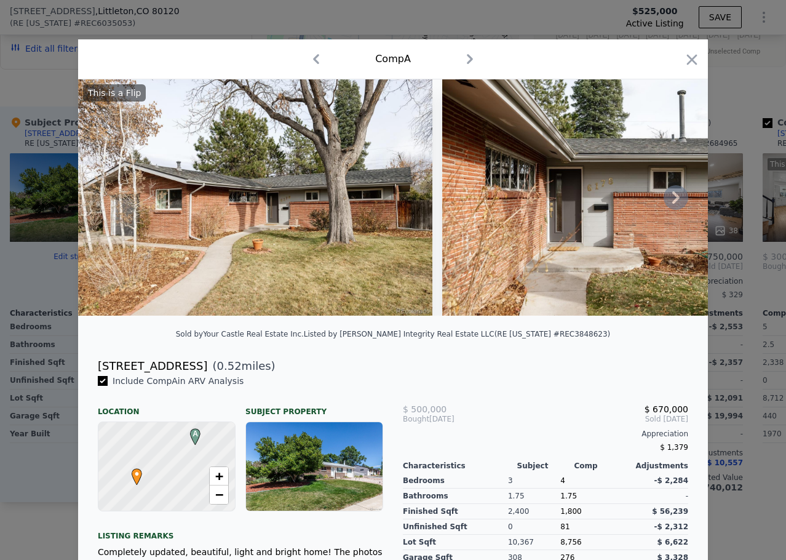
click at [676, 202] on icon at bounding box center [676, 197] width 25 height 25
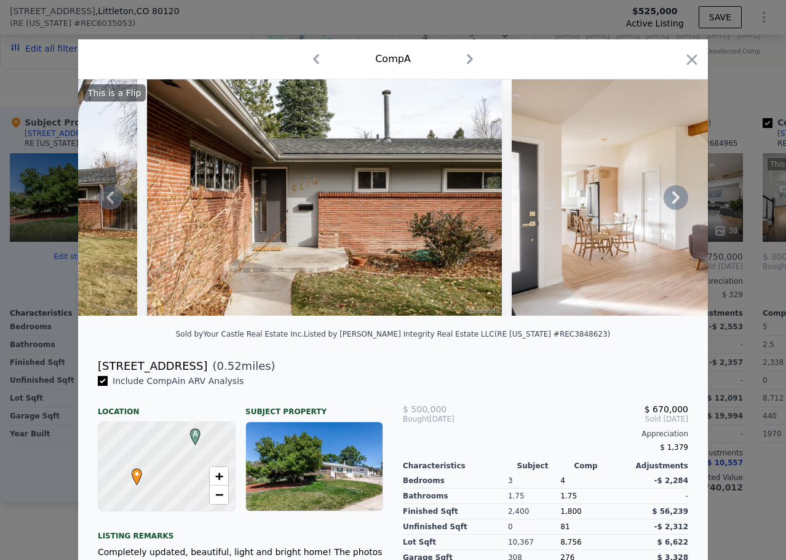
click at [676, 202] on icon at bounding box center [676, 197] width 25 height 25
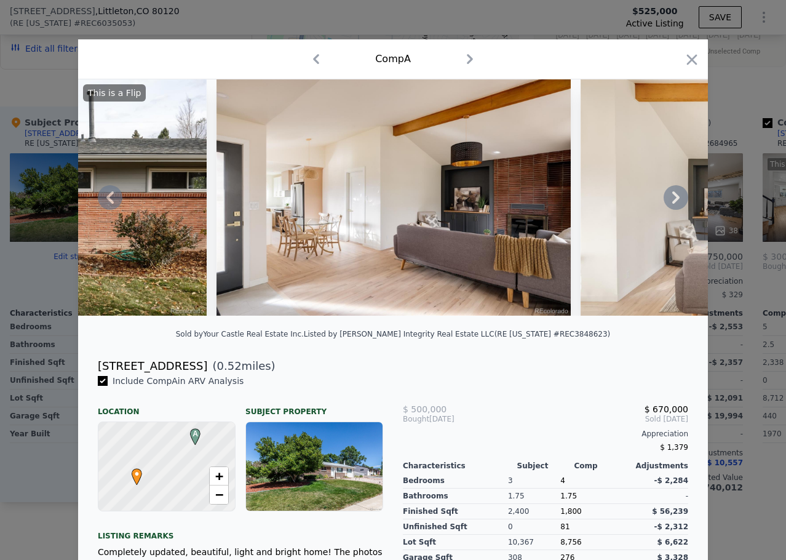
click at [676, 202] on icon at bounding box center [676, 197] width 25 height 25
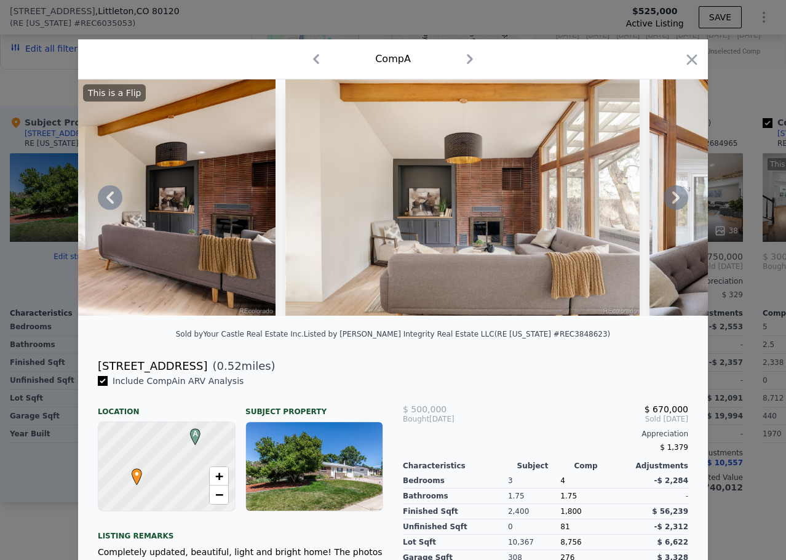
click at [676, 202] on icon at bounding box center [676, 197] width 25 height 25
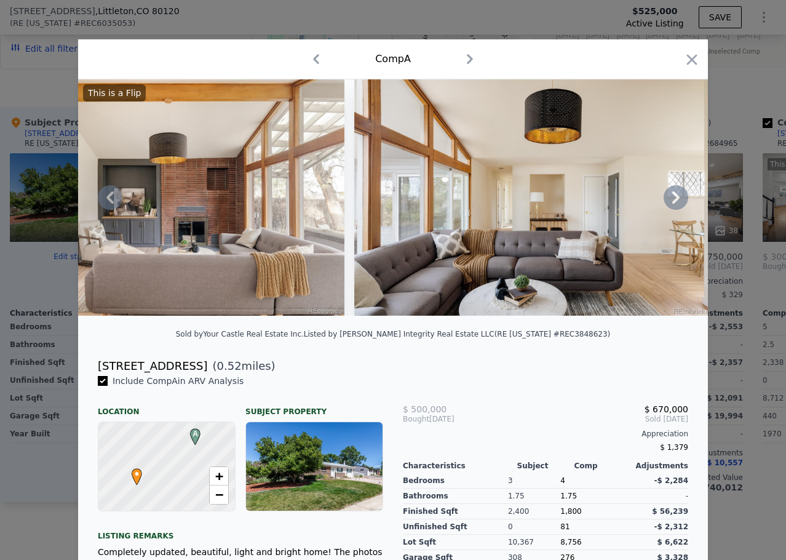
click at [673, 199] on icon at bounding box center [676, 197] width 25 height 25
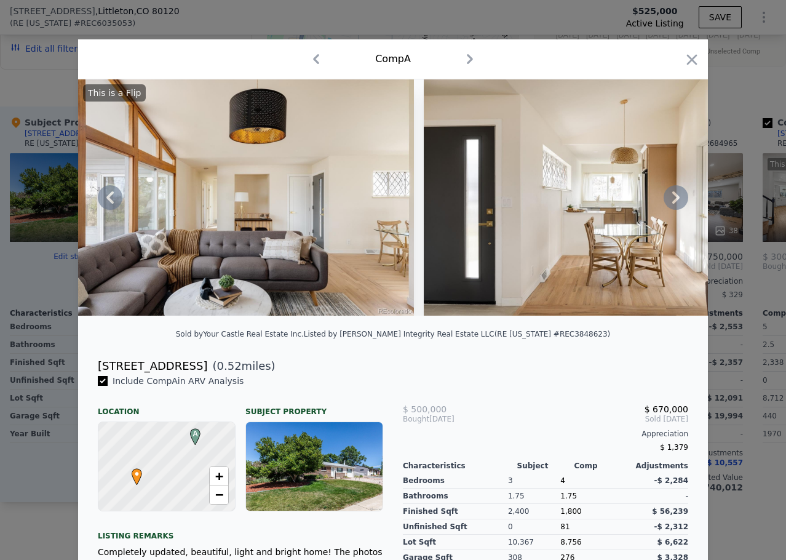
click at [673, 199] on icon at bounding box center [676, 197] width 25 height 25
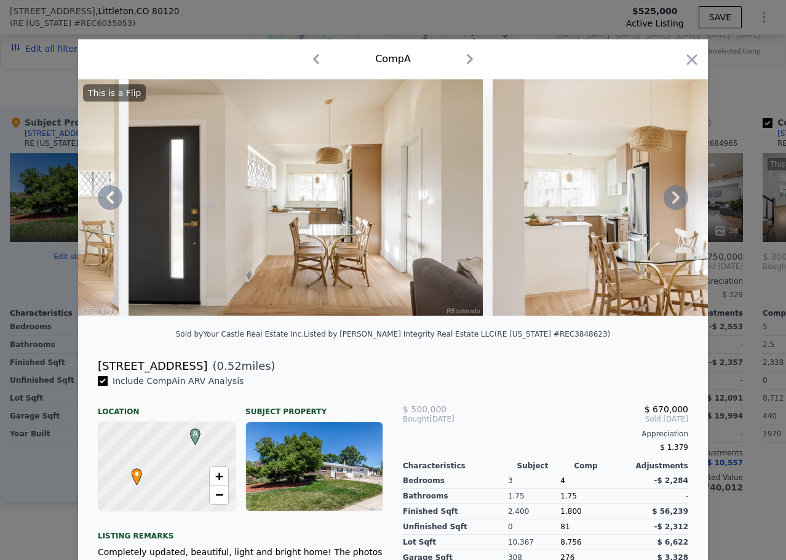
click at [673, 199] on icon at bounding box center [676, 197] width 25 height 25
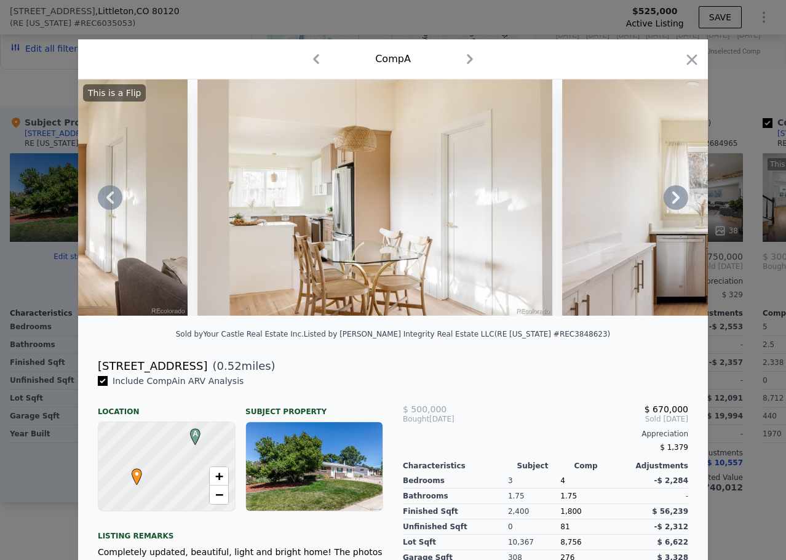
click at [673, 199] on icon at bounding box center [676, 197] width 25 height 25
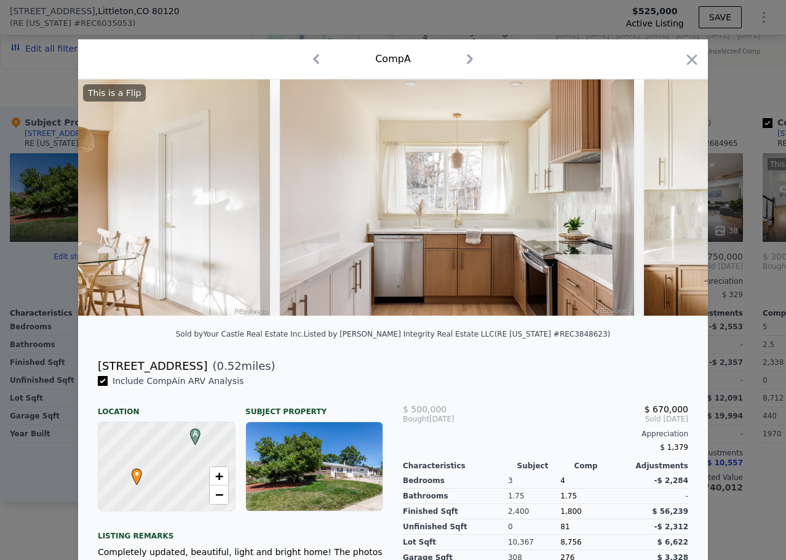
scroll to position [0, 2361]
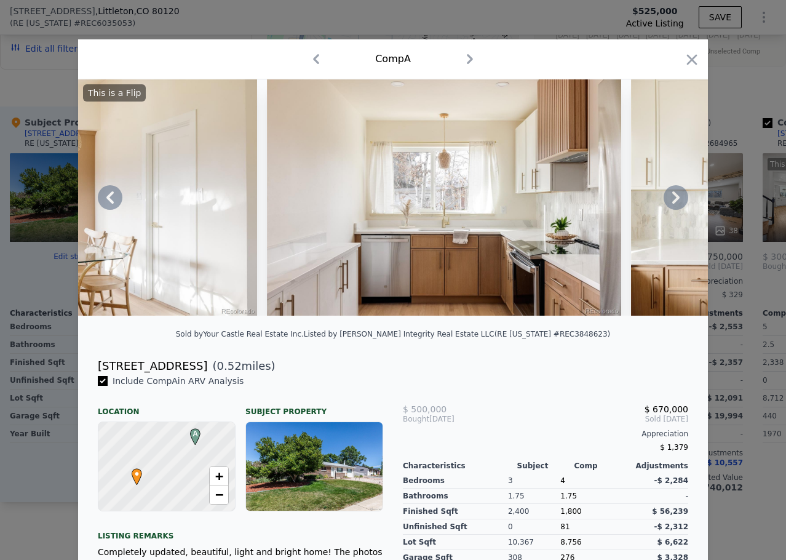
click at [673, 199] on div "This is a Flip" at bounding box center [393, 197] width 630 height 236
click at [673, 199] on icon at bounding box center [676, 197] width 25 height 25
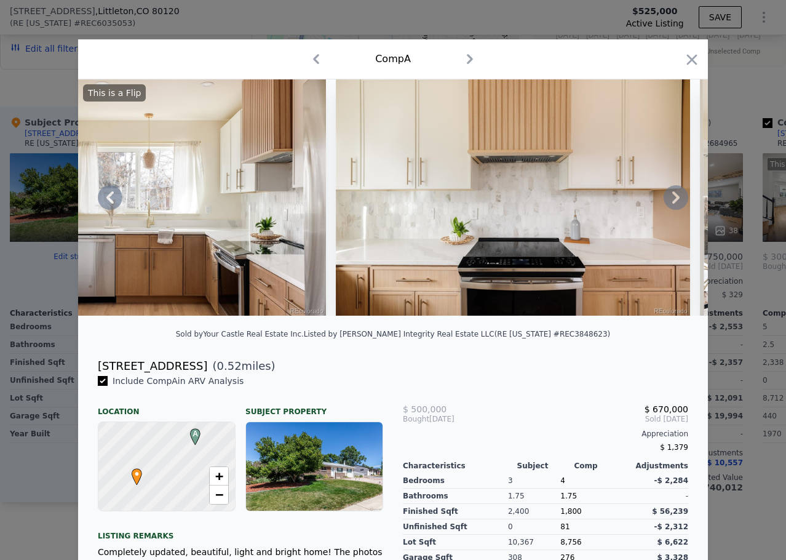
click at [673, 199] on icon at bounding box center [676, 197] width 25 height 25
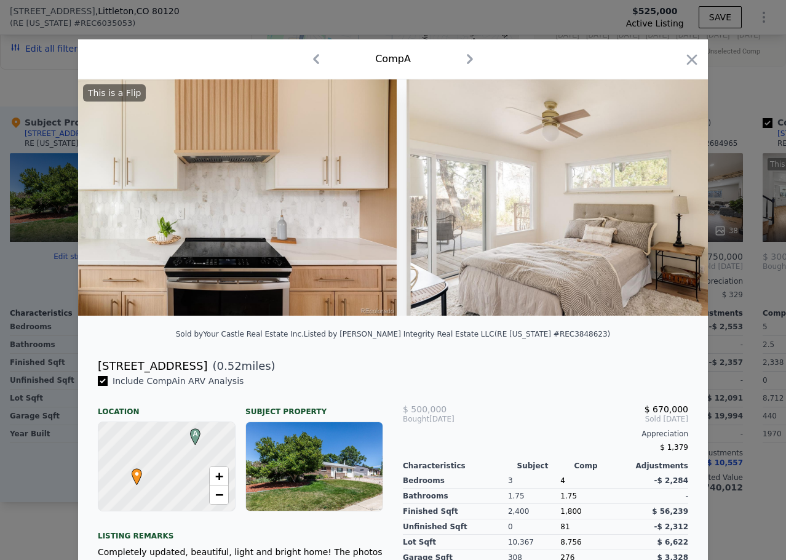
scroll to position [0, 2952]
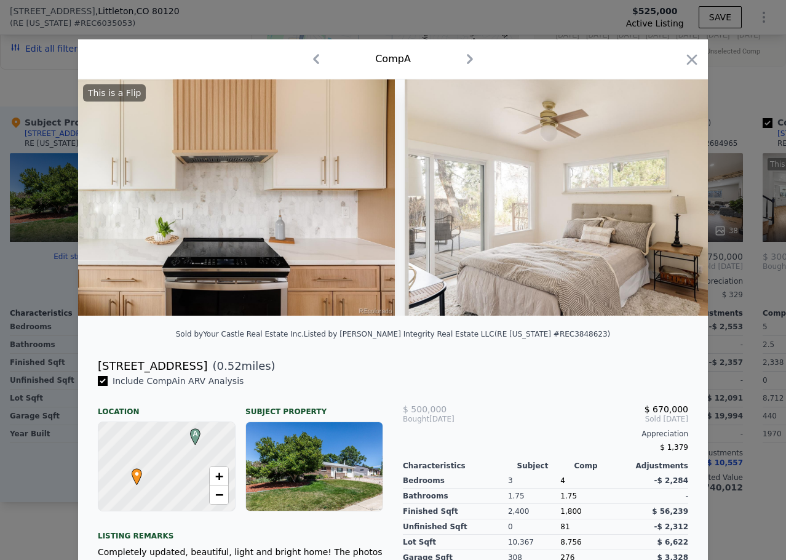
click at [673, 199] on div "This is a Flip" at bounding box center [393, 197] width 630 height 236
click at [673, 199] on icon at bounding box center [676, 197] width 25 height 25
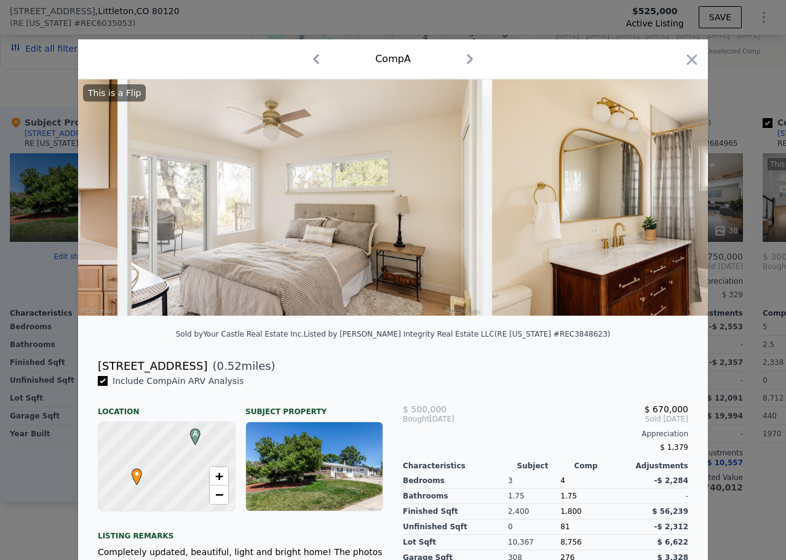
scroll to position [0, 3247]
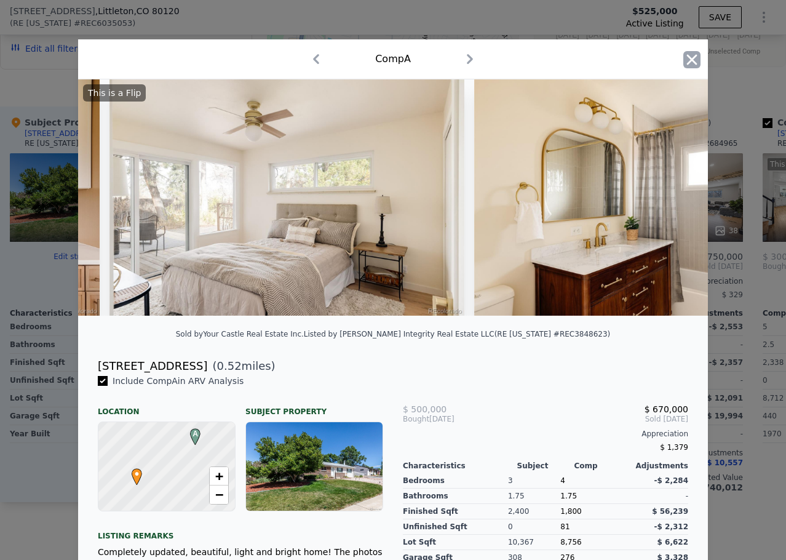
click at [692, 57] on icon "button" at bounding box center [691, 59] width 17 height 17
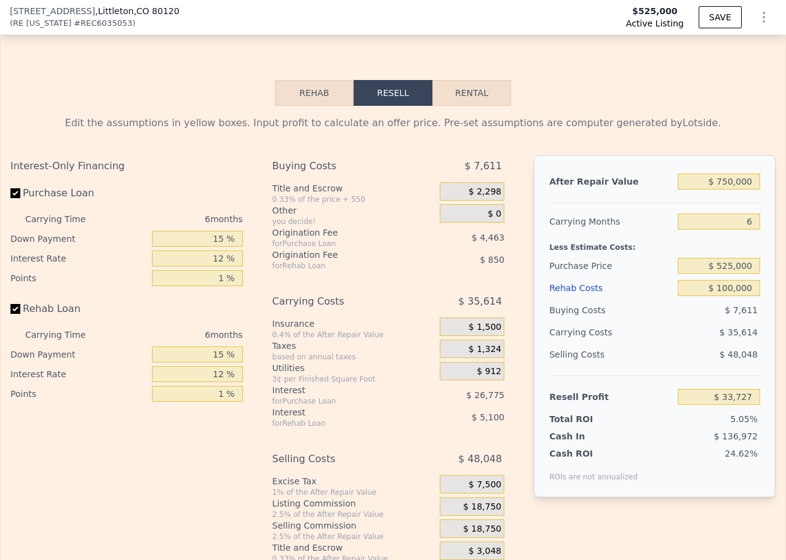
scroll to position [1772, 0]
drag, startPoint x: 716, startPoint y: 196, endPoint x: 726, endPoint y: 197, distance: 9.3
click at [726, 189] on input "$ 750,000" at bounding box center [719, 181] width 82 height 16
type input "$ 74,000"
type input "-$ 598,109"
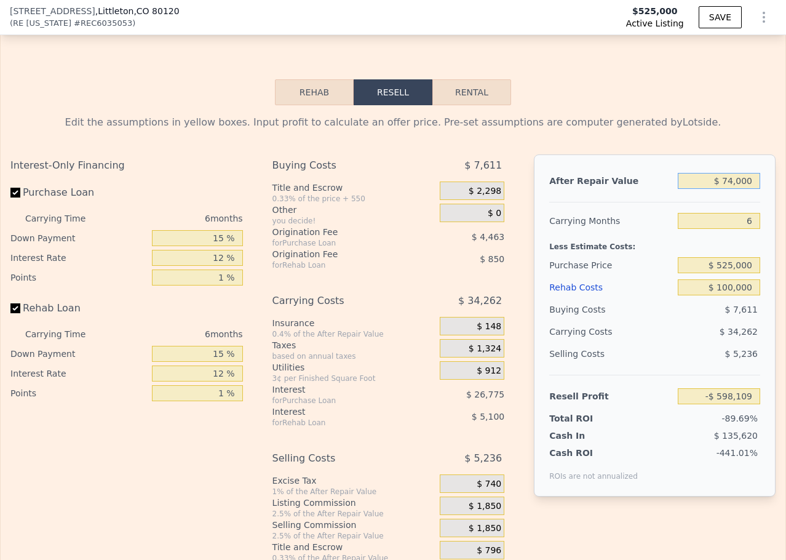
type input "$ 742,000"
type input "$ 26,250"
type input "$ 742,000"
click at [707, 229] on input "6" at bounding box center [719, 221] width 82 height 16
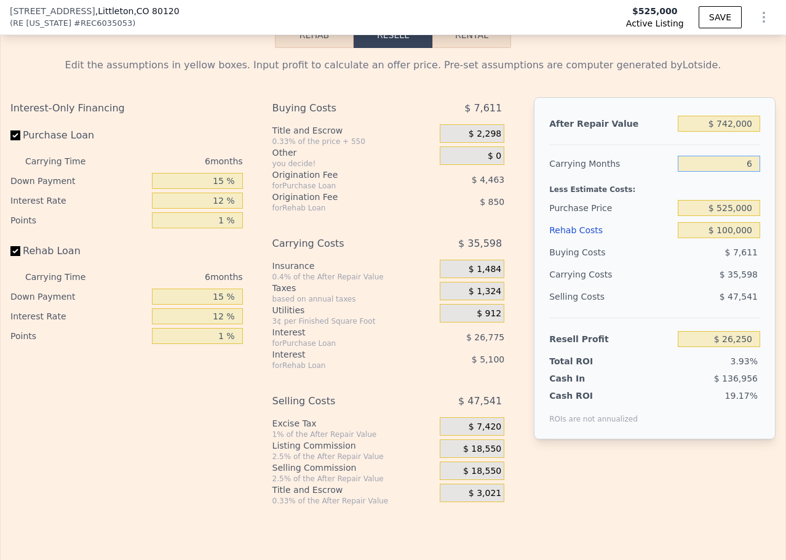
scroll to position [1830, 0]
drag, startPoint x: 715, startPoint y: 226, endPoint x: 725, endPoint y: 227, distance: 10.5
click at [725, 215] on input "$ 525,000" at bounding box center [719, 207] width 82 height 16
type input "$ 495,000"
type input "$ 58,135"
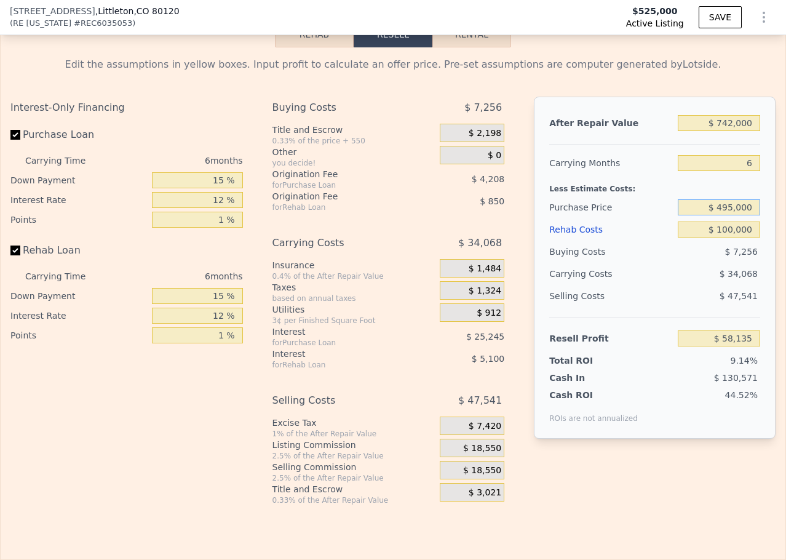
drag, startPoint x: 714, startPoint y: 225, endPoint x: 726, endPoint y: 224, distance: 11.7
click at [726, 215] on input "$ 495,000" at bounding box center [719, 207] width 82 height 16
type input "$ 490,000"
type input "$ 63,452"
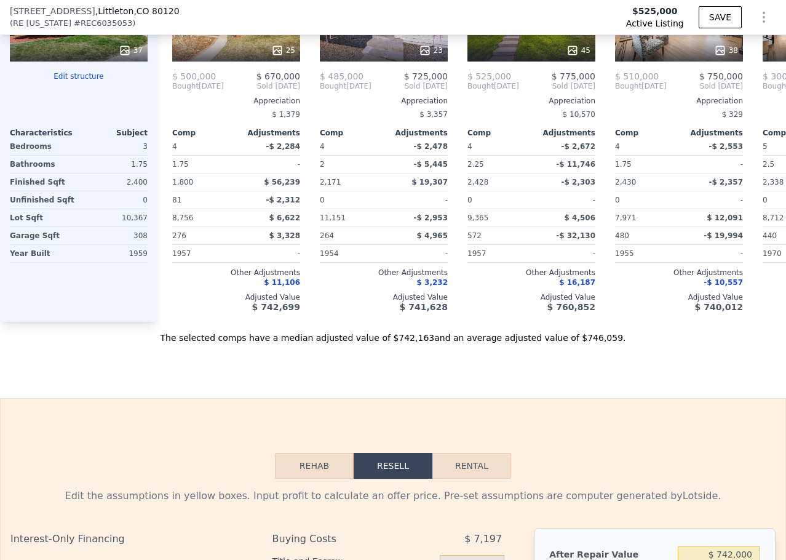
scroll to position [1400, 0]
